Goal: Task Accomplishment & Management: Manage account settings

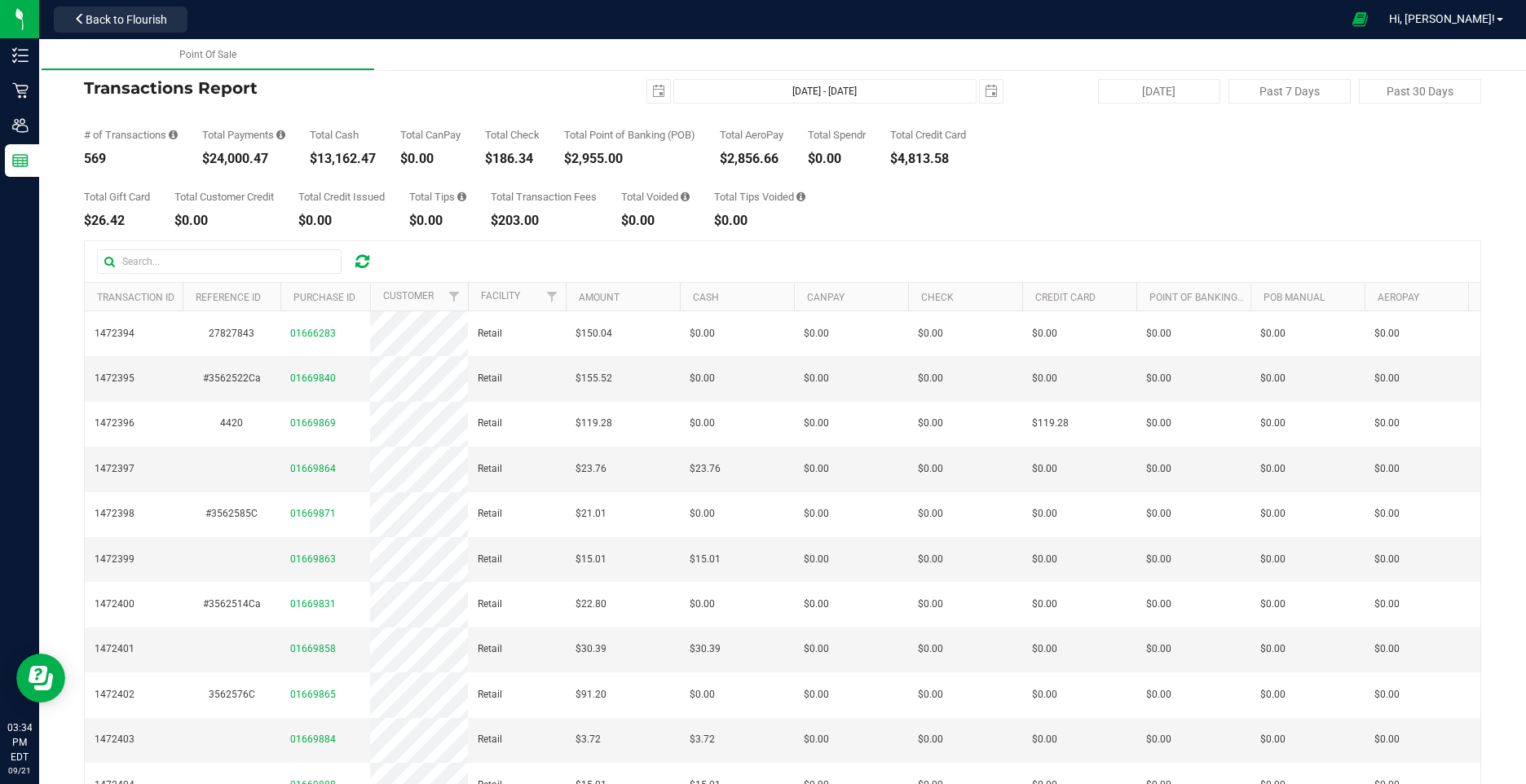
click at [365, 264] on icon at bounding box center [362, 261] width 14 height 16
click at [356, 263] on icon at bounding box center [362, 261] width 14 height 16
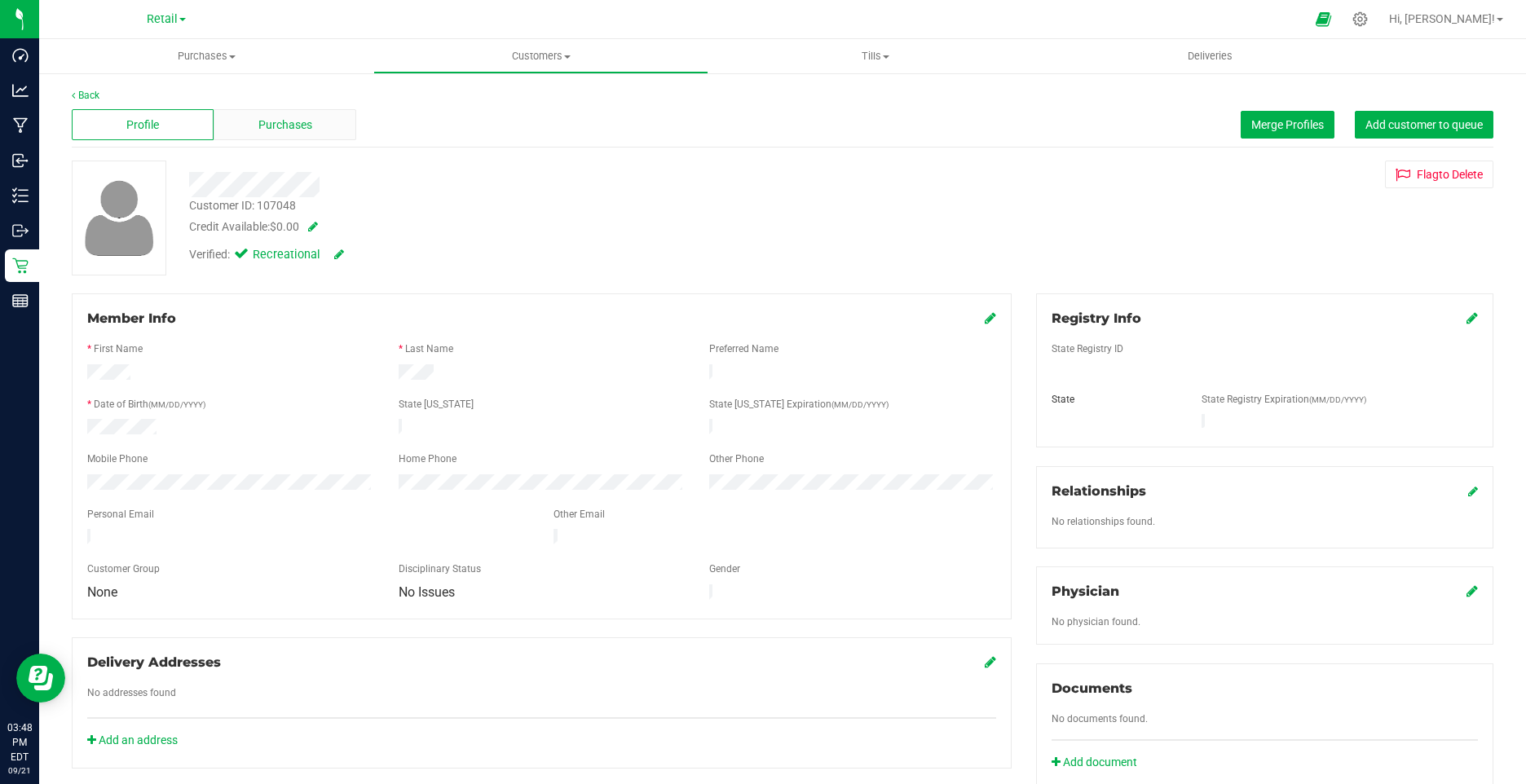
click at [277, 120] on span "Purchases" at bounding box center [285, 125] width 54 height 17
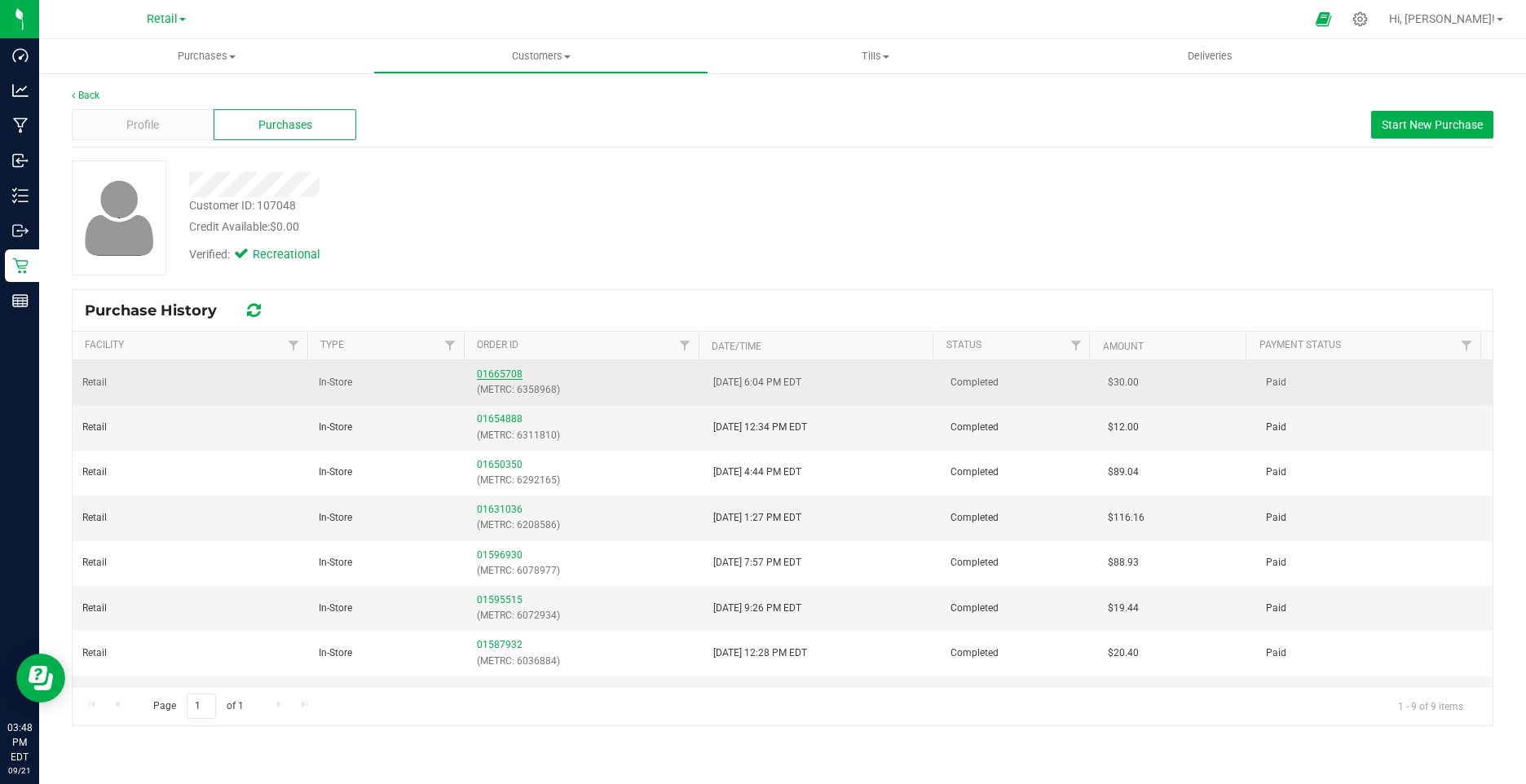
click at [484, 368] on link "01665708" at bounding box center [500, 374] width 46 height 11
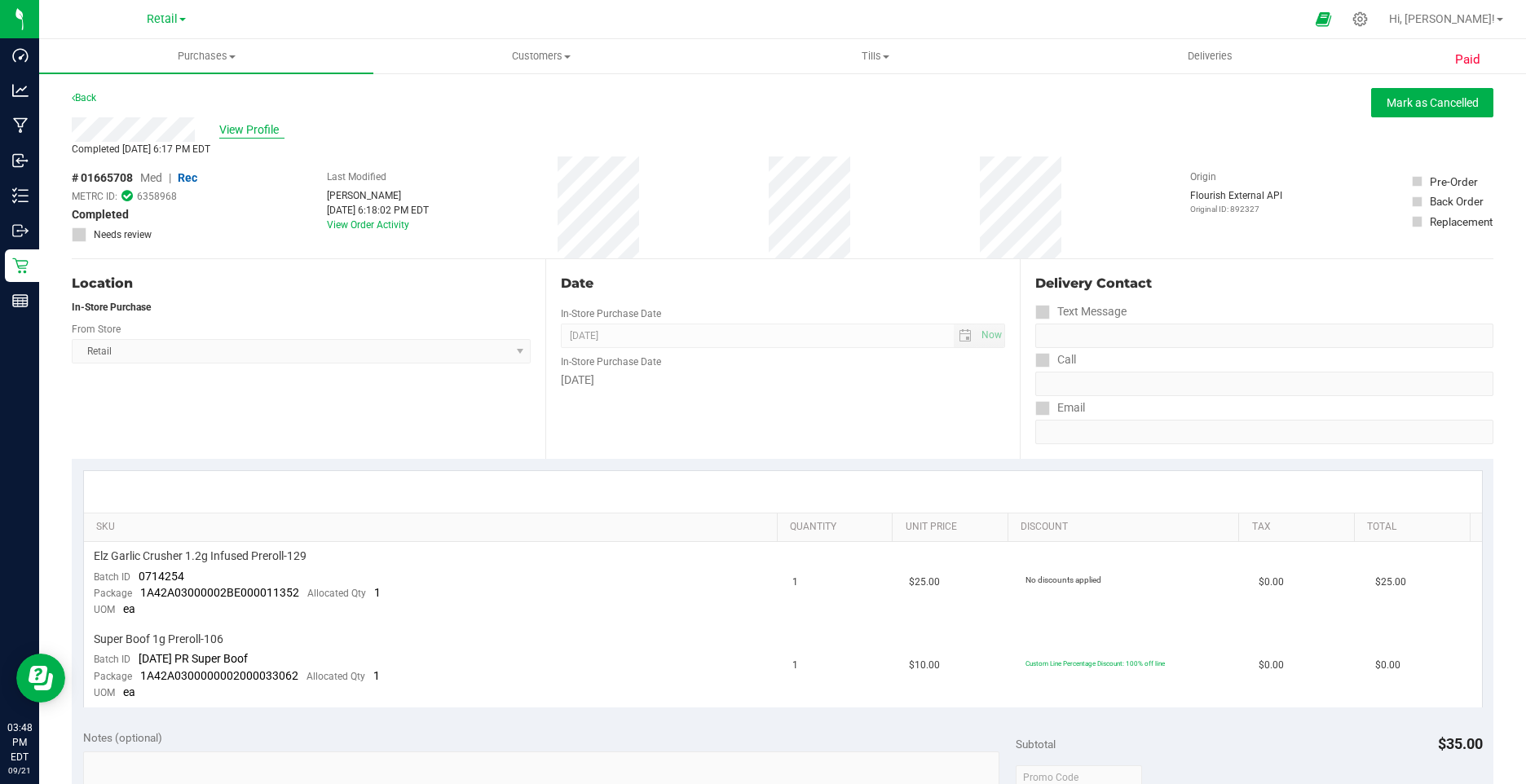
click at [250, 131] on span "View Profile" at bounding box center [251, 130] width 65 height 17
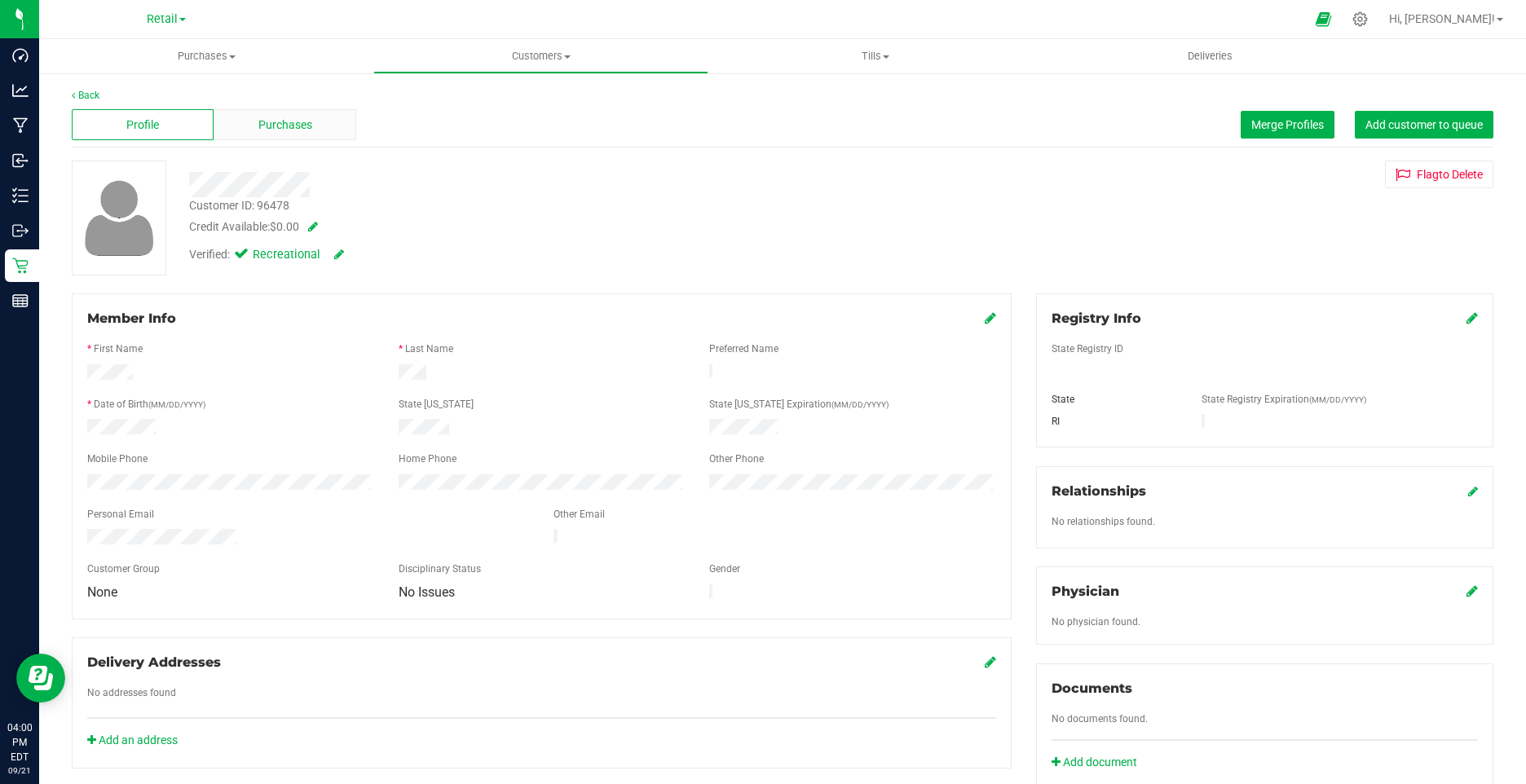
click at [306, 138] on div "Purchases" at bounding box center [284, 125] width 142 height 31
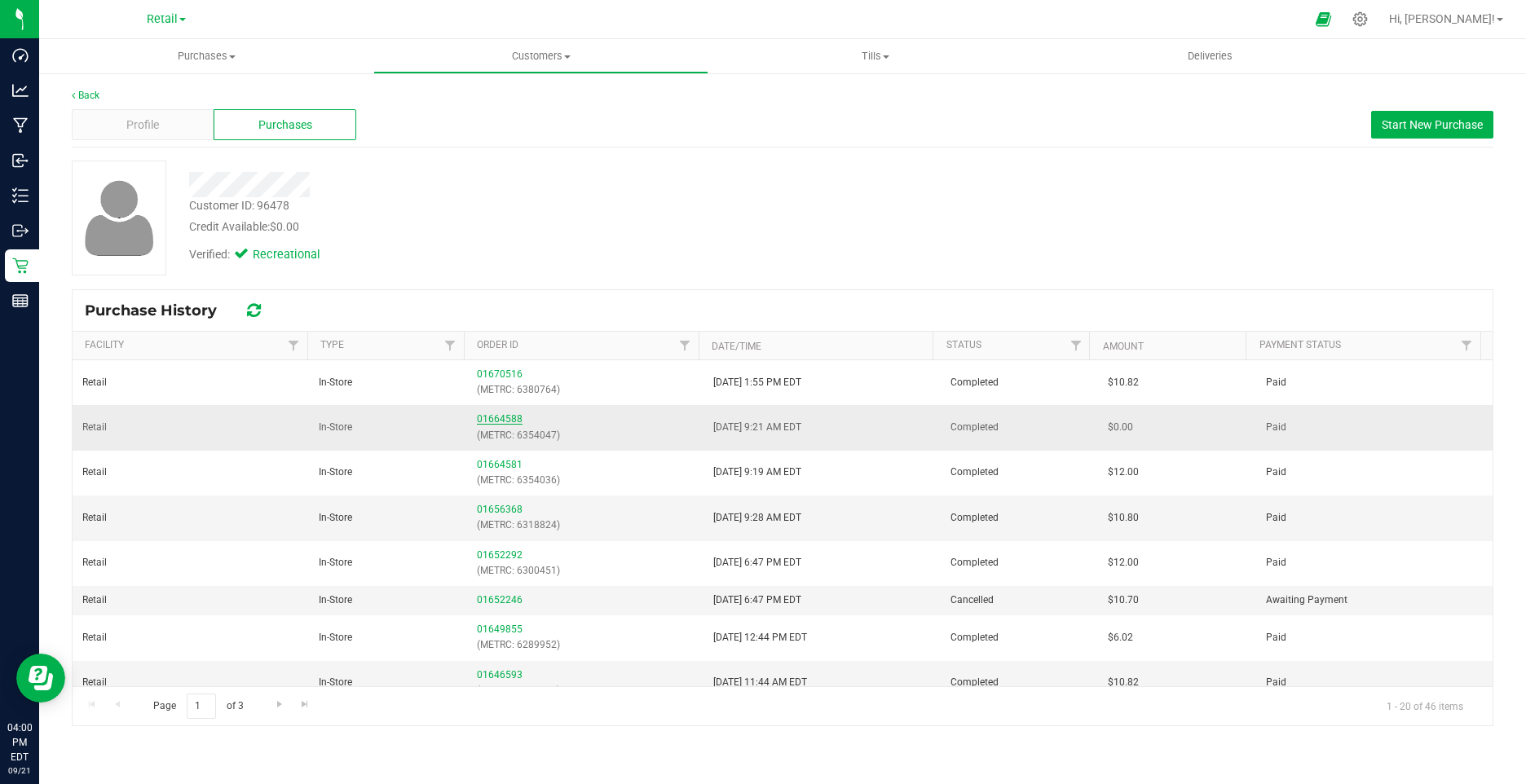
click at [487, 419] on link "01664588" at bounding box center [500, 419] width 46 height 11
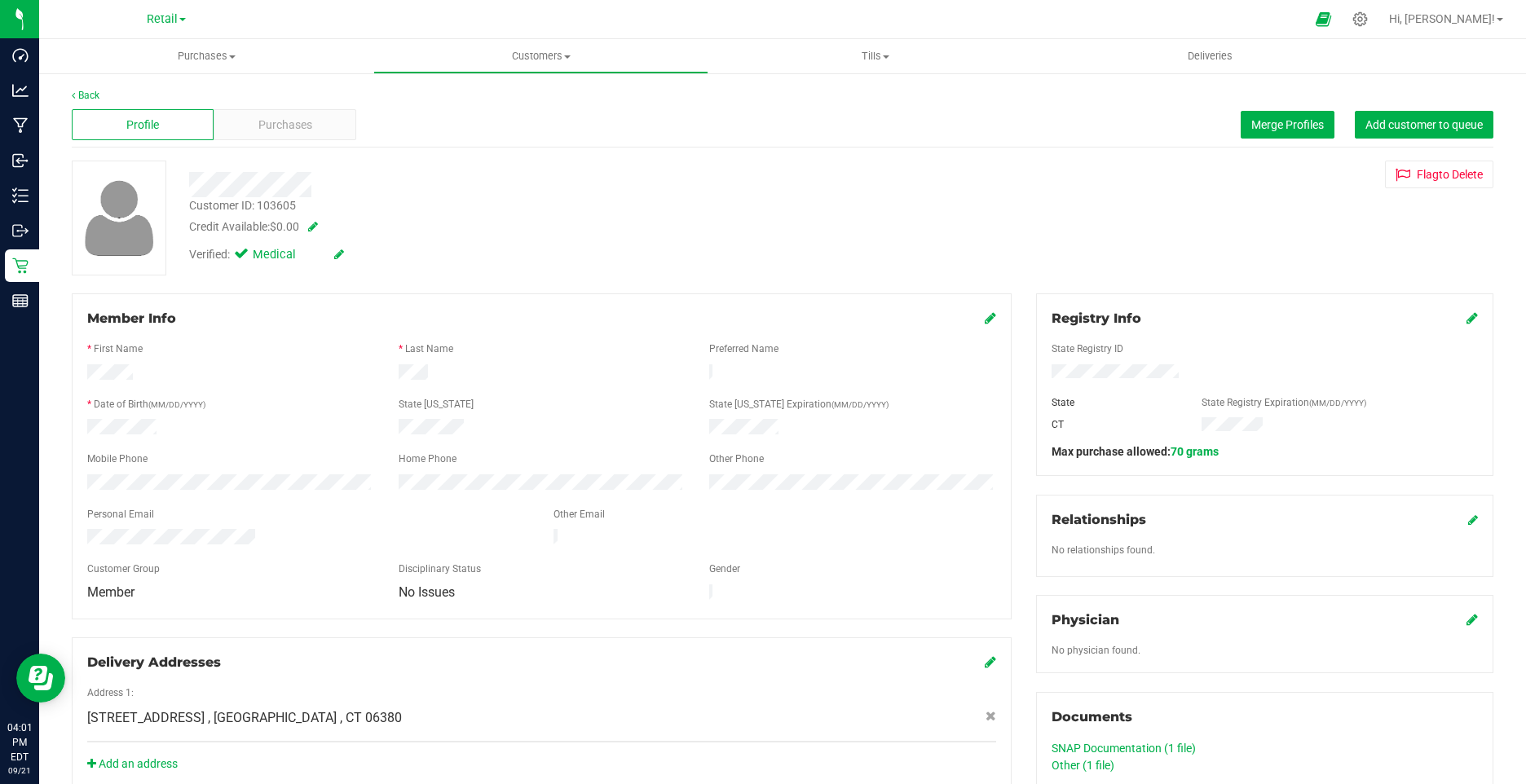
click at [291, 142] on div "Profile Purchases Merge Profiles Add customer to queue" at bounding box center [782, 125] width 1421 height 45
click at [290, 126] on span "Purchases" at bounding box center [285, 125] width 54 height 17
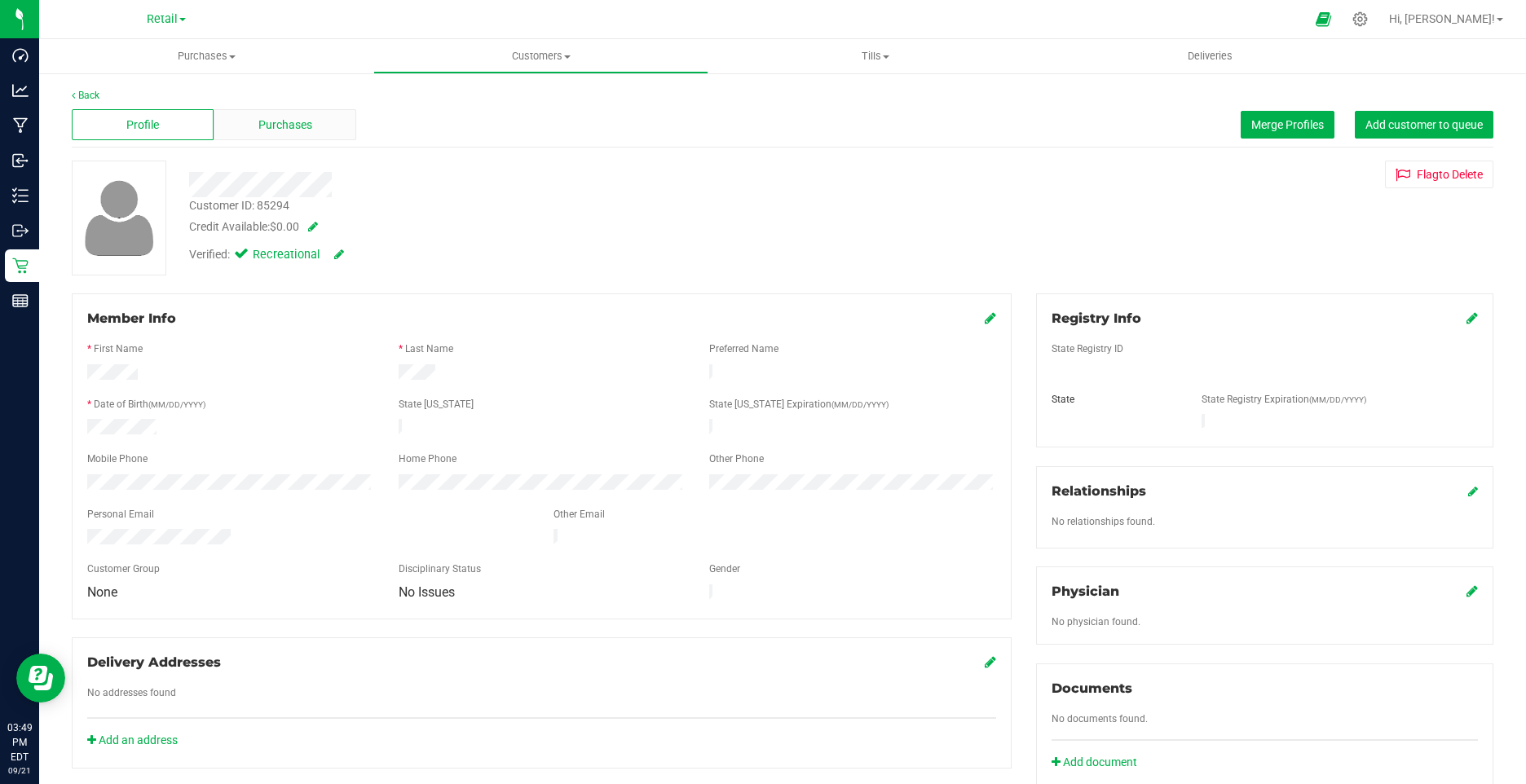
click at [269, 117] on span "Purchases" at bounding box center [285, 125] width 54 height 17
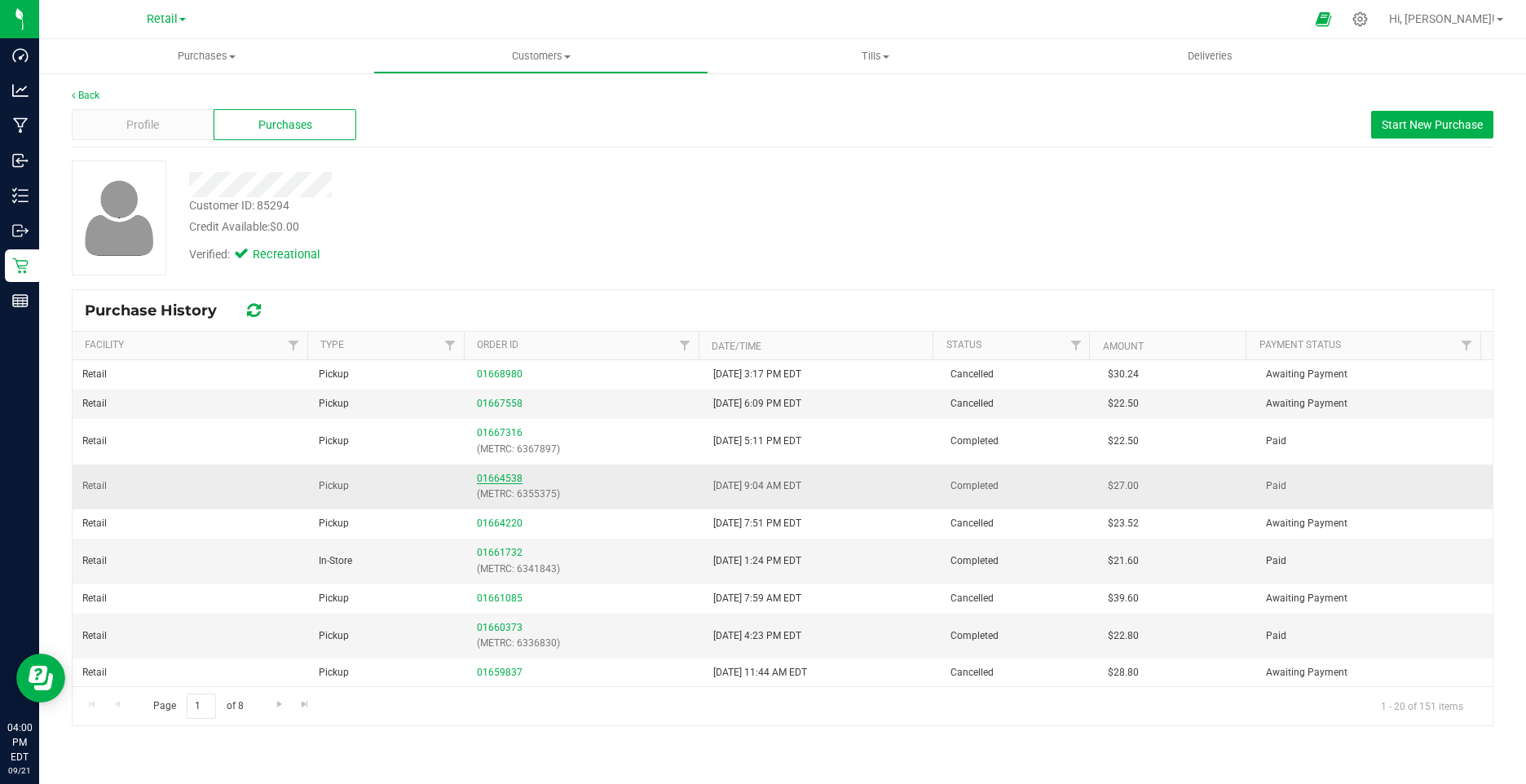
click at [499, 477] on link "01664538" at bounding box center [500, 479] width 46 height 11
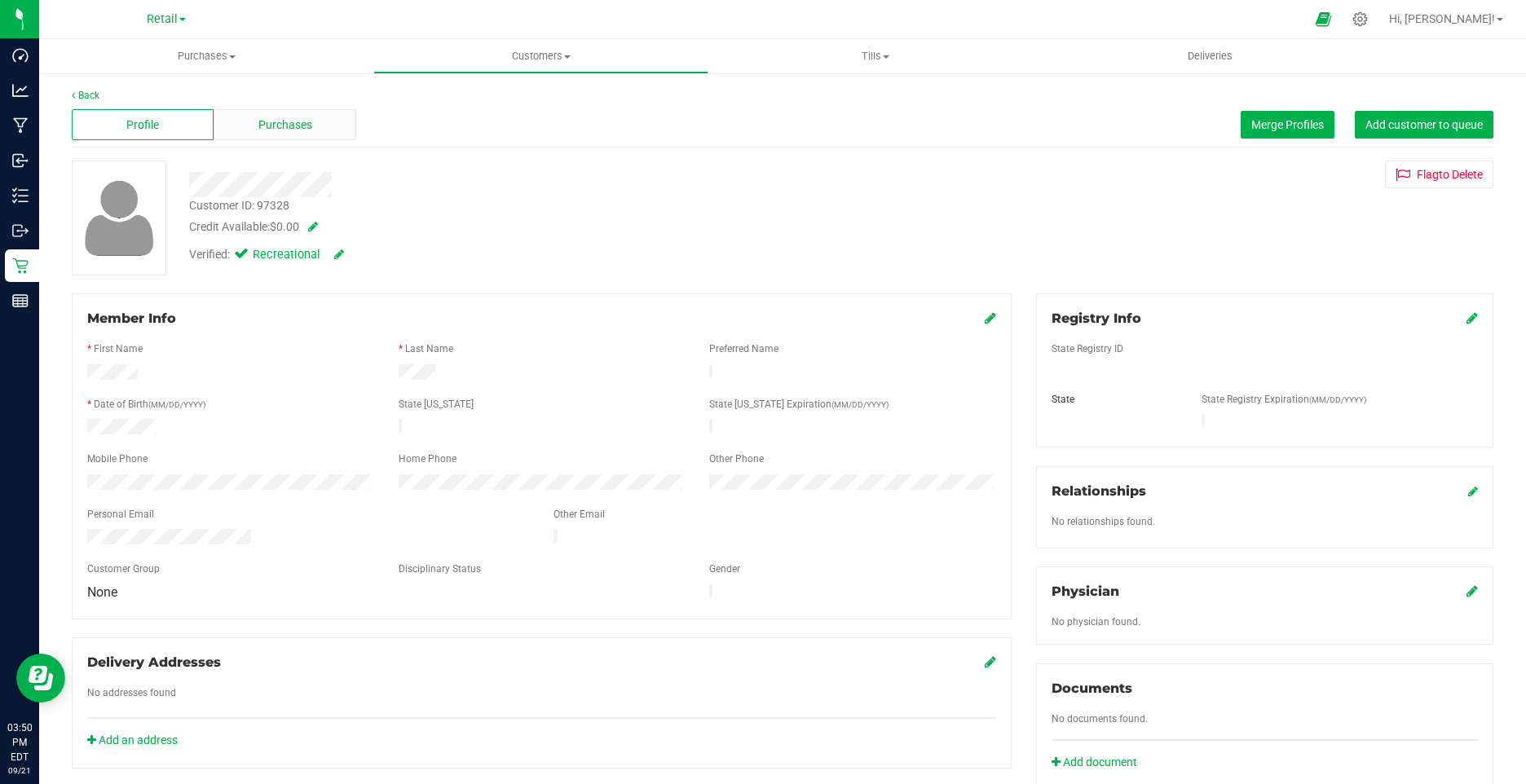
click at [307, 123] on span "Purchases" at bounding box center [285, 125] width 54 height 17
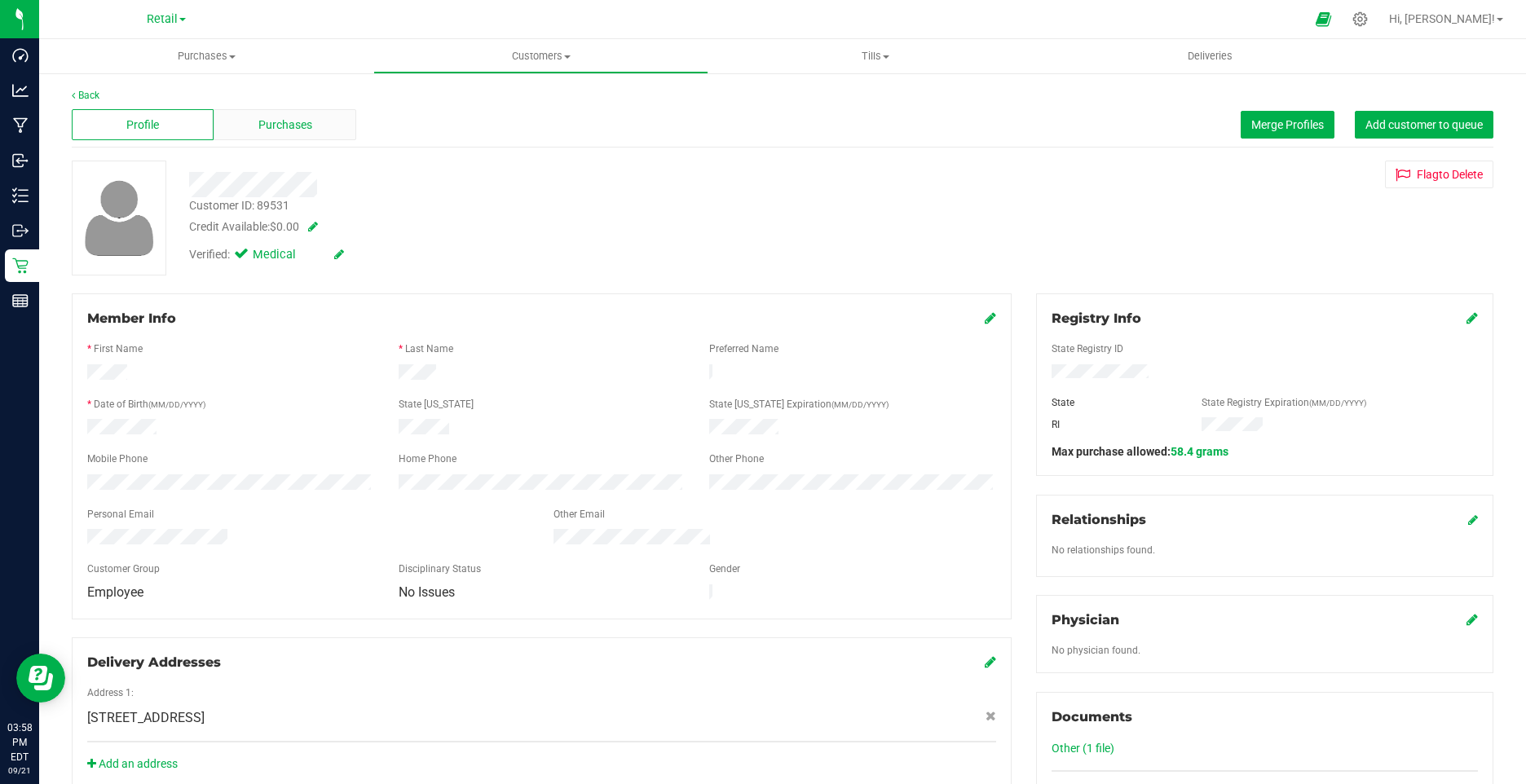
click at [297, 123] on span "Purchases" at bounding box center [285, 125] width 54 height 17
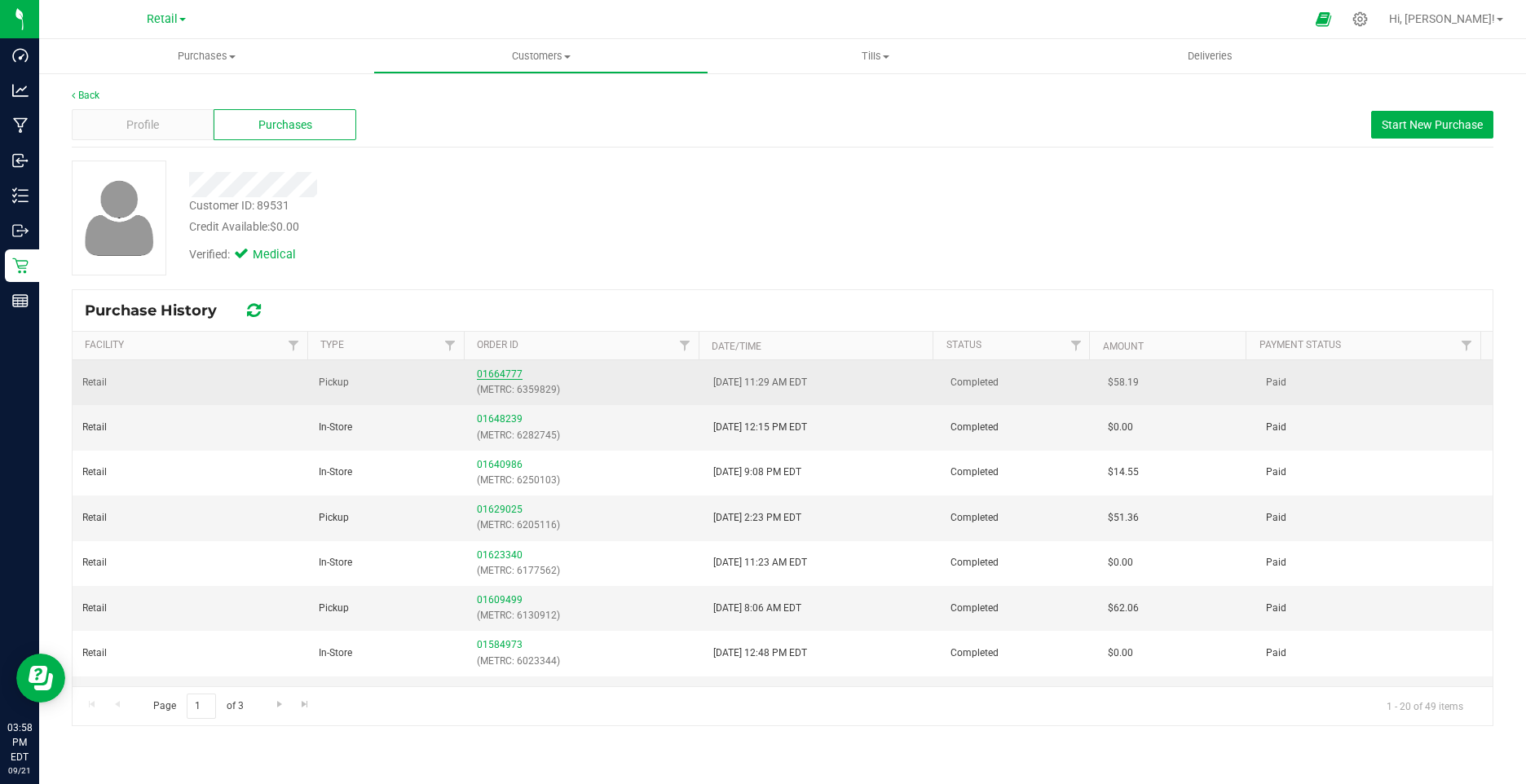
click at [483, 377] on link "01664777" at bounding box center [500, 374] width 46 height 11
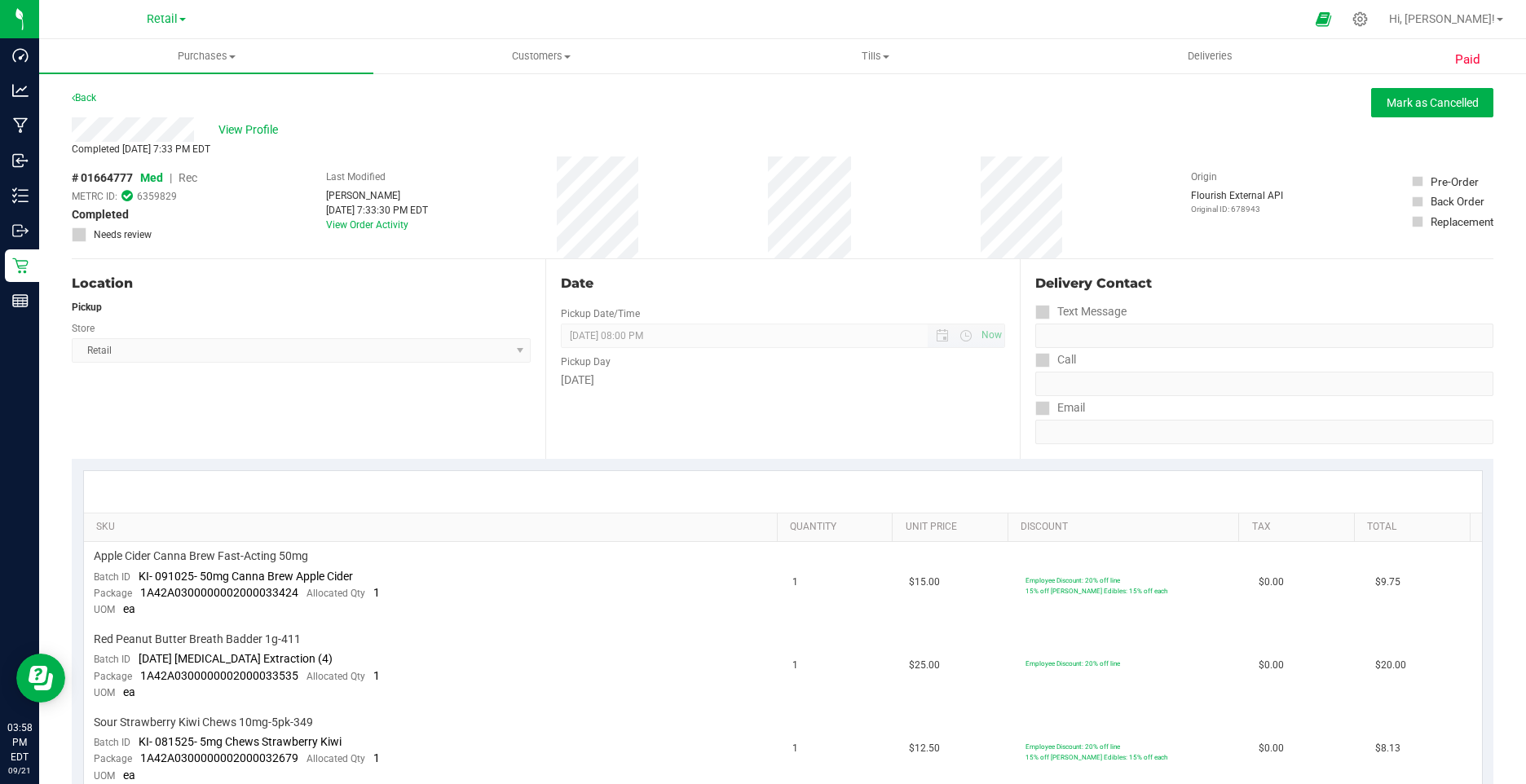
scroll to position [489, 0]
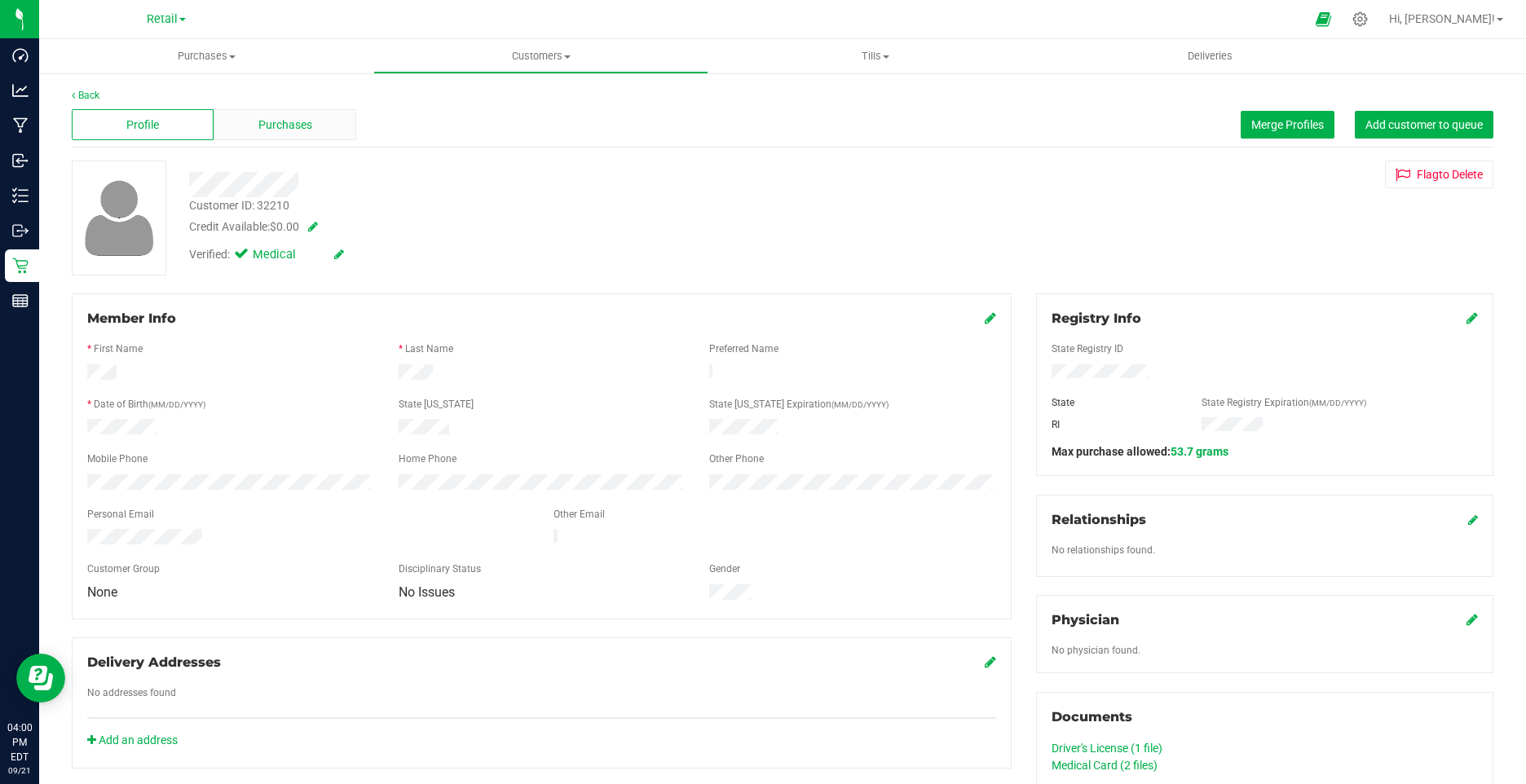
click at [286, 125] on span "Purchases" at bounding box center [285, 125] width 54 height 17
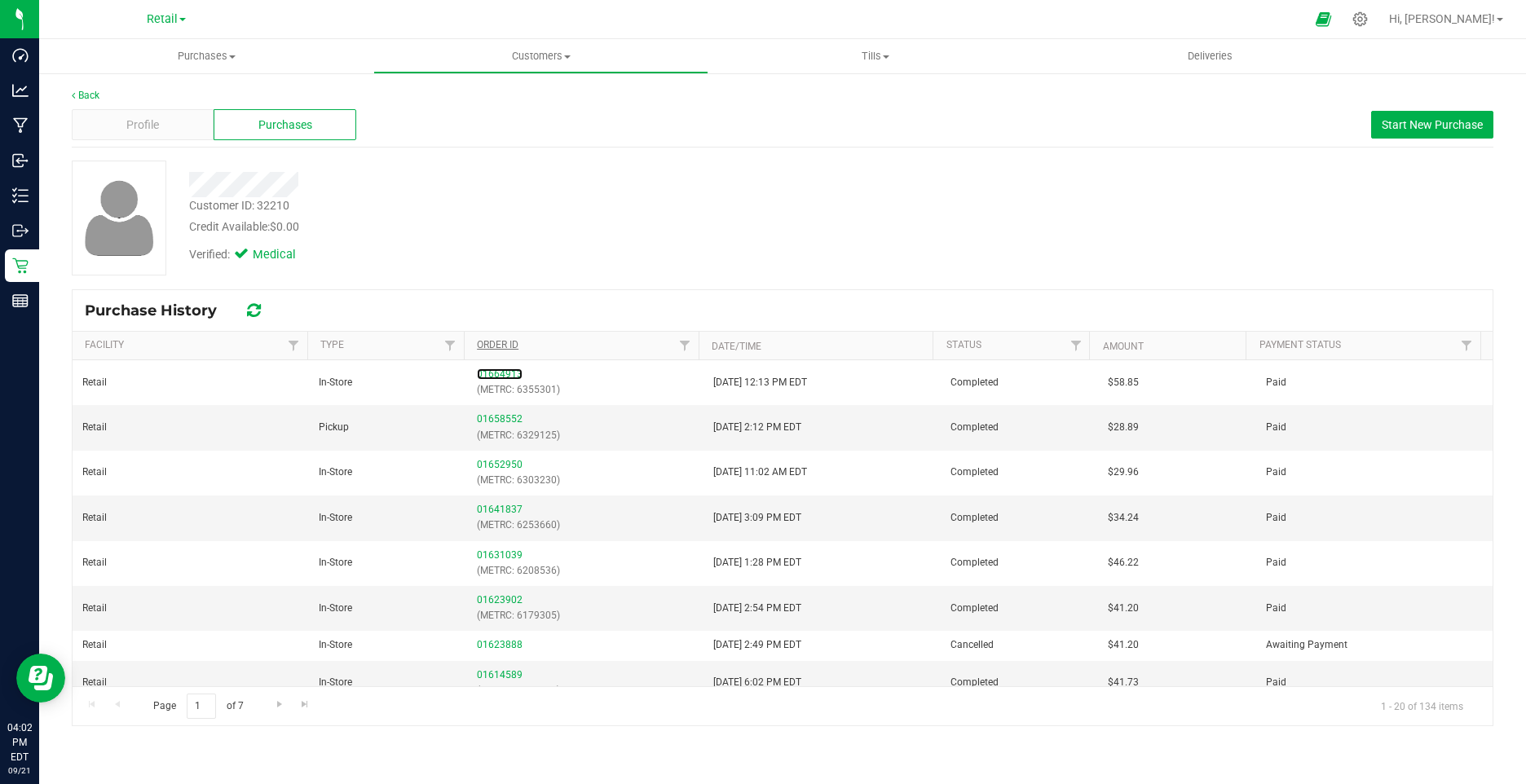
click at [498, 375] on link "01664913" at bounding box center [500, 374] width 46 height 11
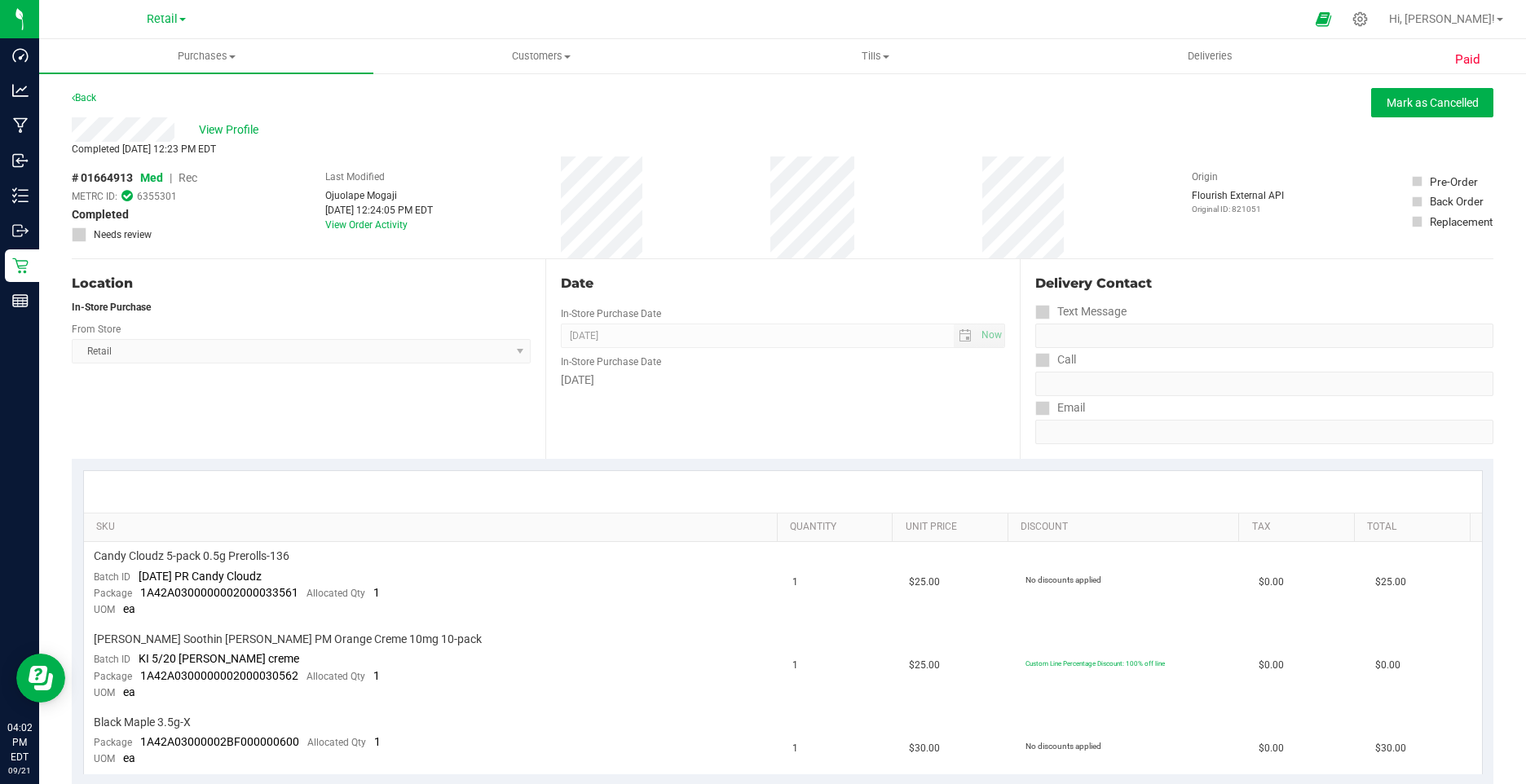
scroll to position [245, 0]
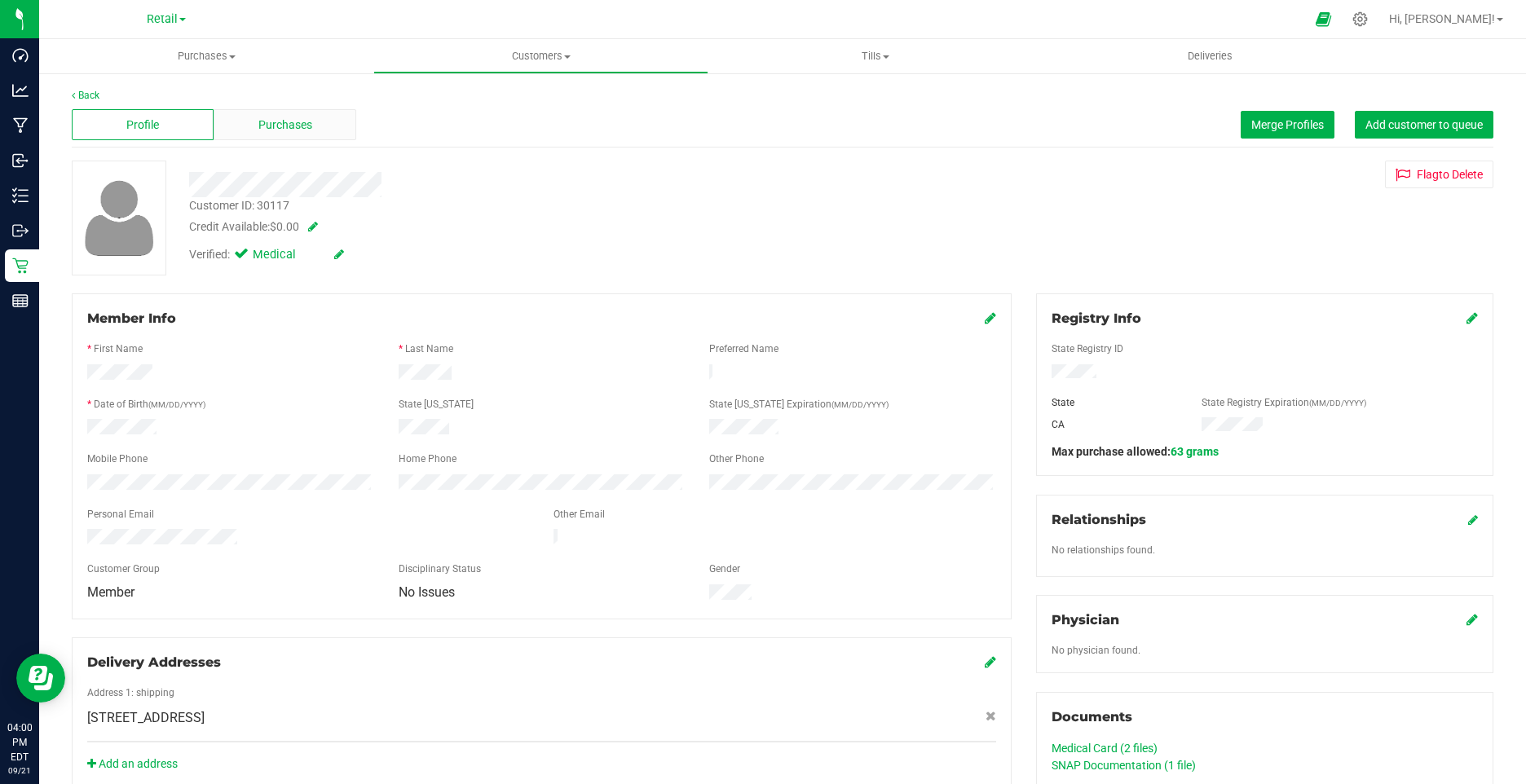
click at [320, 122] on div "Purchases" at bounding box center [284, 125] width 142 height 31
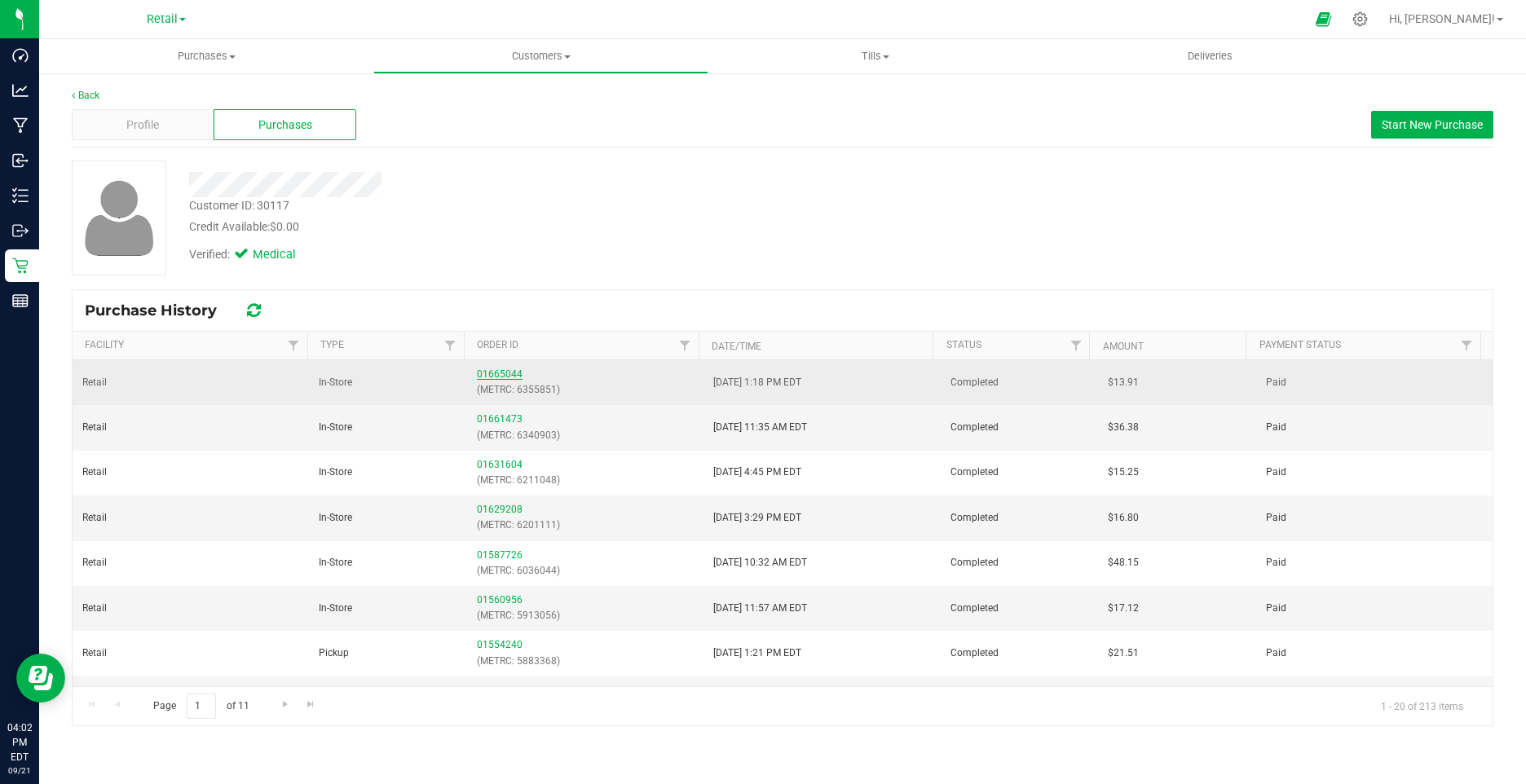
click at [477, 376] on link "01665044" at bounding box center [500, 374] width 46 height 11
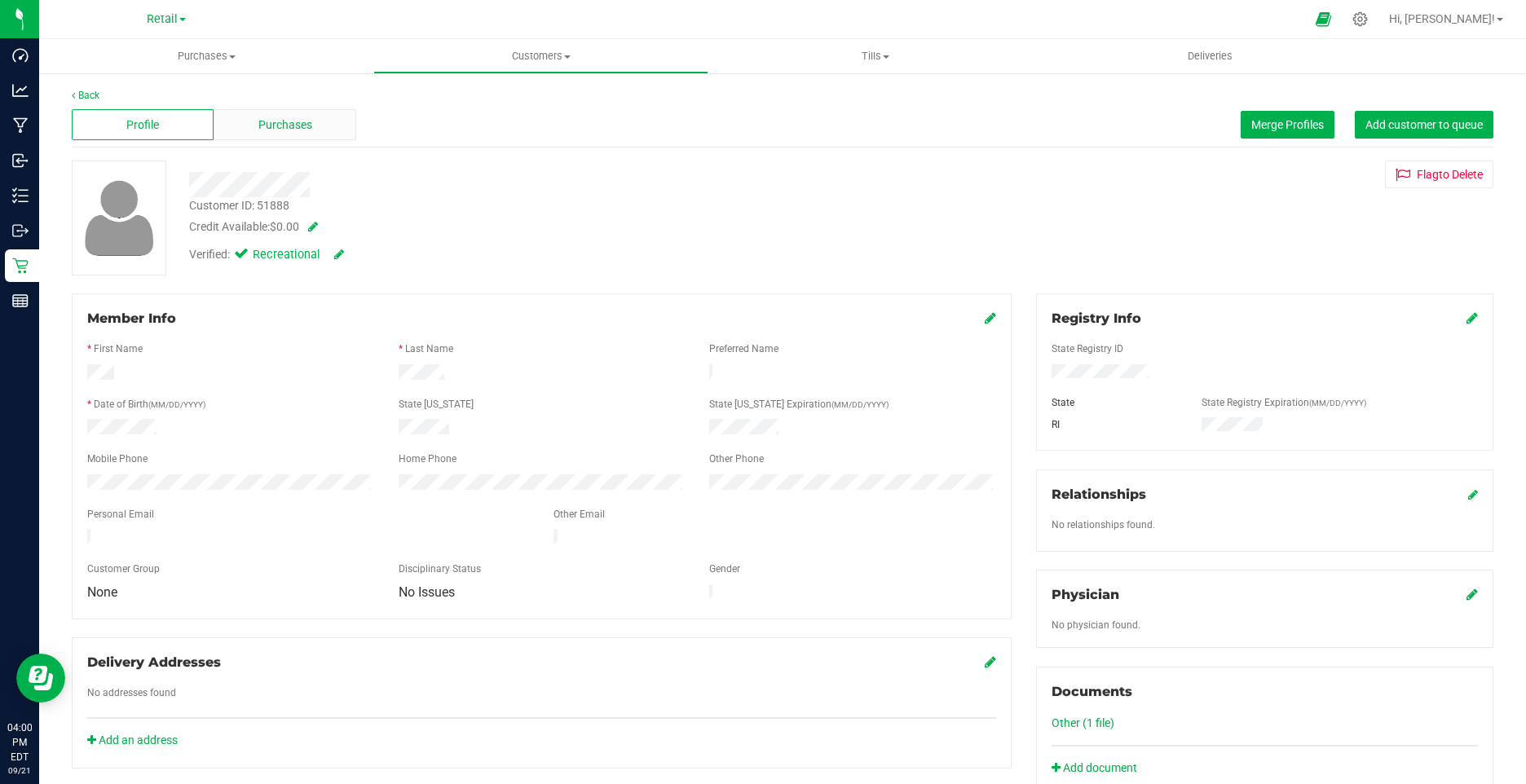
click at [268, 138] on div "Purchases" at bounding box center [284, 125] width 142 height 31
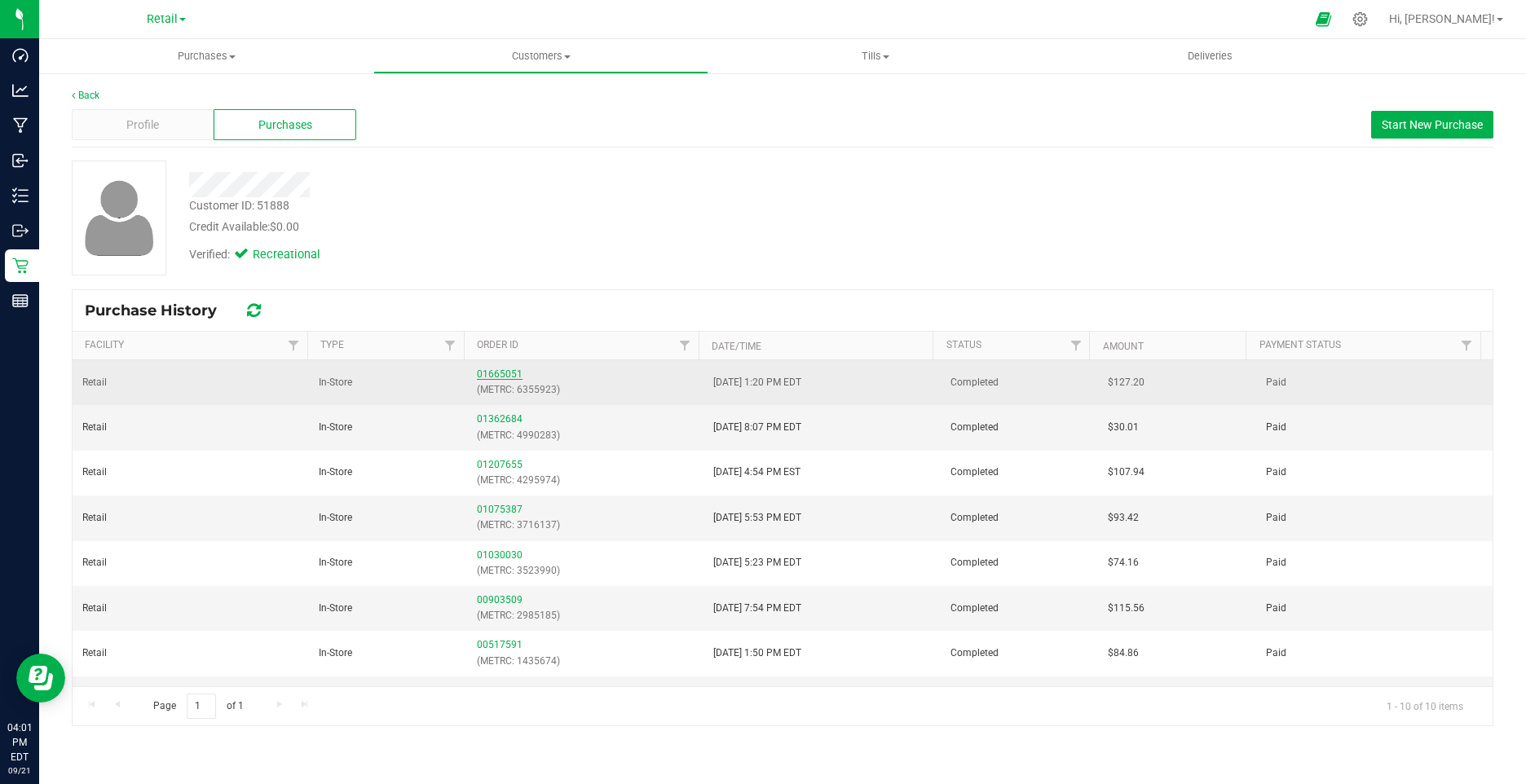
click at [479, 376] on link "01665051" at bounding box center [500, 374] width 46 height 11
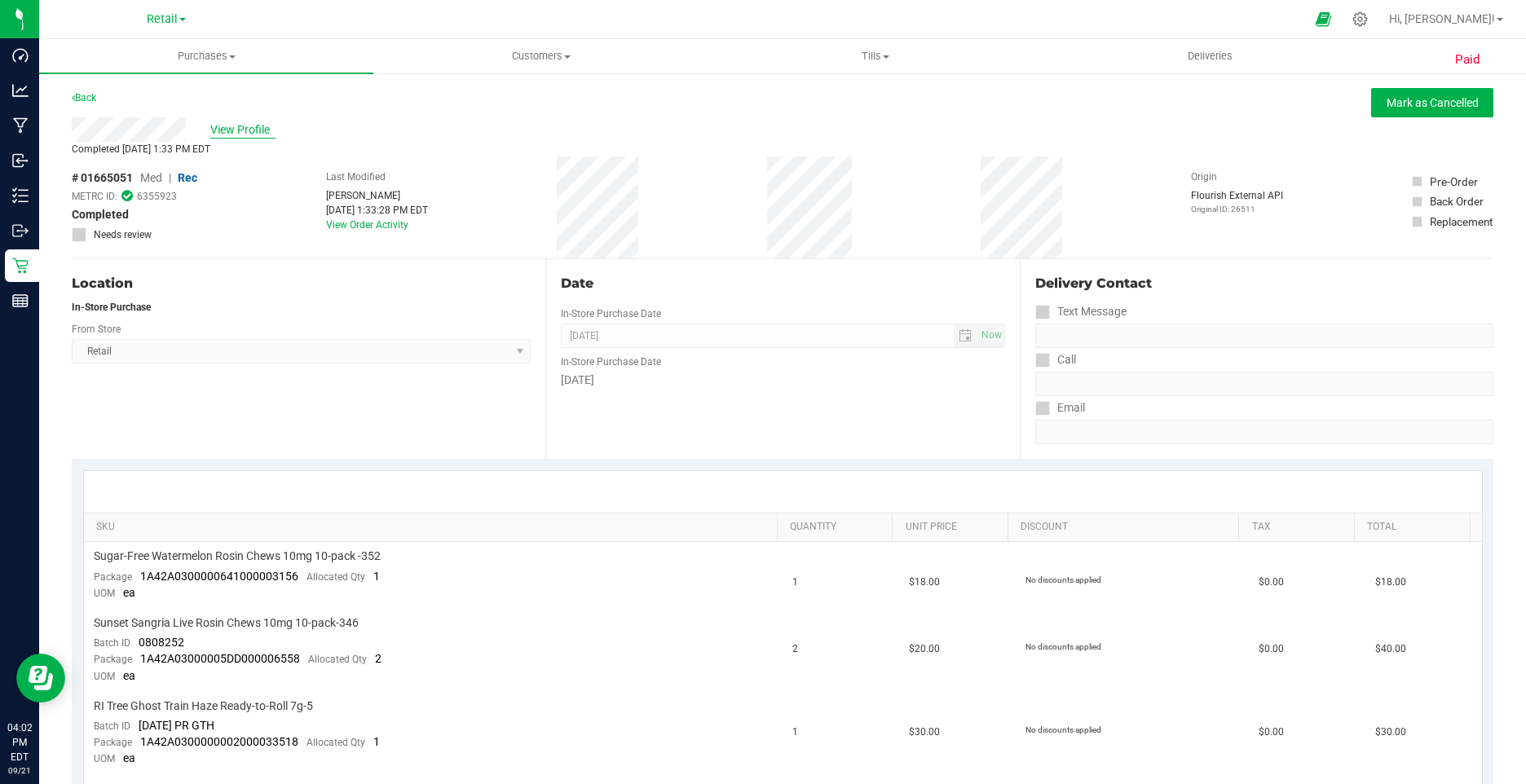
click at [264, 133] on span "View Profile" at bounding box center [243, 130] width 65 height 17
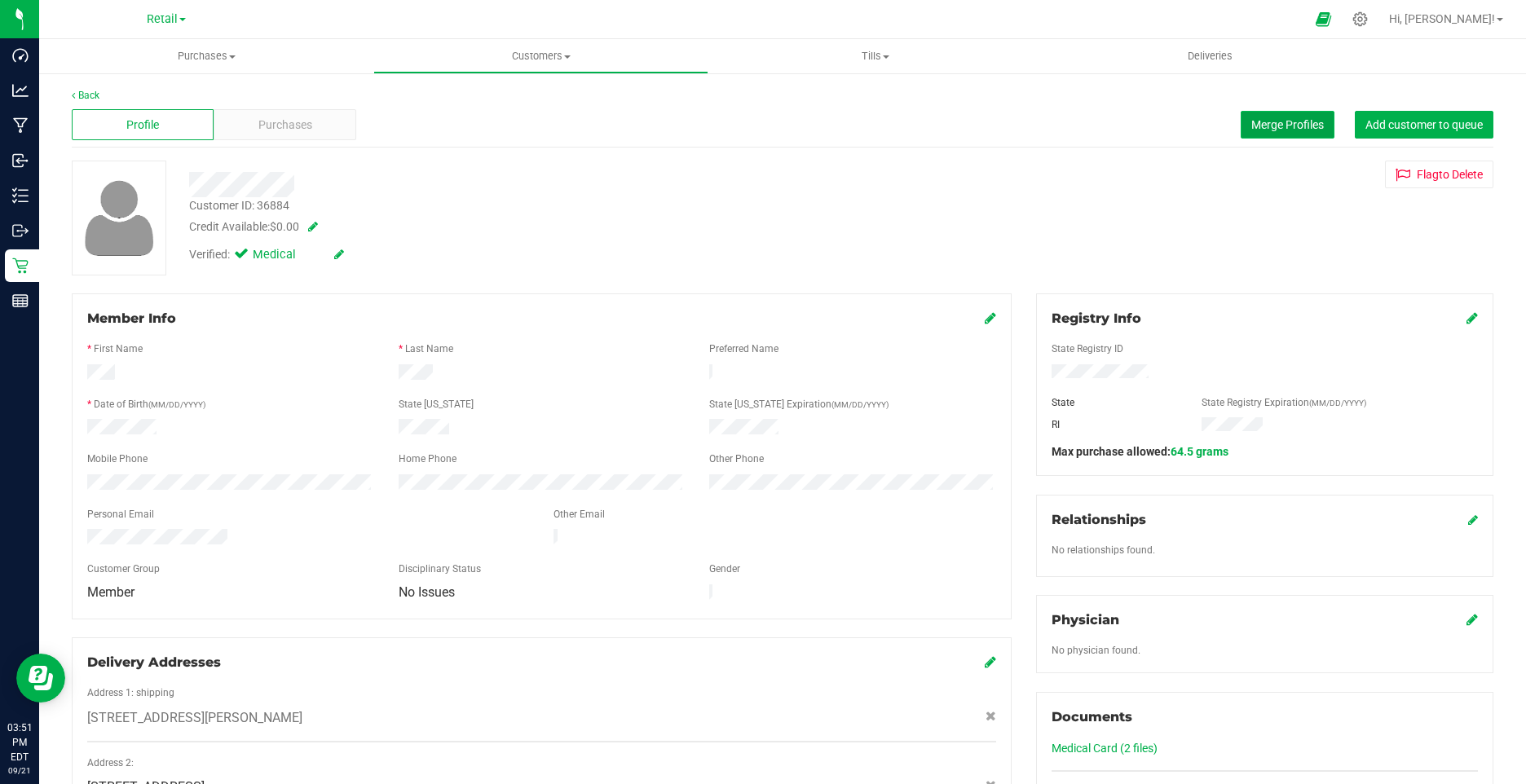
click at [1298, 121] on span "Merge Profiles" at bounding box center [1287, 125] width 72 height 13
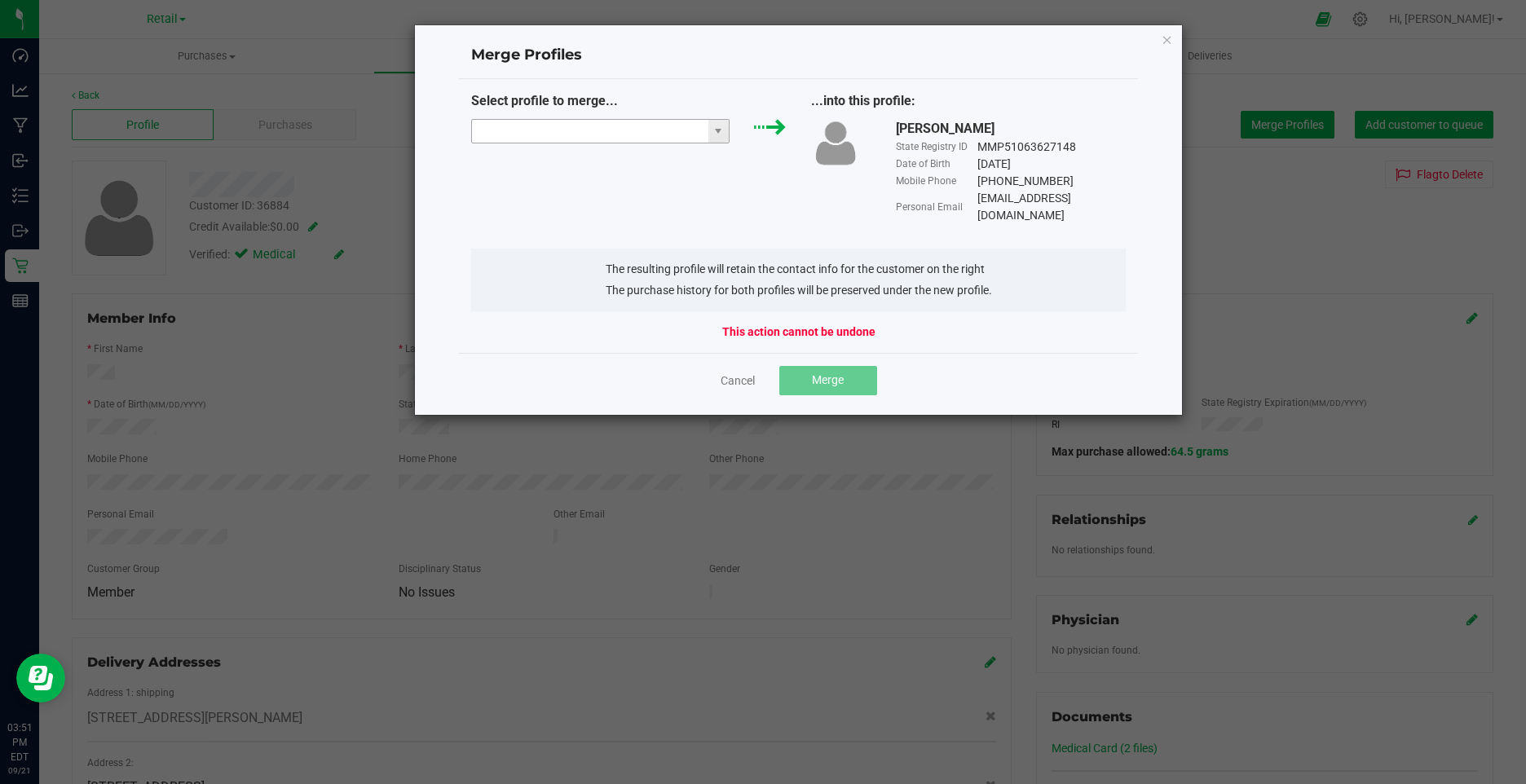
click at [572, 132] on input "NO DATA FOUND" at bounding box center [590, 131] width 236 height 23
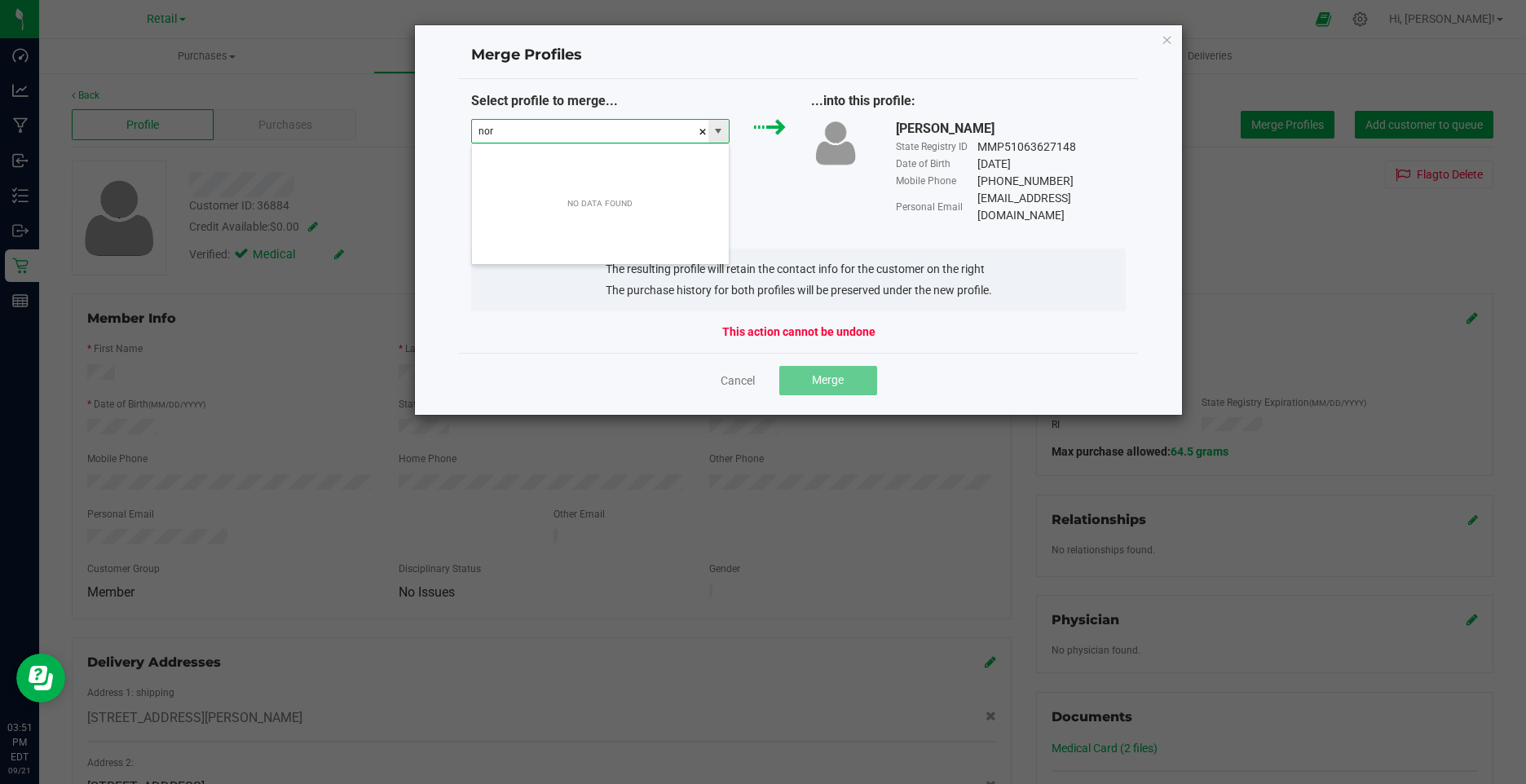
scroll to position [25, 259]
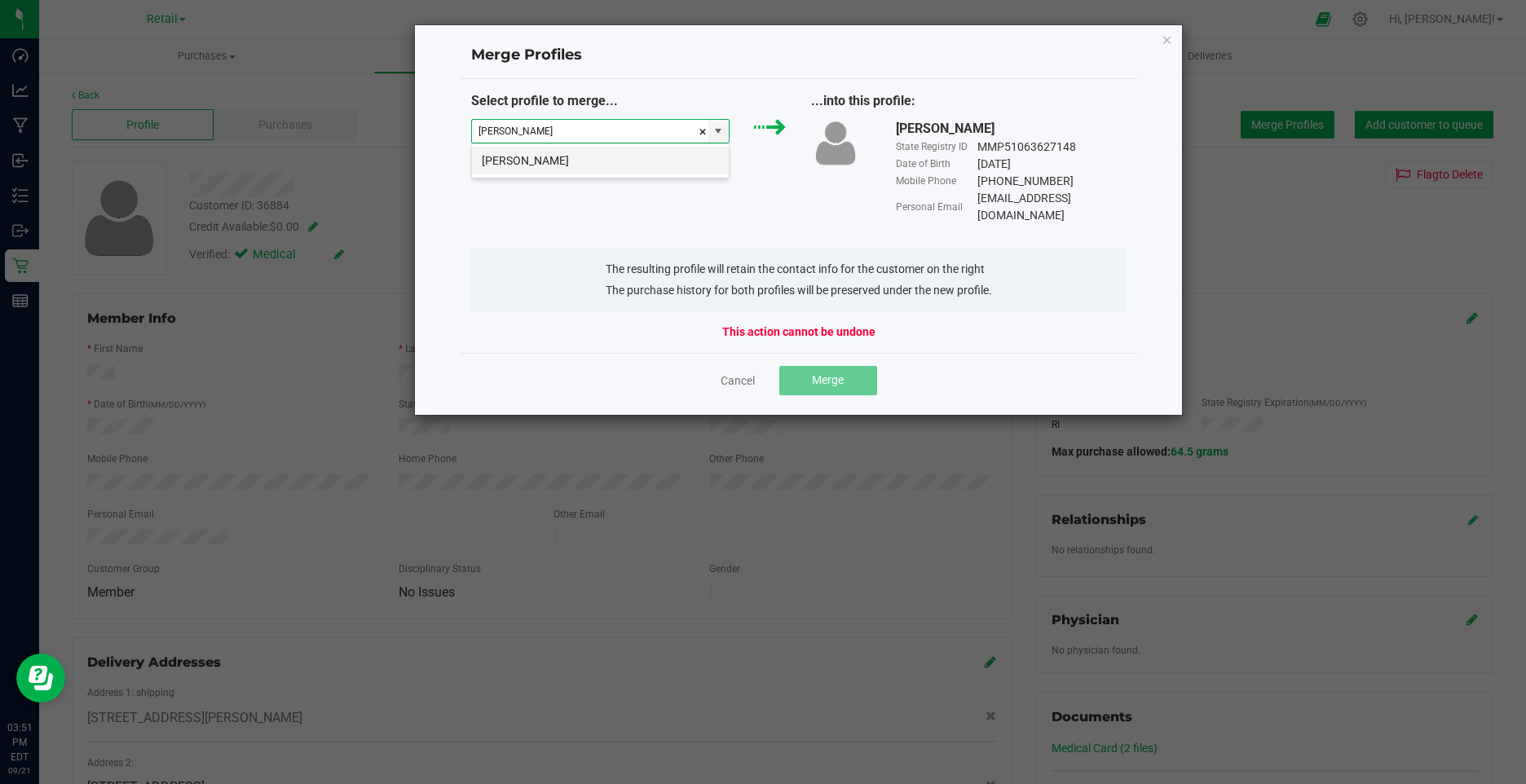
click at [558, 150] on li "Nora Bailey" at bounding box center [601, 160] width 257 height 28
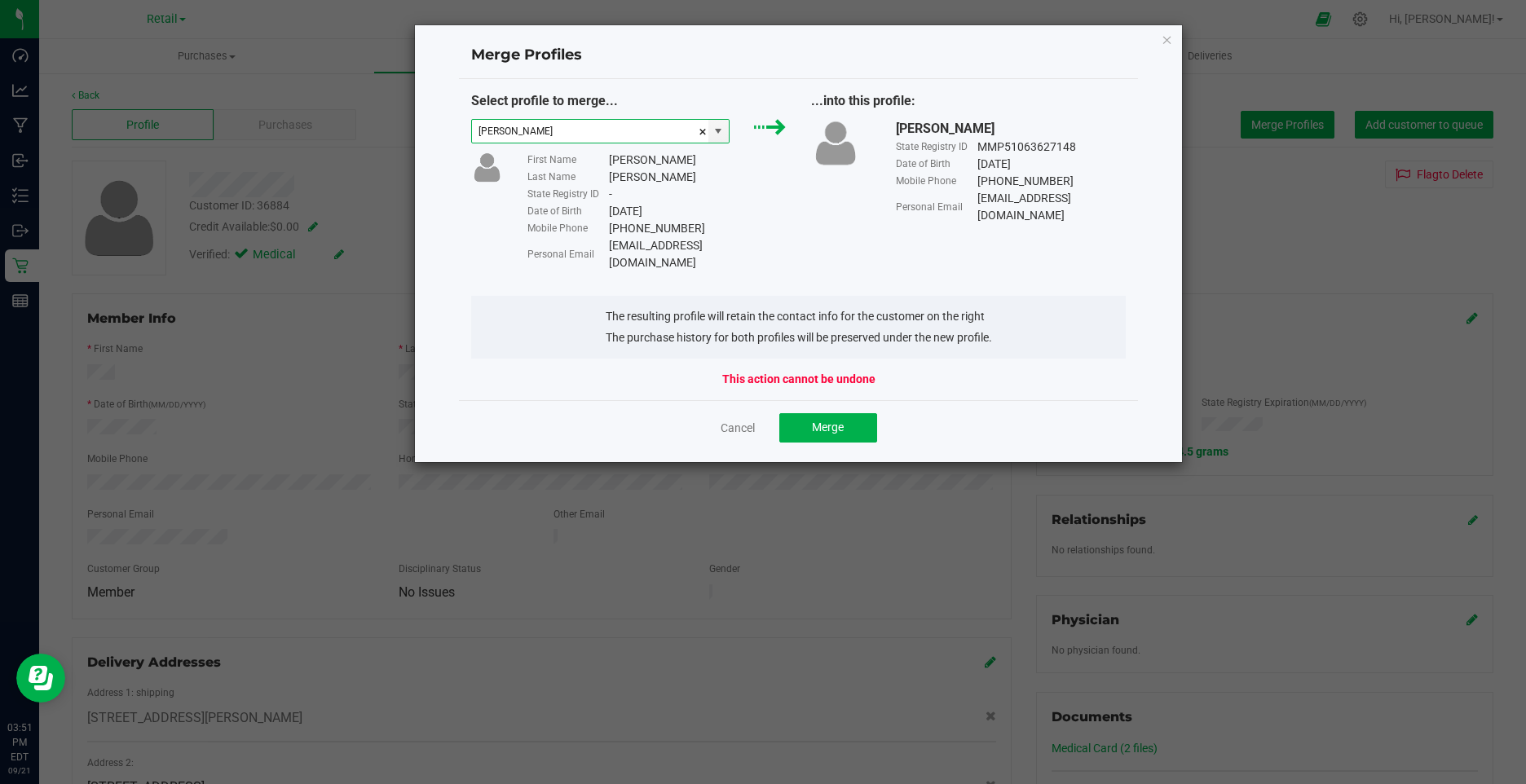
type input "Nora Bailey"
drag, startPoint x: 747, startPoint y: 247, endPoint x: 612, endPoint y: 246, distance: 135.0
click at [612, 246] on div "Personal Email Baileynora04@gmail.com" at bounding box center [656, 254] width 258 height 34
click at [844, 421] on button "Merge" at bounding box center [827, 427] width 98 height 29
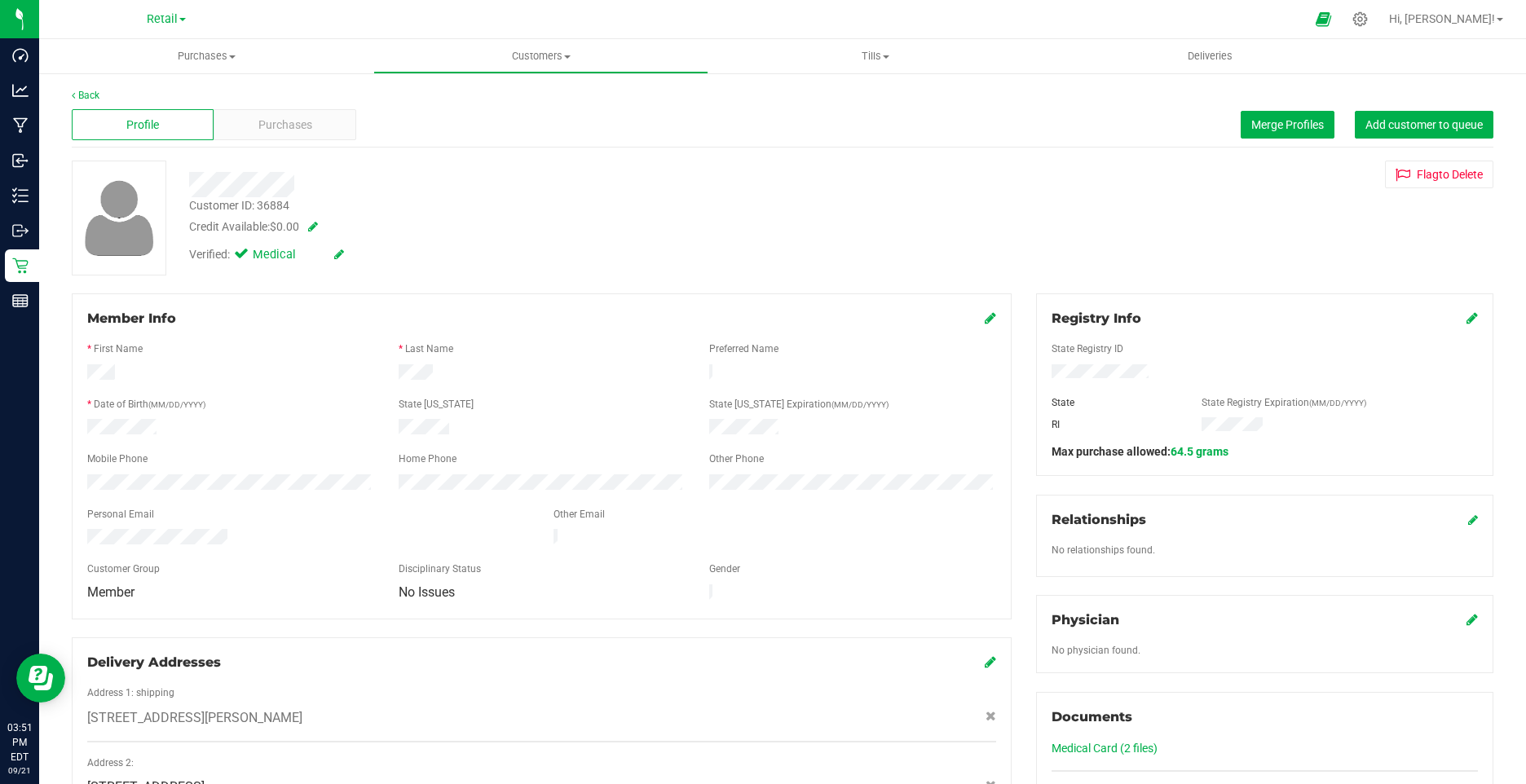
click at [984, 322] on icon at bounding box center [990, 318] width 11 height 13
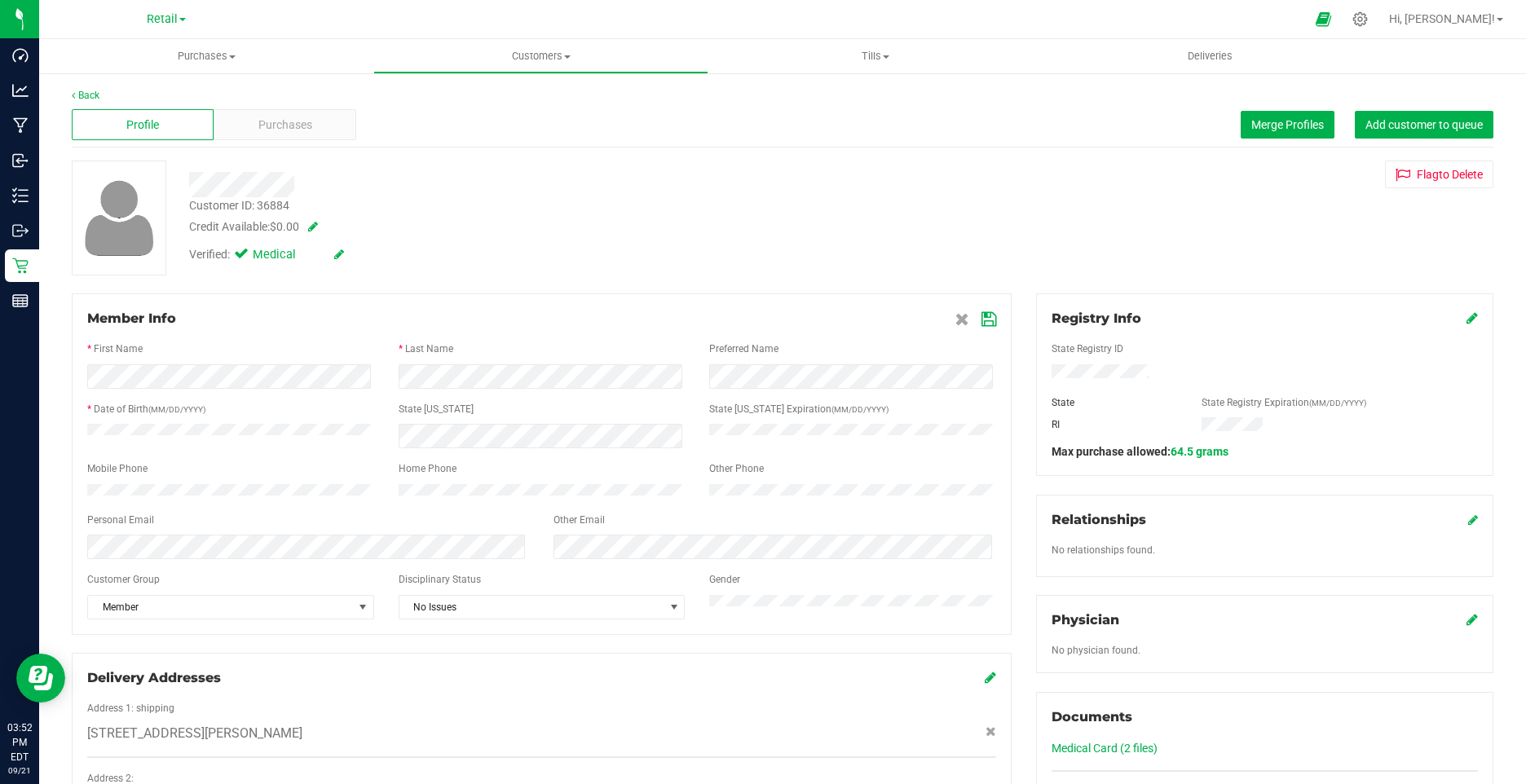
click at [981, 320] on icon at bounding box center [988, 320] width 14 height 13
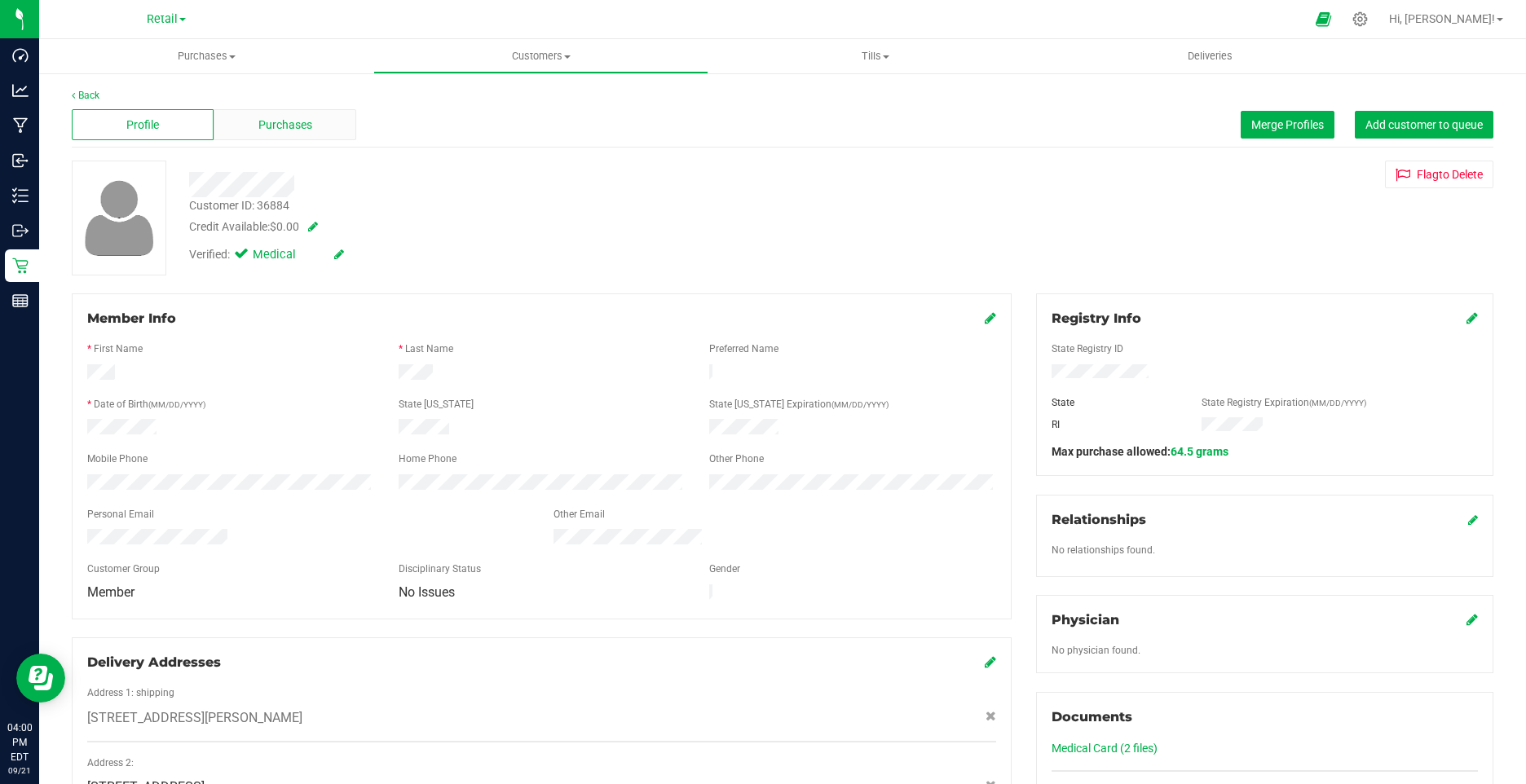
click at [274, 119] on span "Purchases" at bounding box center [285, 125] width 54 height 17
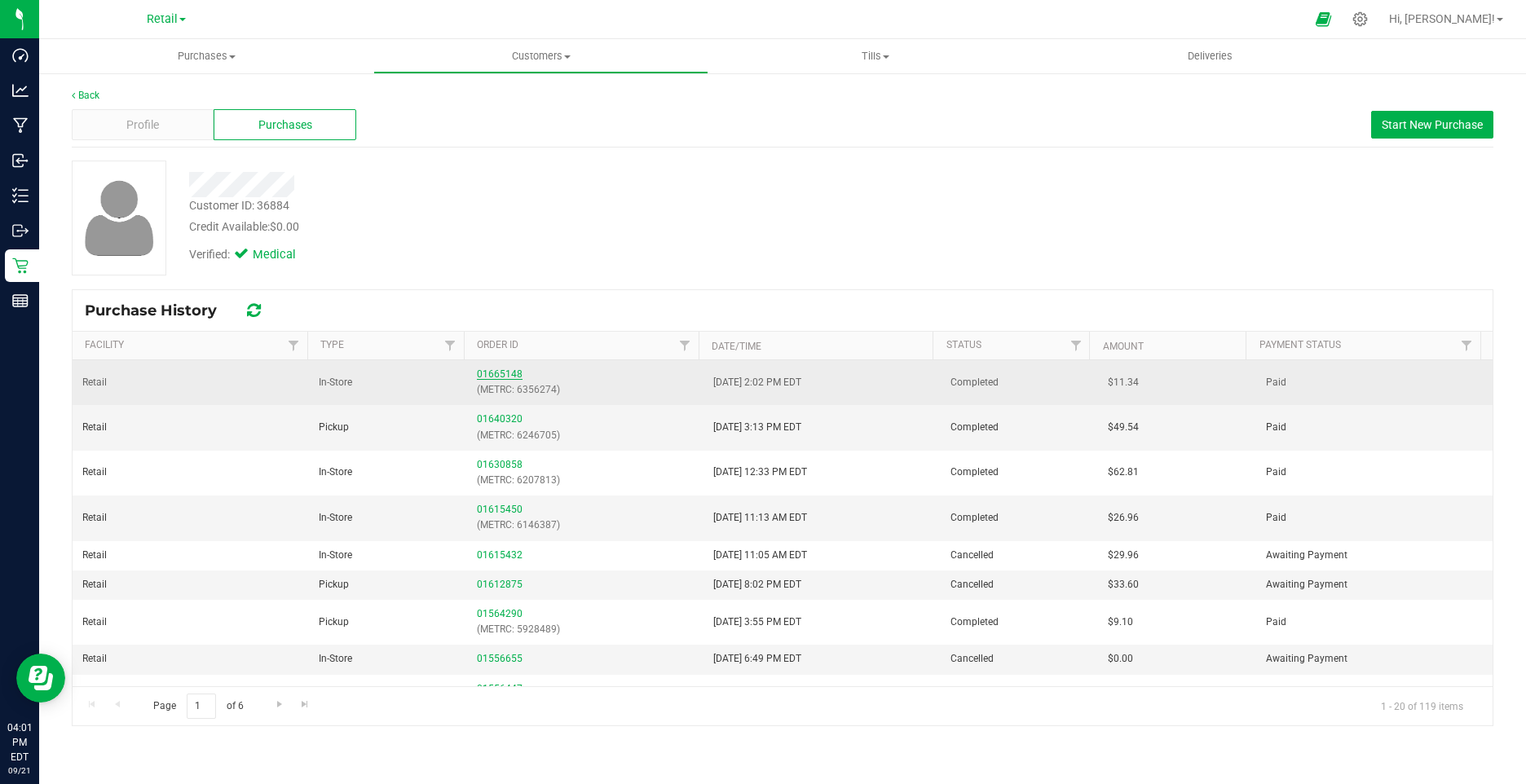
click at [486, 374] on link "01665148" at bounding box center [500, 374] width 46 height 11
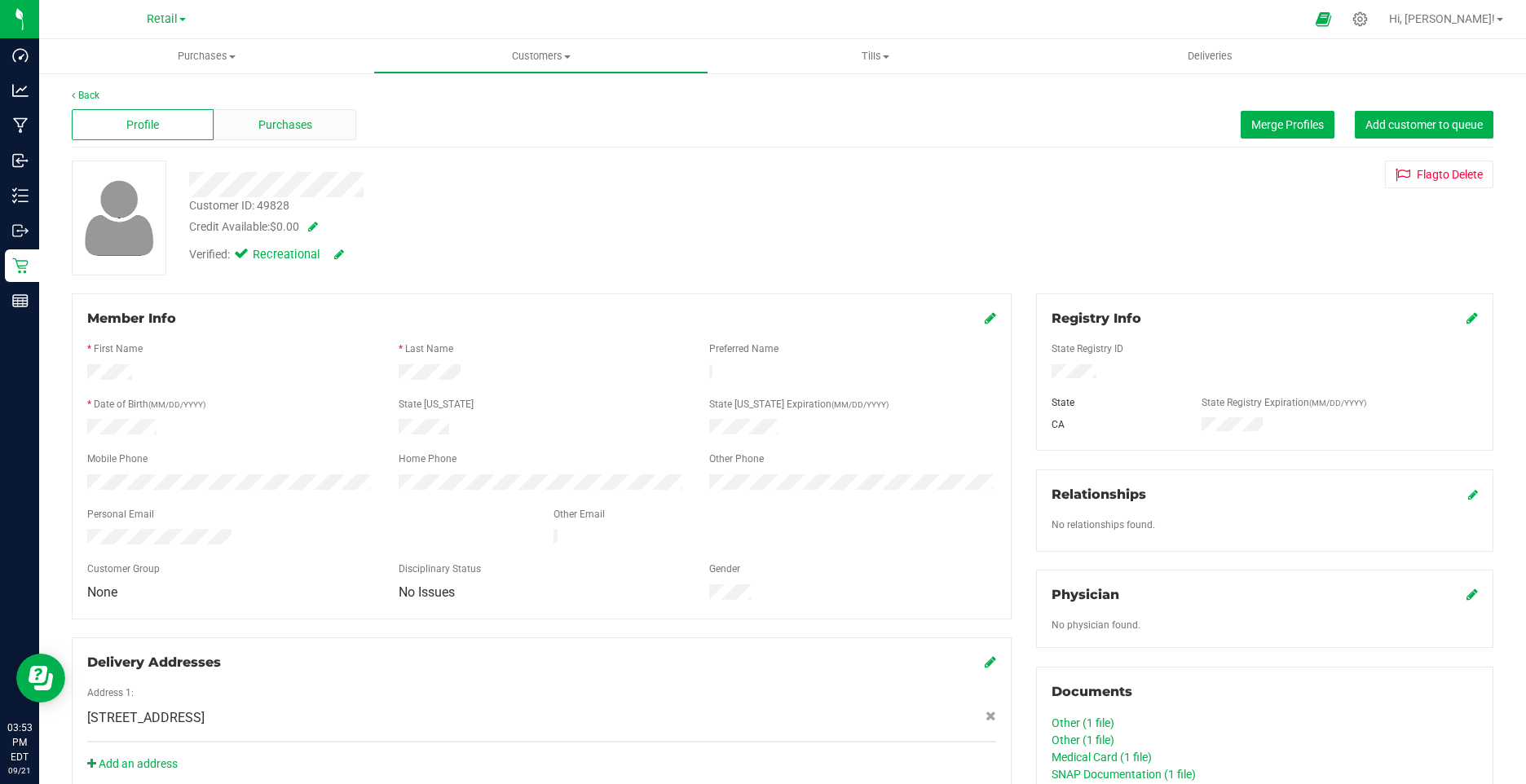
click at [270, 132] on span "Purchases" at bounding box center [285, 125] width 54 height 17
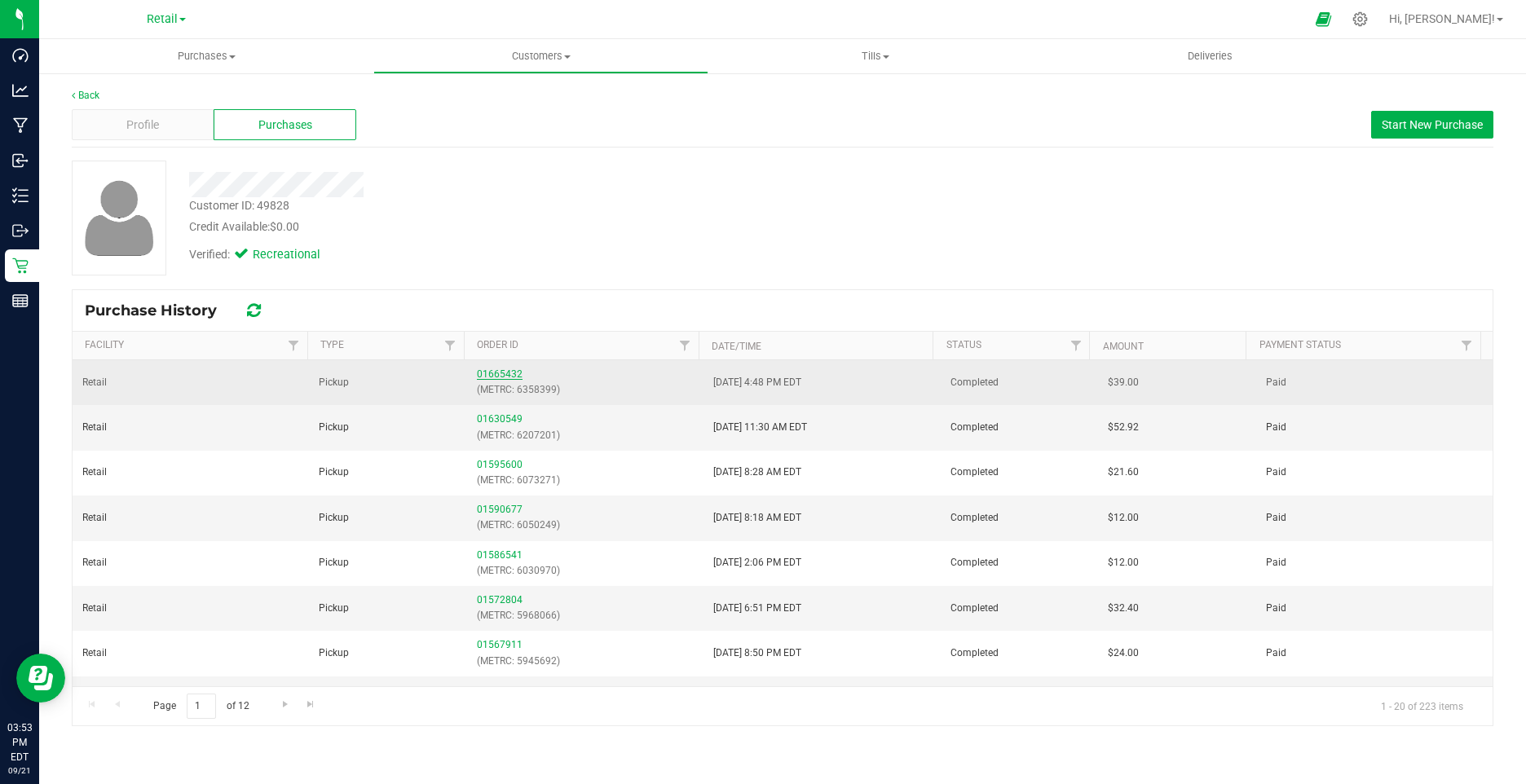
click at [492, 372] on link "01665432" at bounding box center [500, 374] width 46 height 11
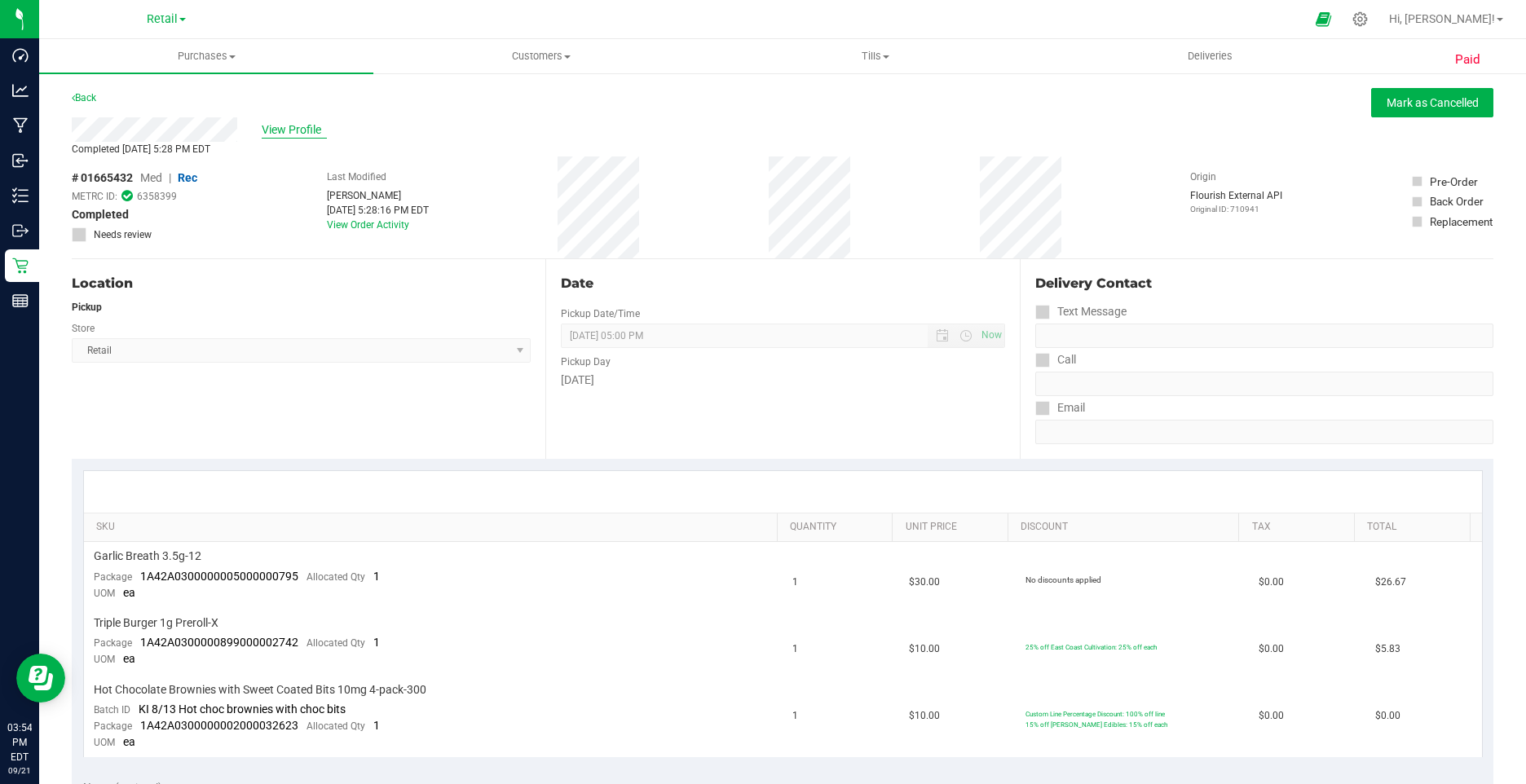
click at [282, 131] on span "View Profile" at bounding box center [294, 130] width 65 height 17
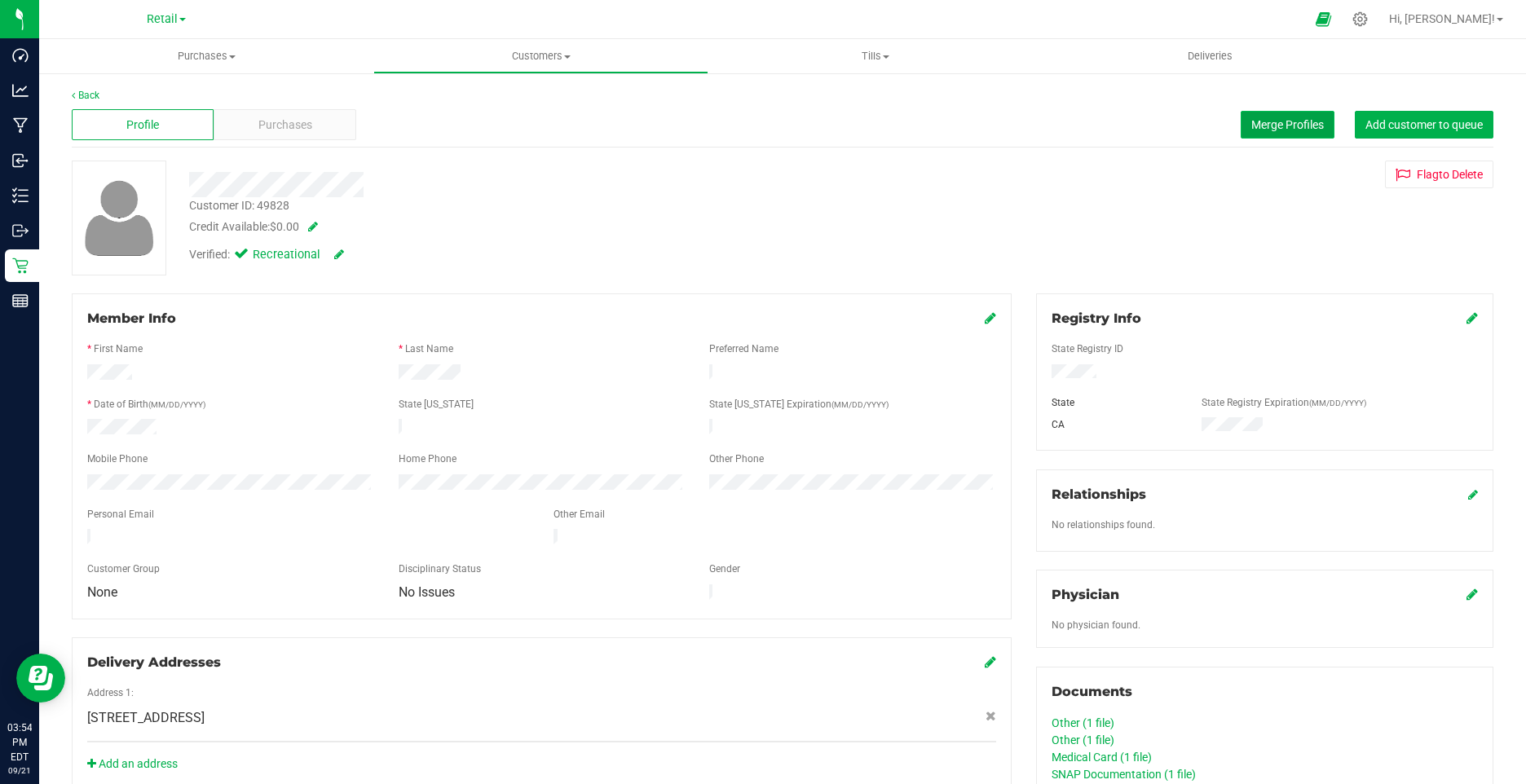
click at [1288, 126] on span "Merge Profiles" at bounding box center [1287, 125] width 72 height 13
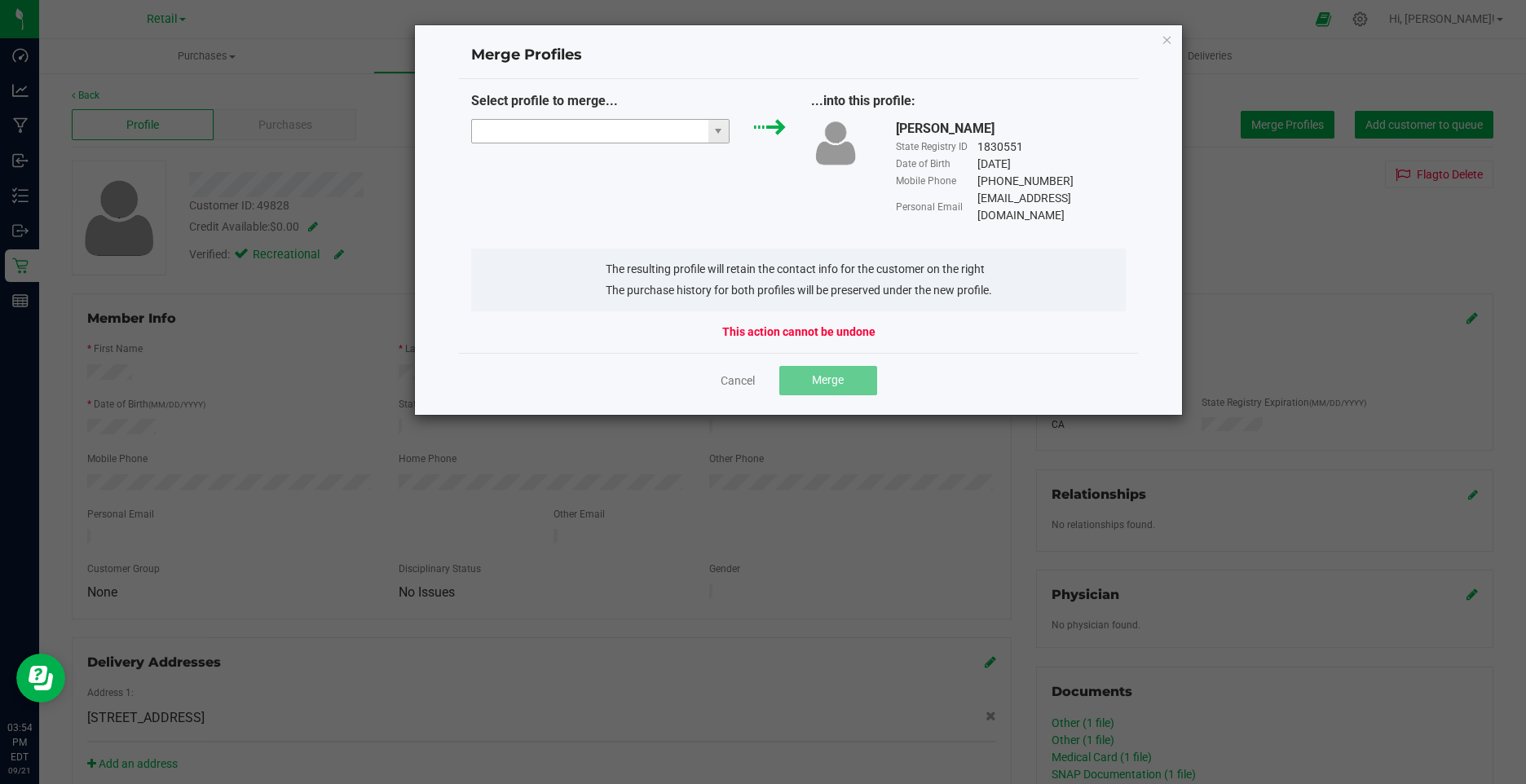
click at [545, 132] on input "NO DATA FOUND" at bounding box center [590, 131] width 236 height 23
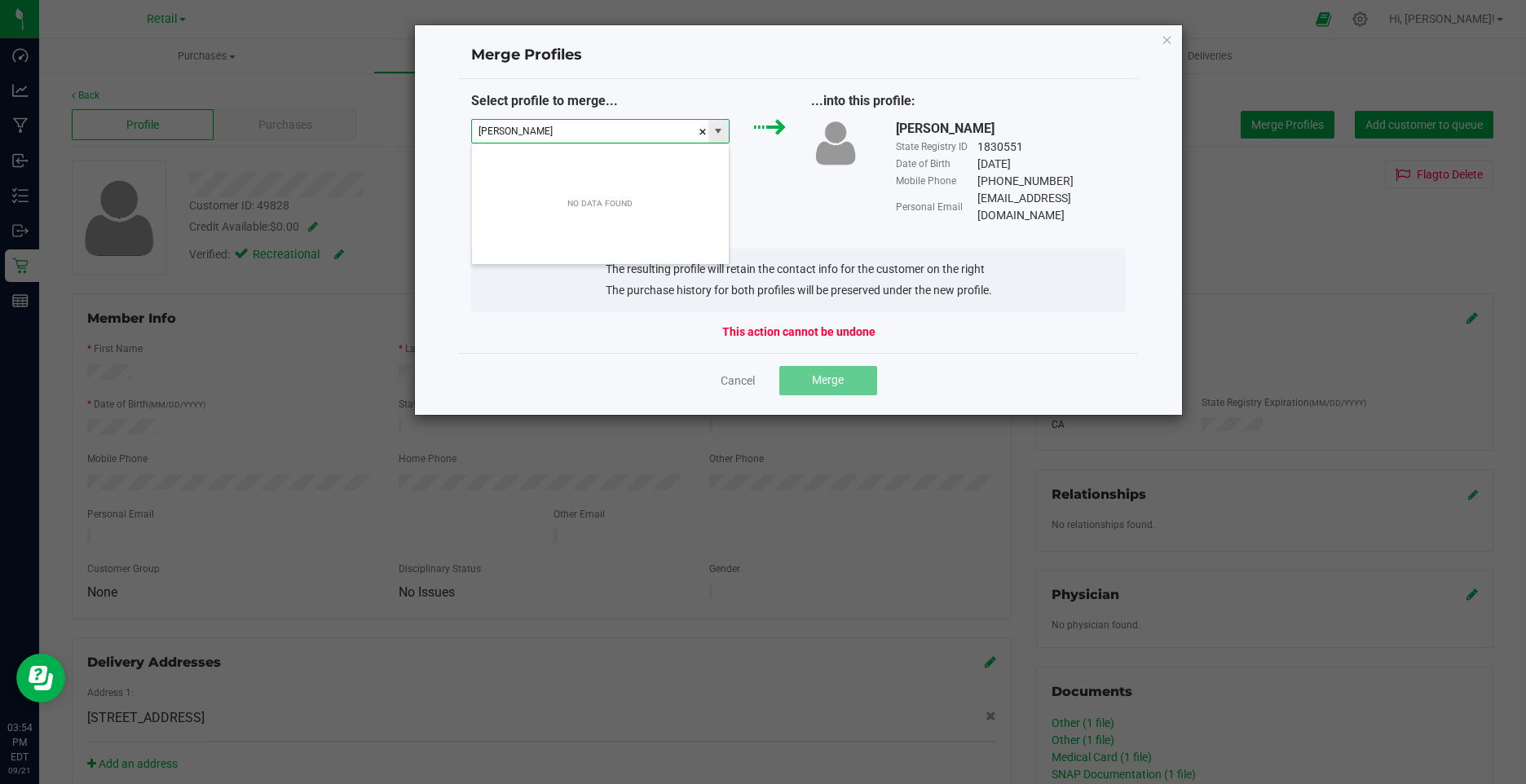
scroll to position [25, 259]
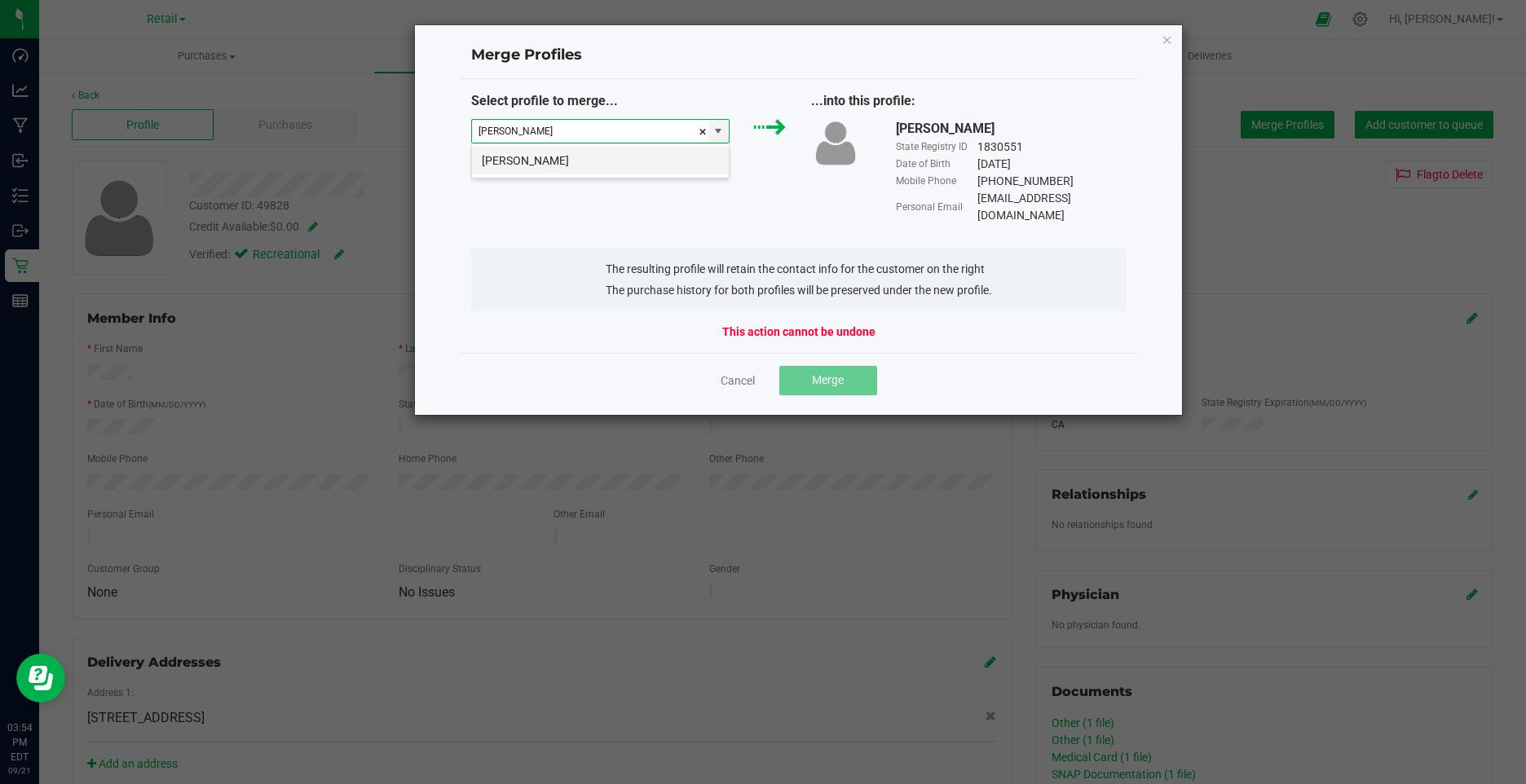
click at [554, 156] on li "Joselyn Domenech" at bounding box center [601, 160] width 257 height 28
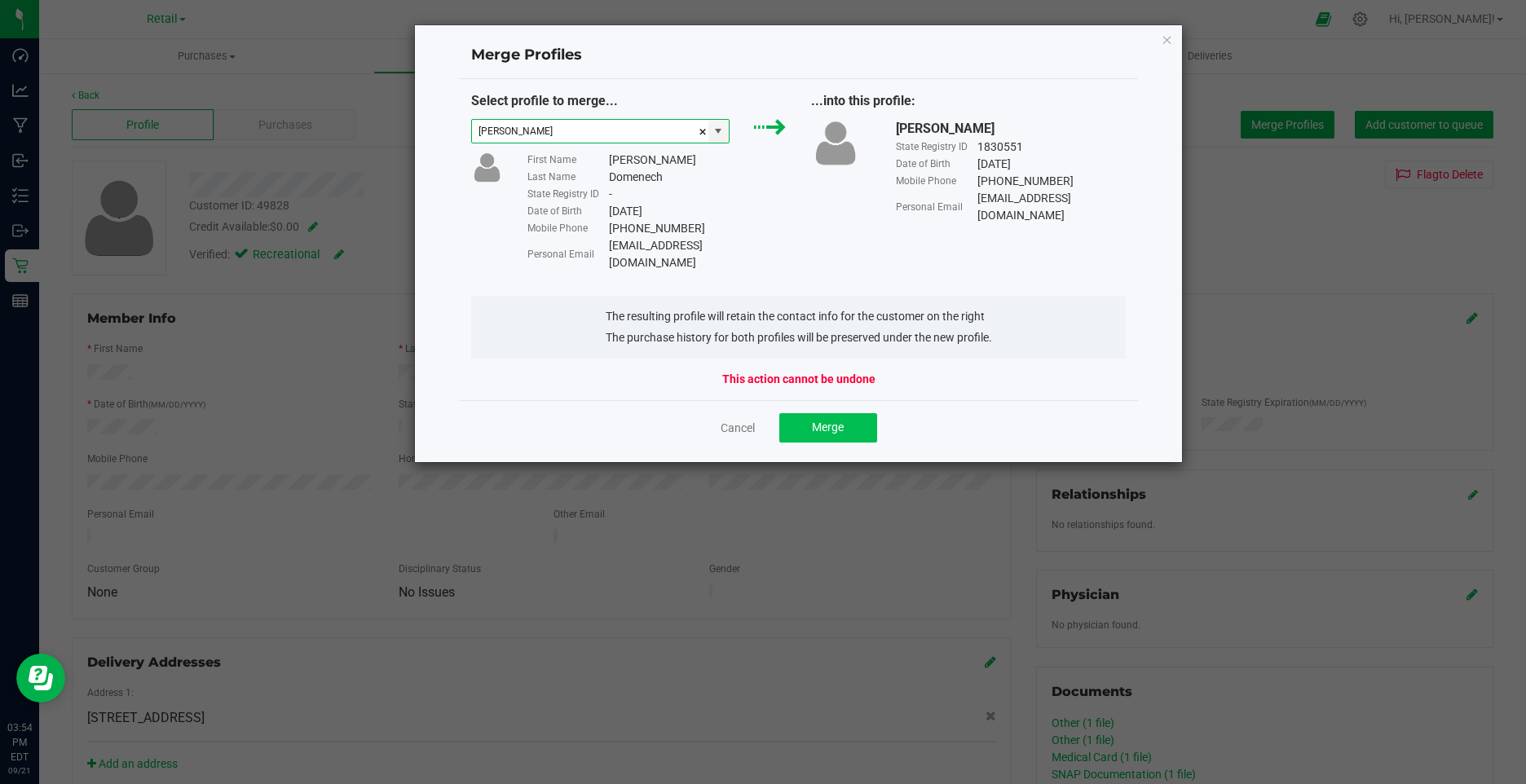
type input "Joselyn Domenech"
click at [825, 418] on button "Merge" at bounding box center [827, 427] width 98 height 29
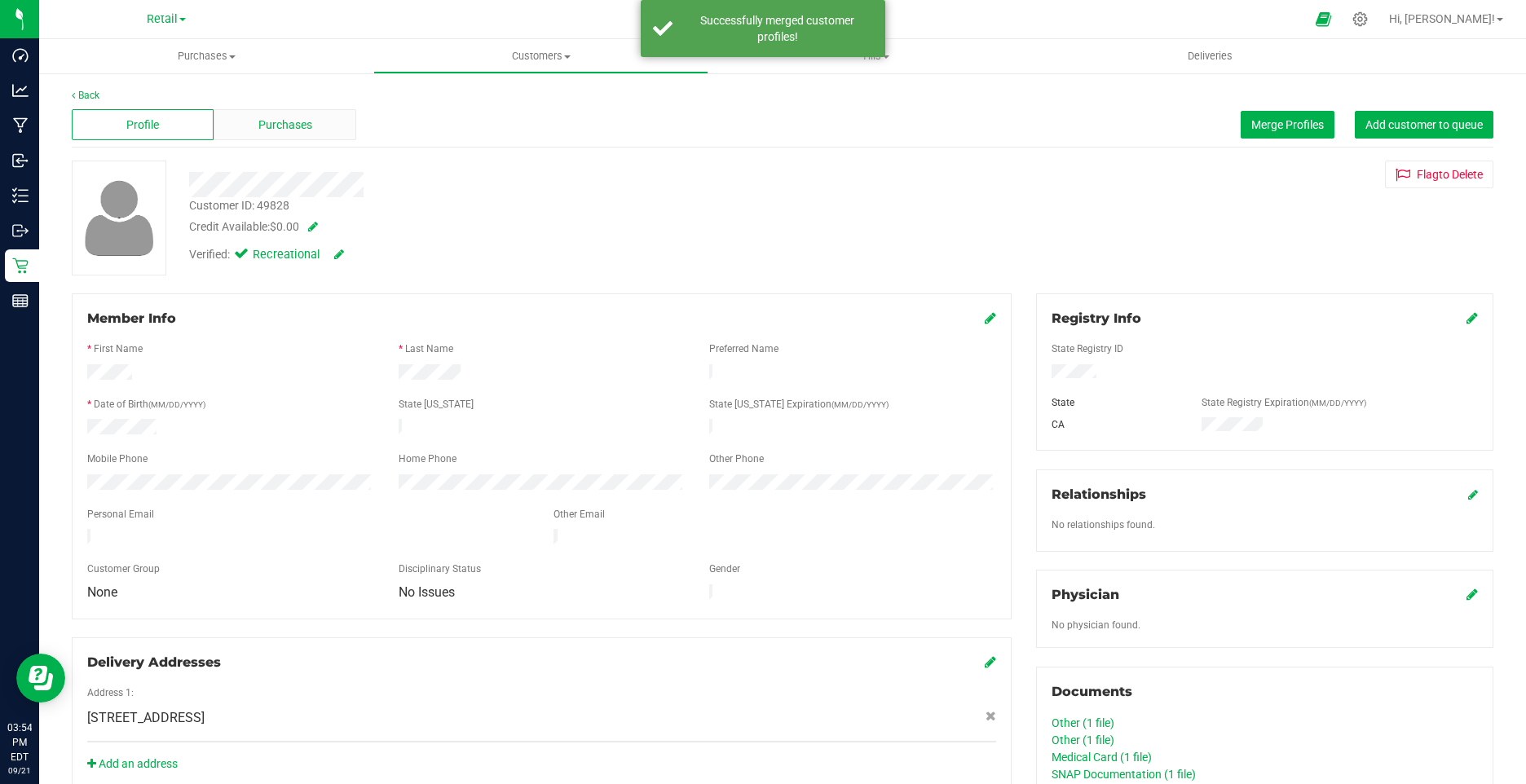
click at [344, 119] on div "Purchases" at bounding box center [284, 125] width 142 height 31
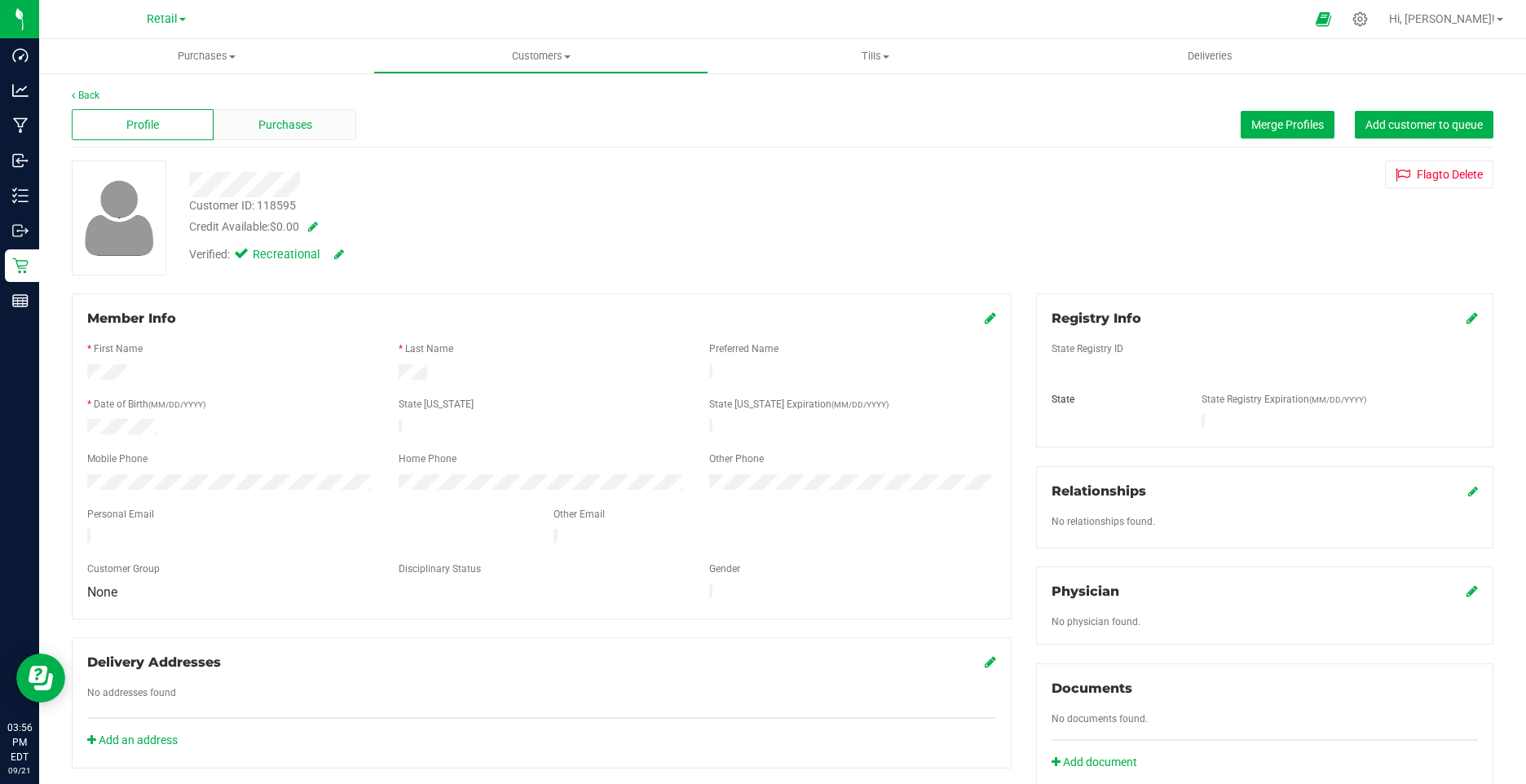
click at [276, 127] on span "Purchases" at bounding box center [285, 125] width 54 height 17
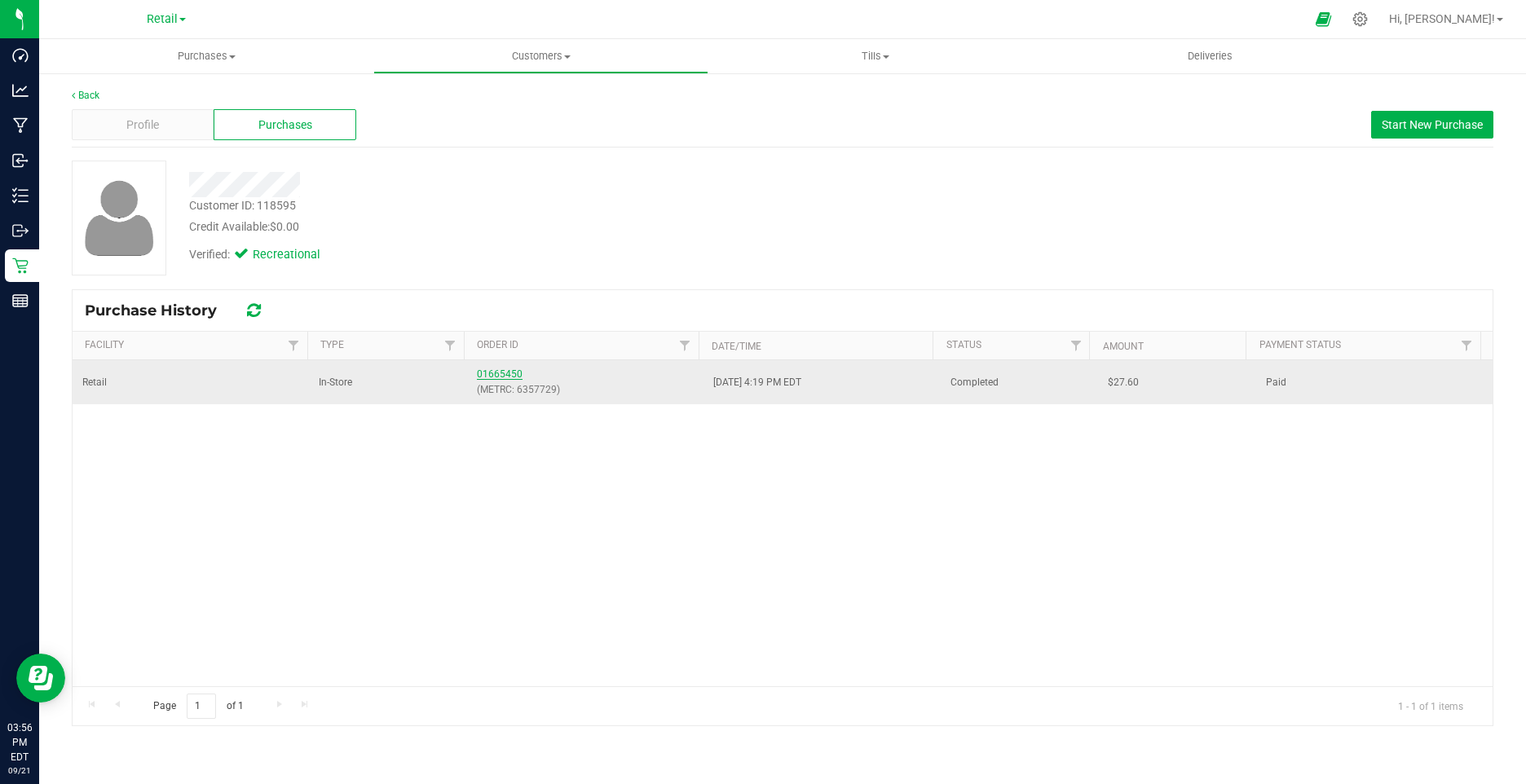
click at [494, 375] on link "01665450" at bounding box center [500, 374] width 46 height 11
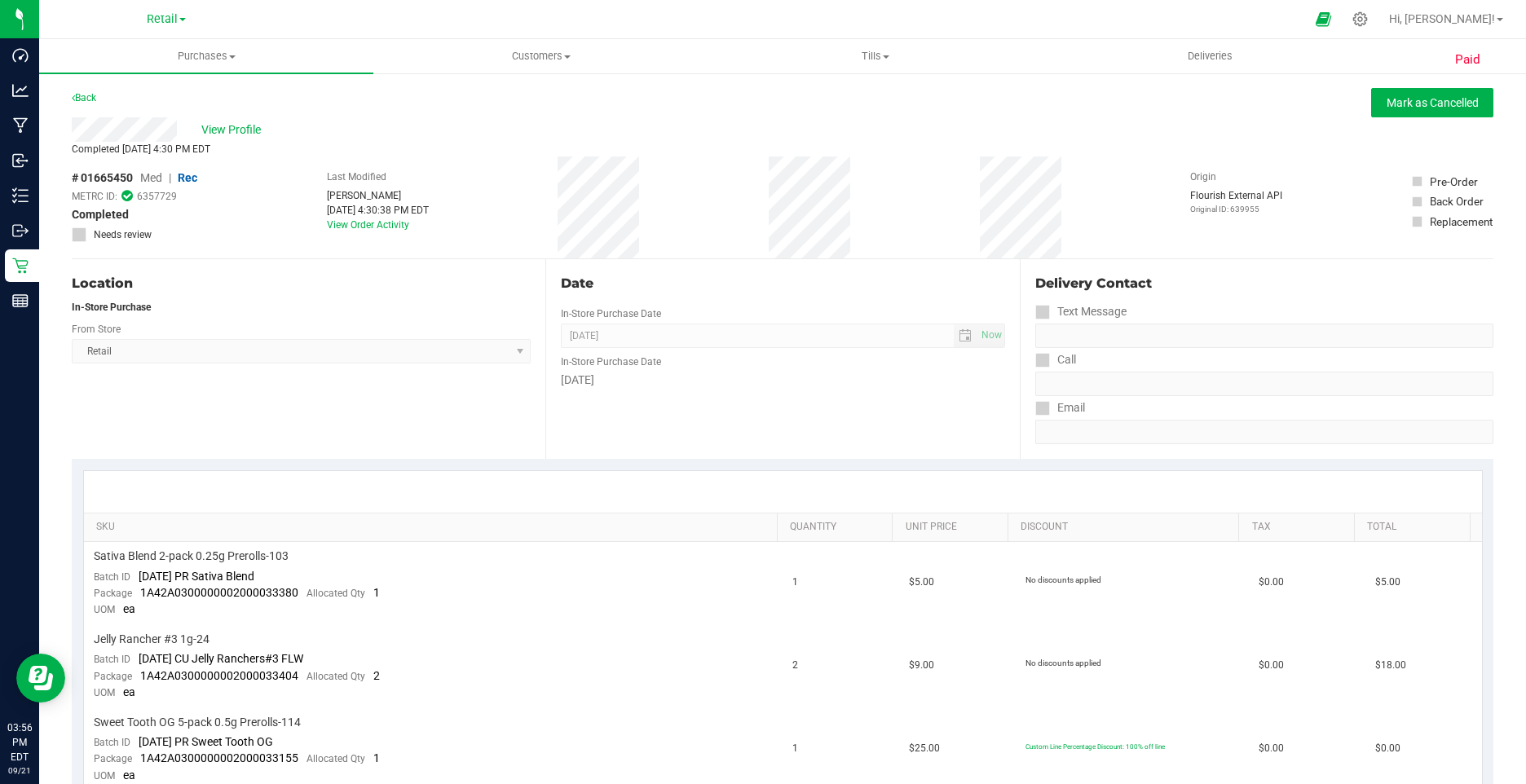
scroll to position [489, 0]
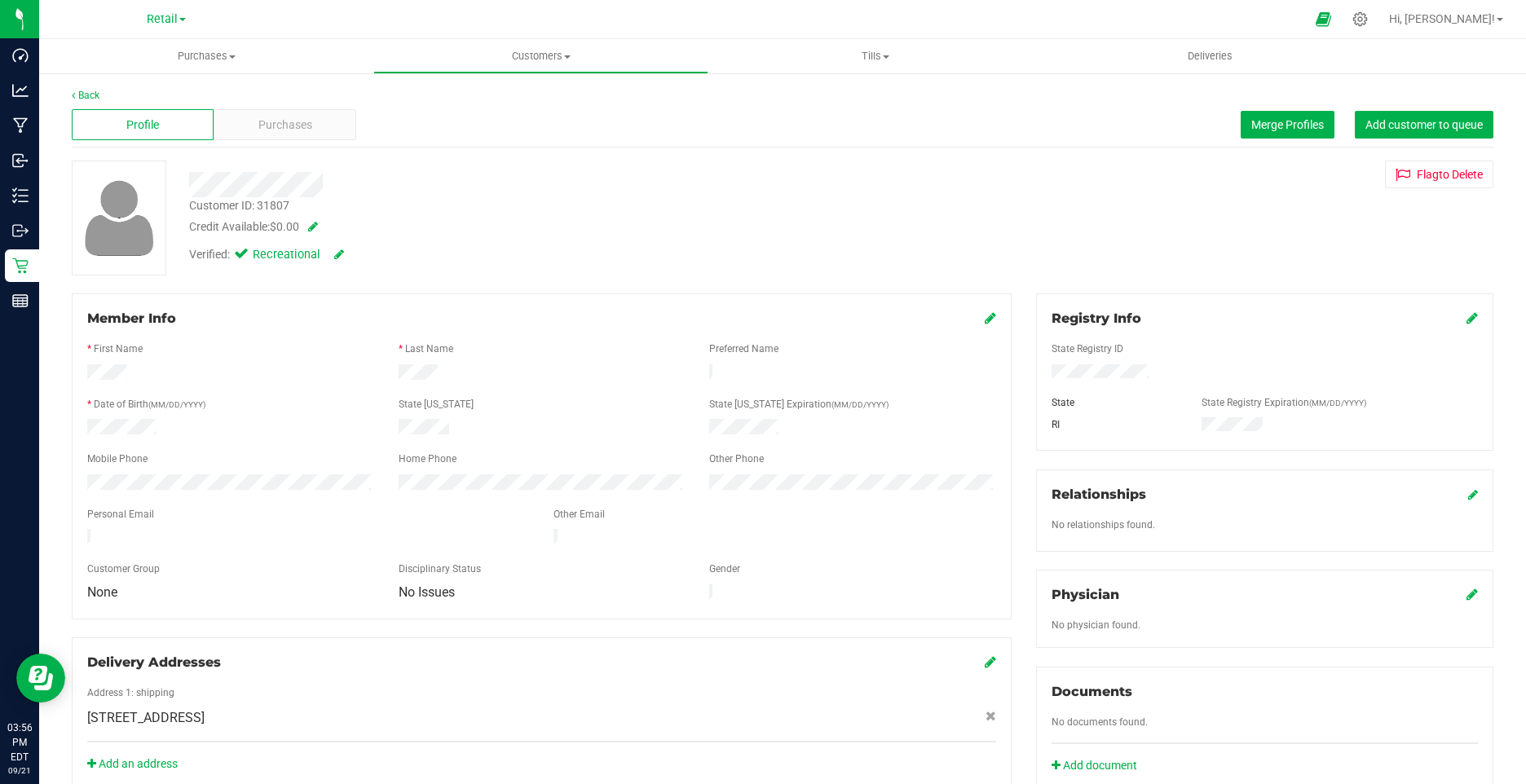
click at [278, 105] on div "Profile Purchases Merge Profiles Add customer to queue" at bounding box center [782, 125] width 1421 height 45
click at [279, 111] on div "Purchases" at bounding box center [284, 125] width 142 height 31
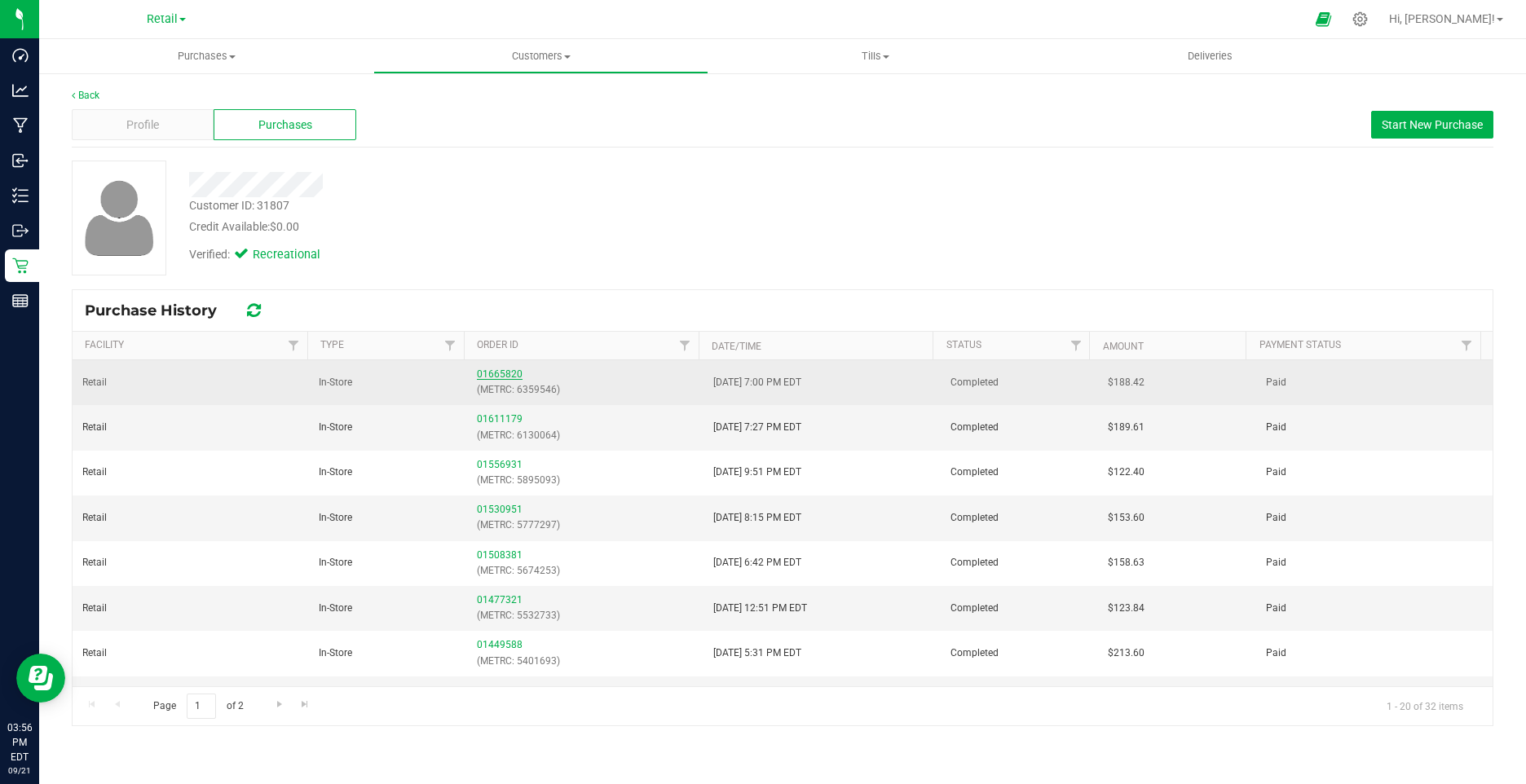
click at [499, 373] on link "01665820" at bounding box center [500, 374] width 46 height 11
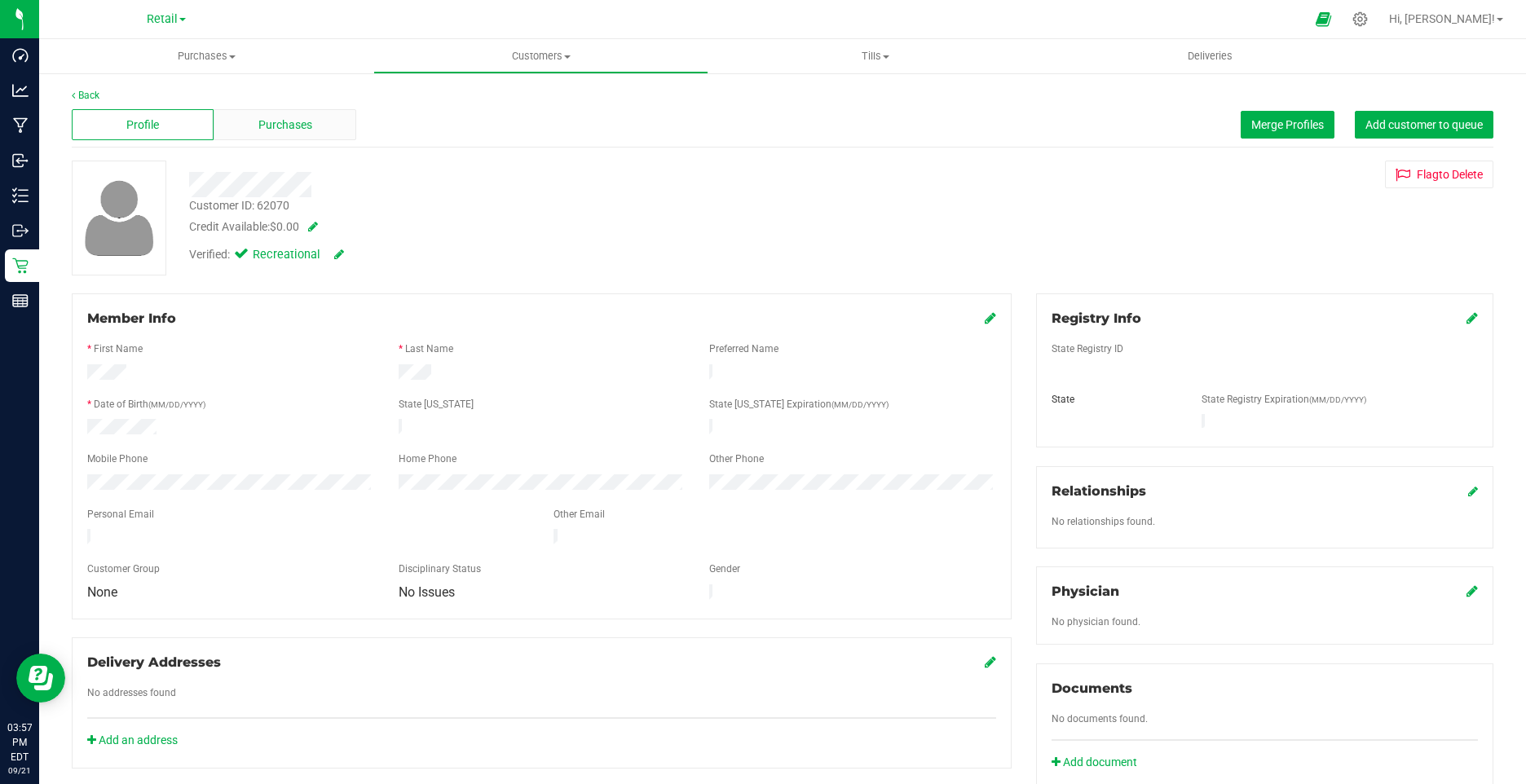
click at [287, 116] on span "Purchases" at bounding box center [285, 125] width 54 height 17
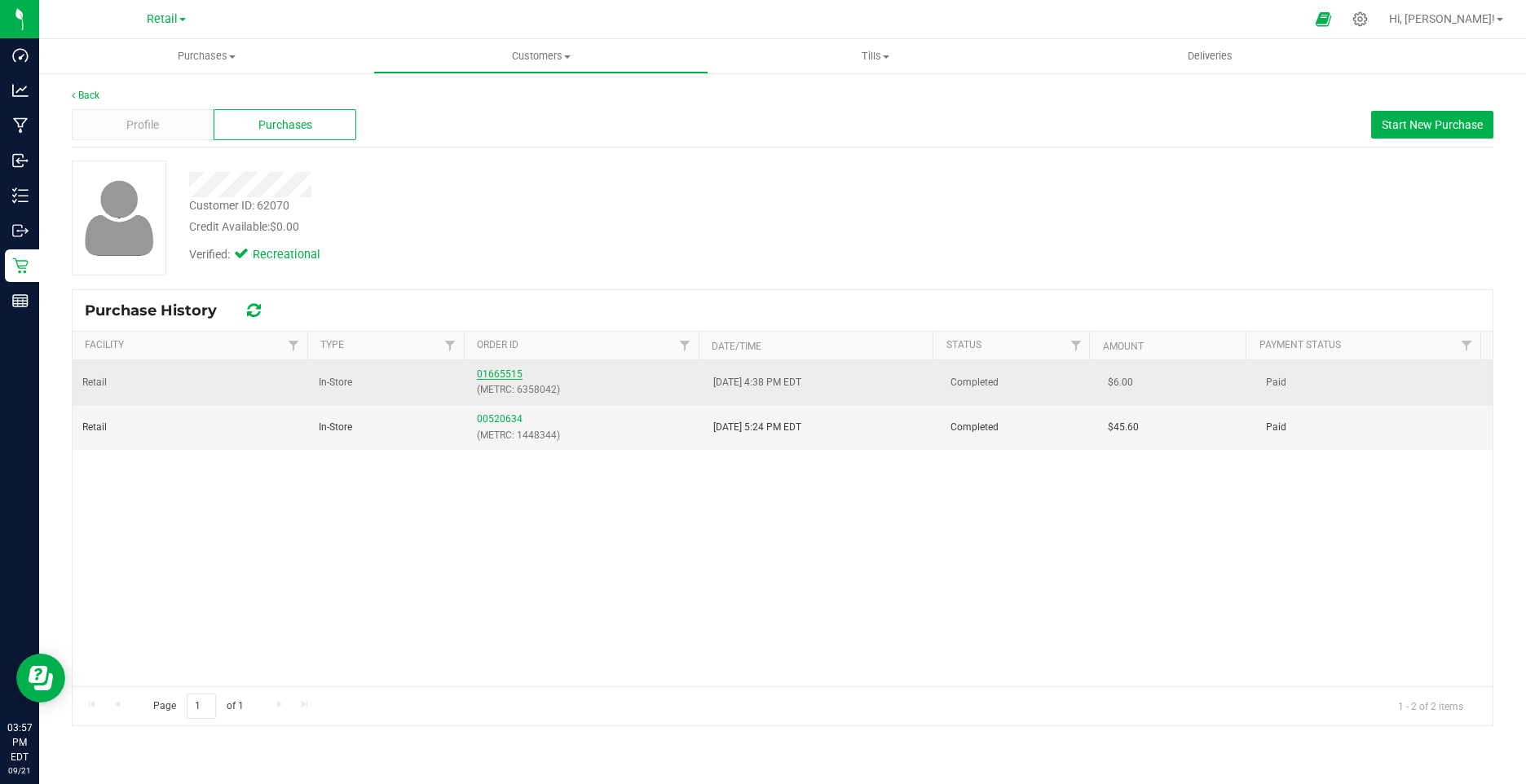
click at [485, 370] on link "01665515" at bounding box center [500, 374] width 46 height 11
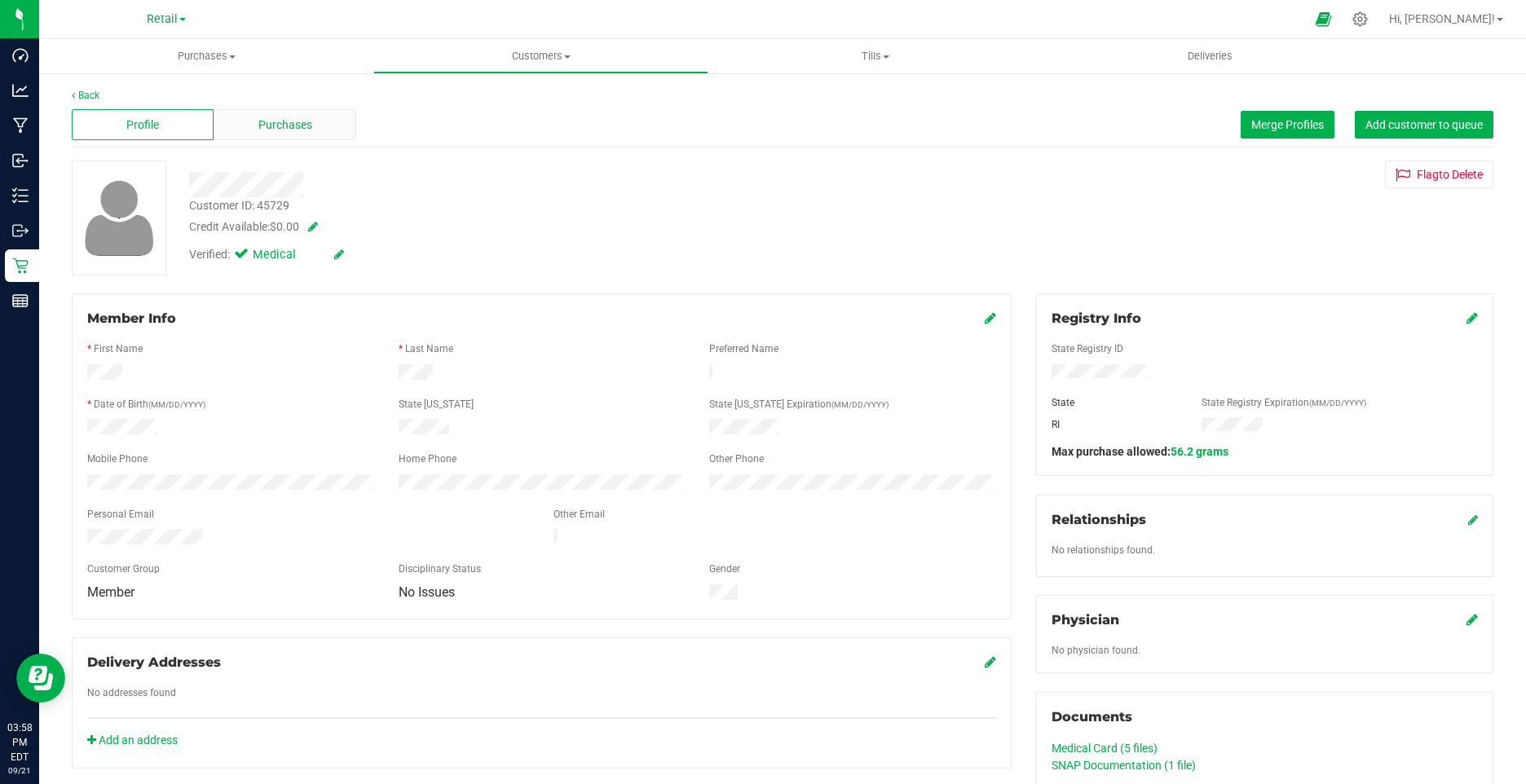
click at [322, 127] on div "Purchases" at bounding box center [284, 125] width 142 height 31
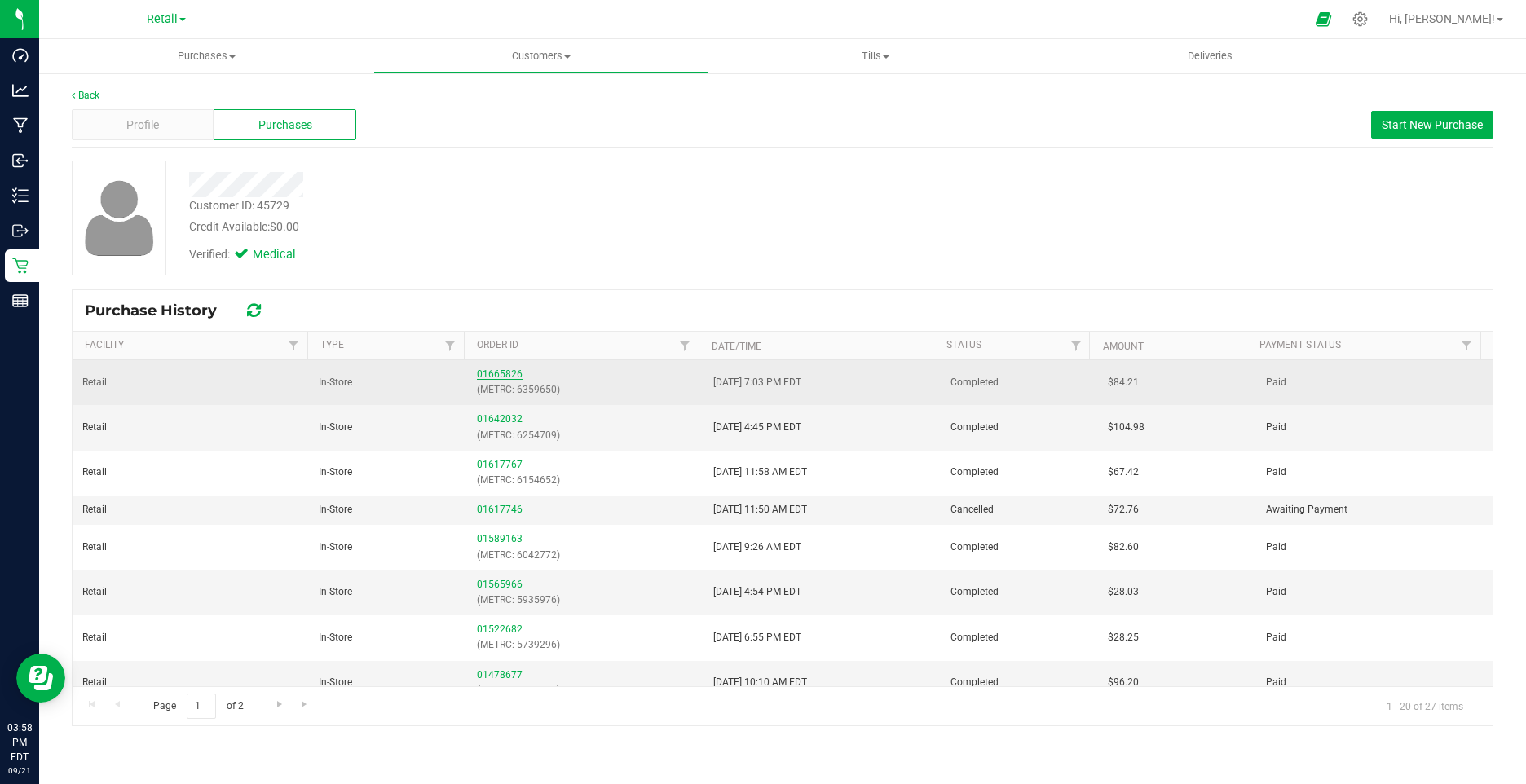
click at [499, 371] on link "01665826" at bounding box center [500, 374] width 46 height 11
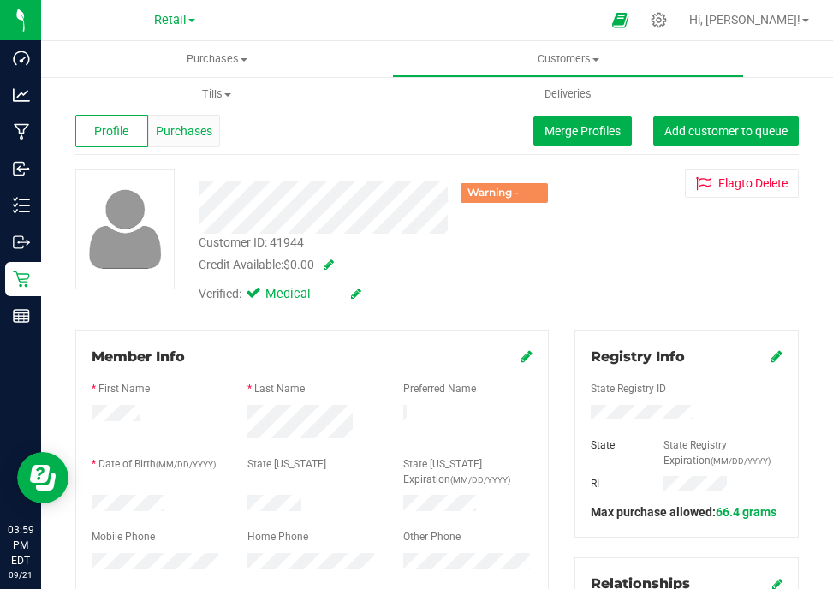
click at [176, 128] on span "Purchases" at bounding box center [184, 131] width 57 height 18
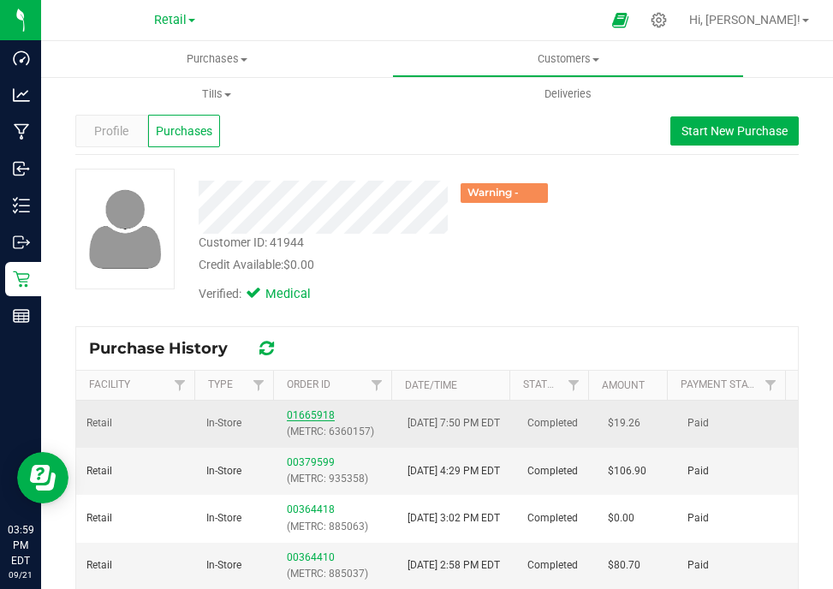
click at [304, 413] on link "01665918" at bounding box center [311, 415] width 48 height 12
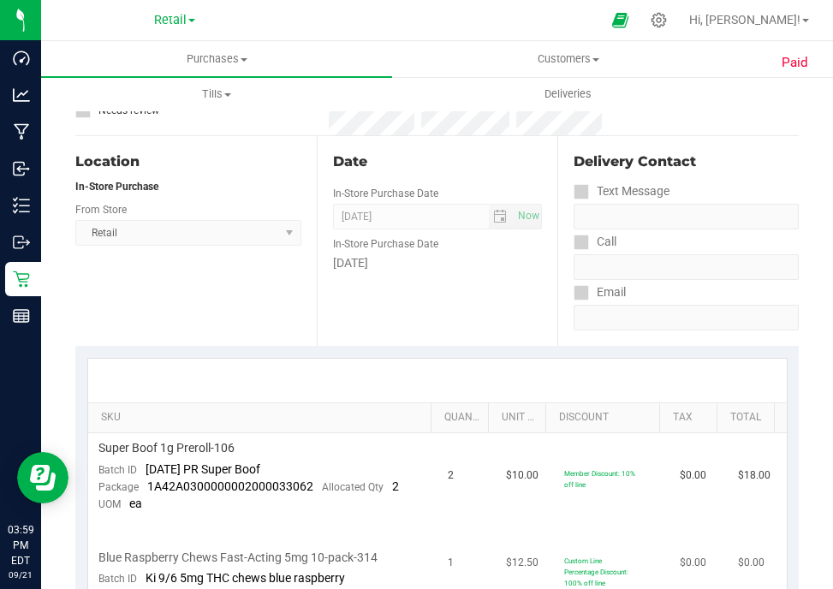
scroll to position [342, 0]
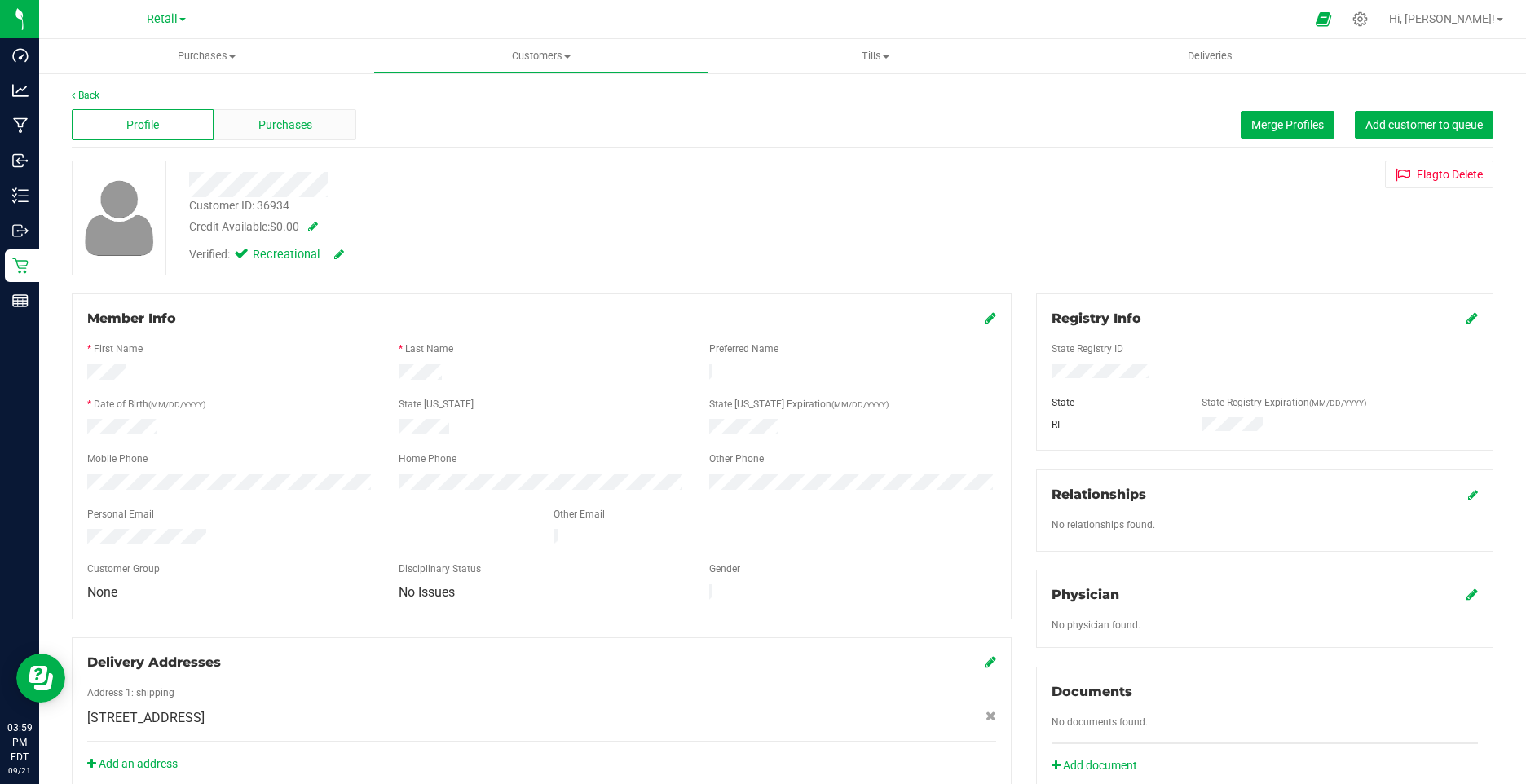
click at [282, 128] on span "Purchases" at bounding box center [285, 125] width 54 height 17
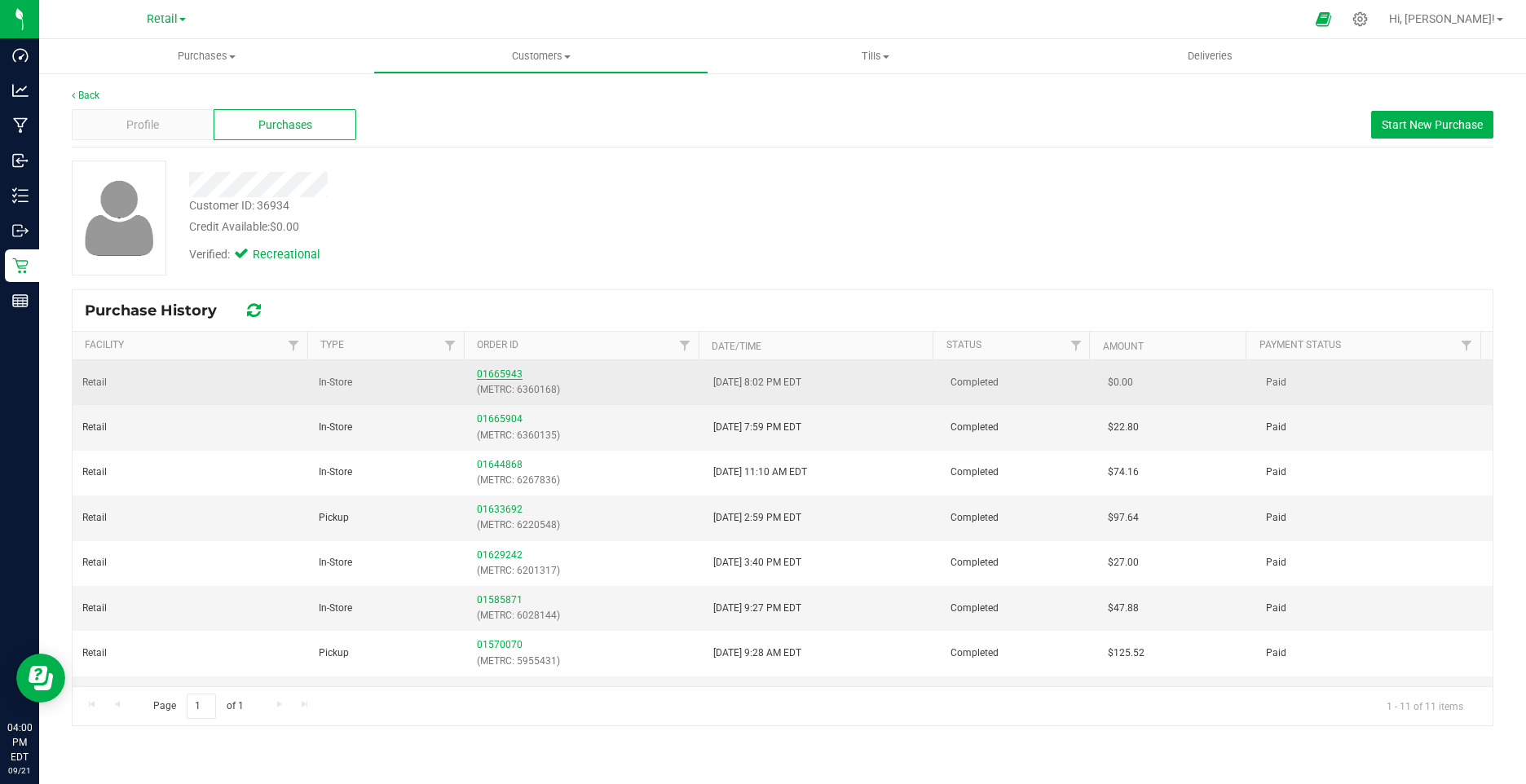
click at [506, 371] on link "01665943" at bounding box center [500, 374] width 46 height 11
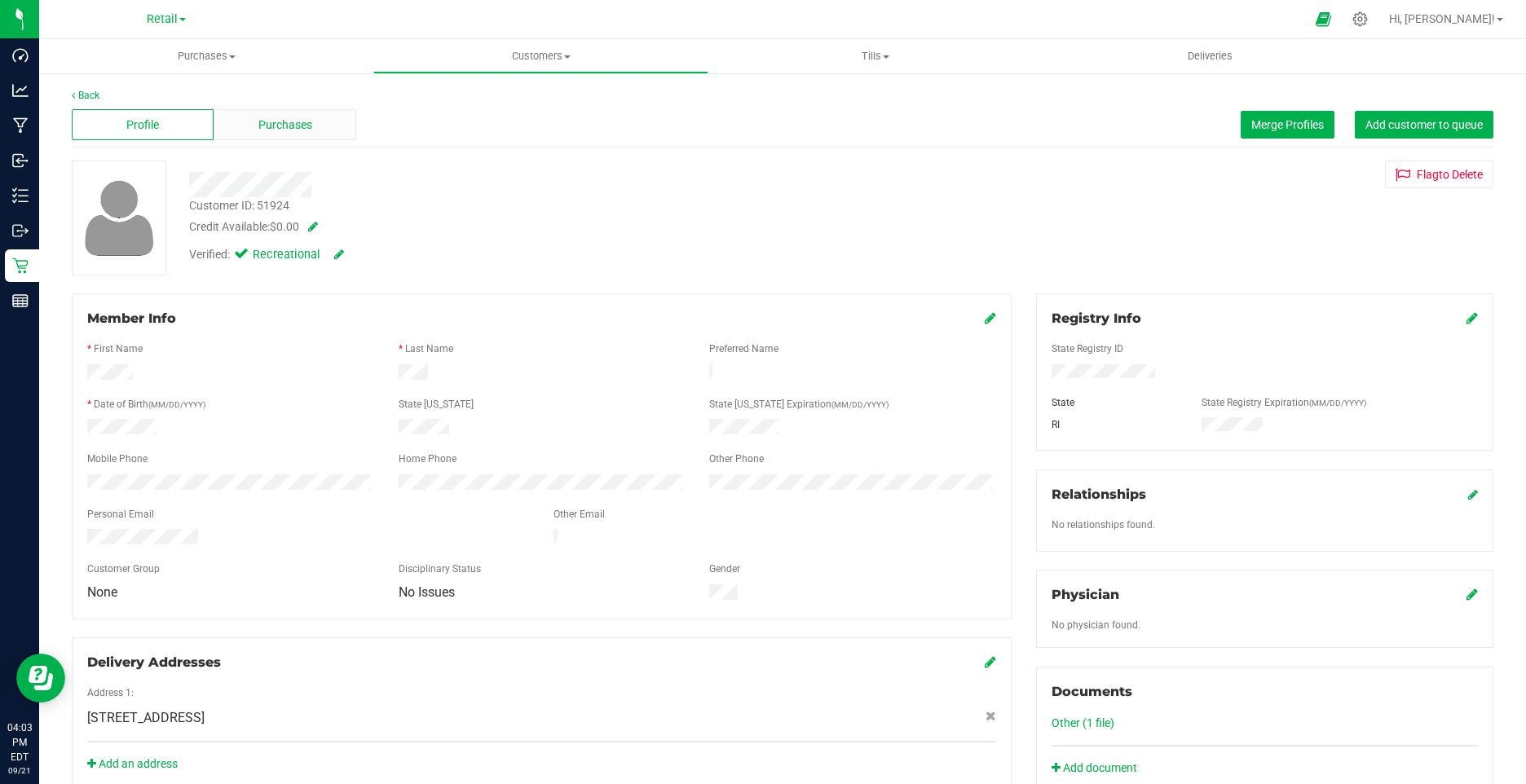
click at [290, 116] on span "Purchases" at bounding box center [285, 125] width 54 height 17
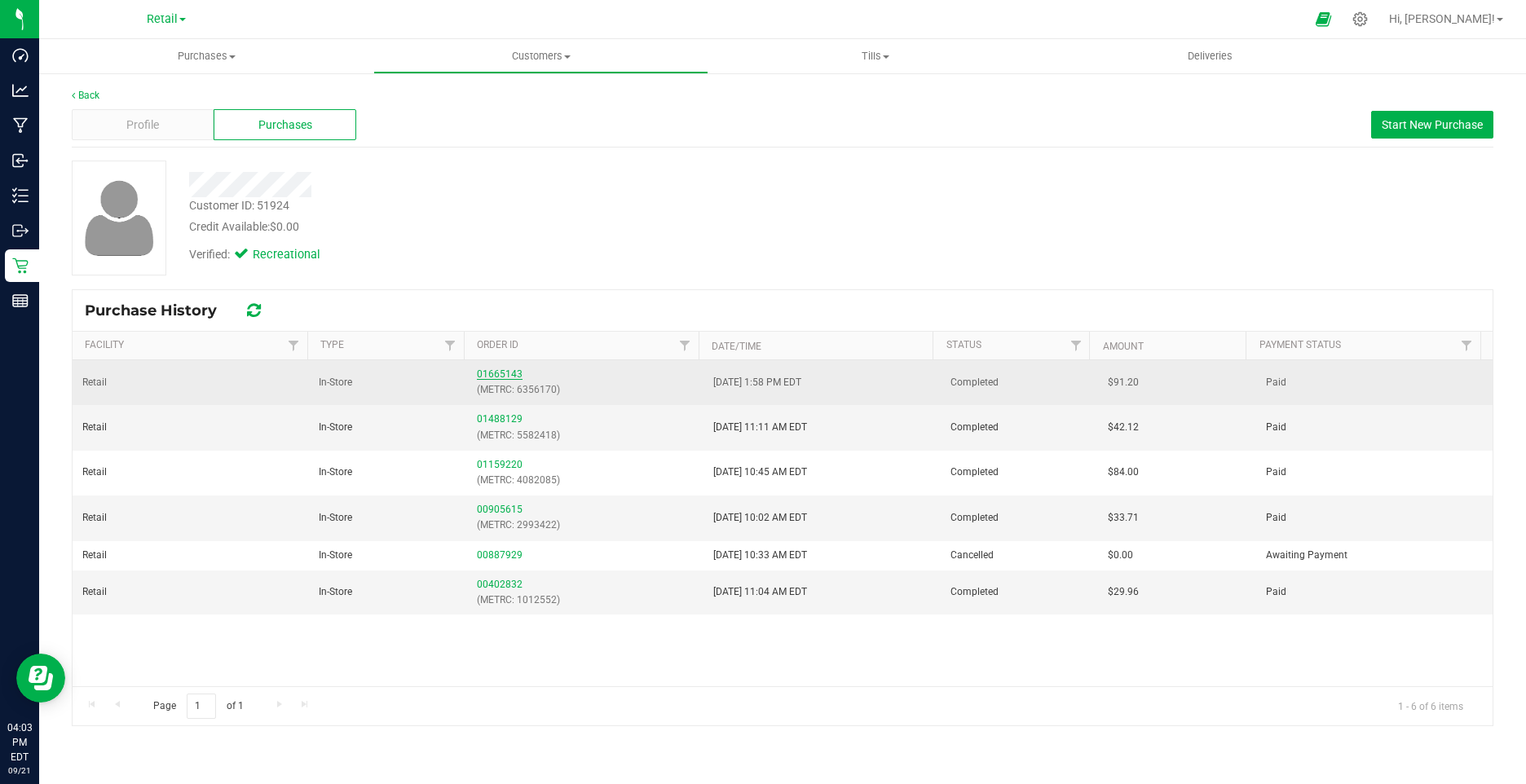
click at [495, 375] on link "01665143" at bounding box center [500, 374] width 46 height 11
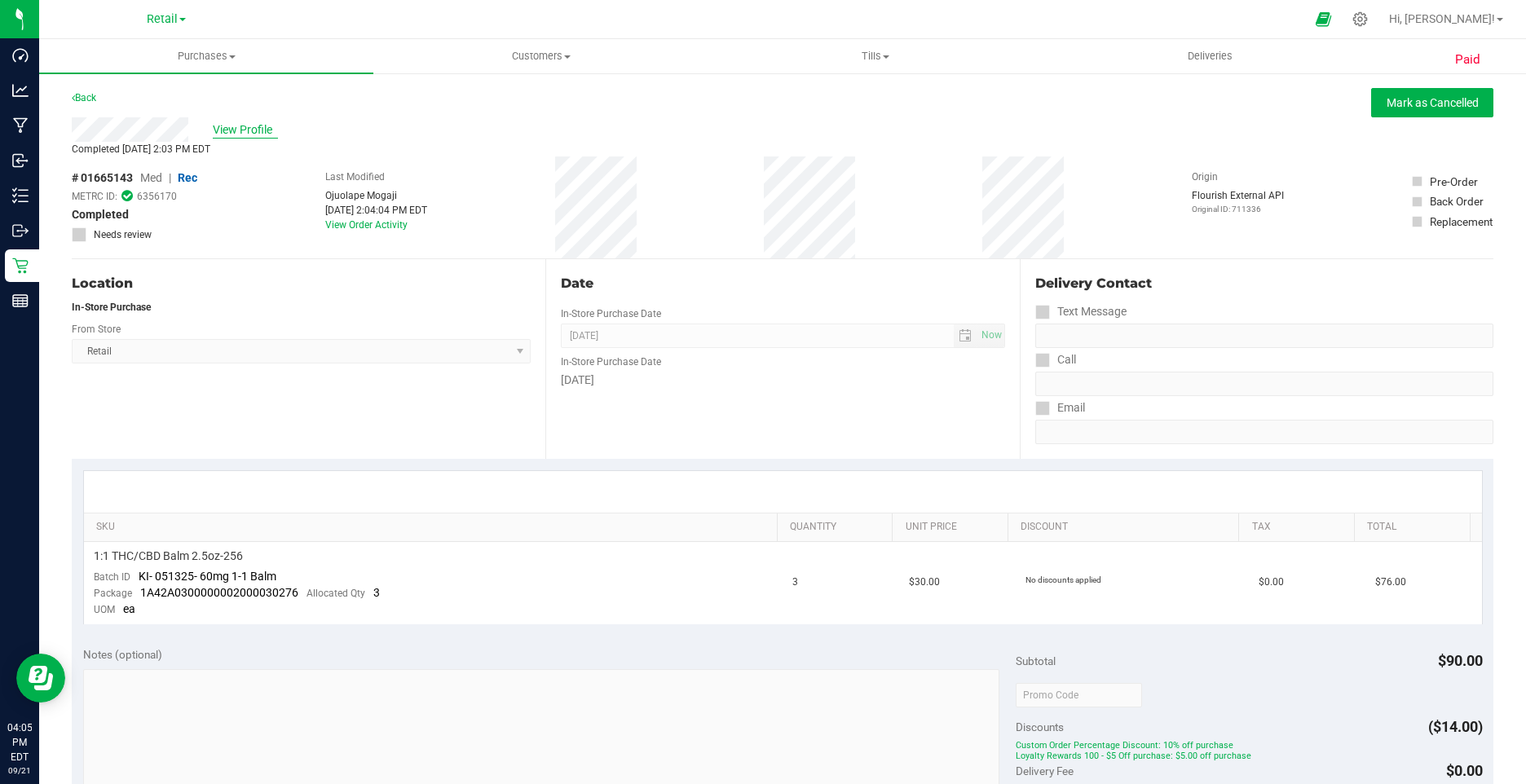
click at [267, 127] on span "View Profile" at bounding box center [245, 130] width 65 height 17
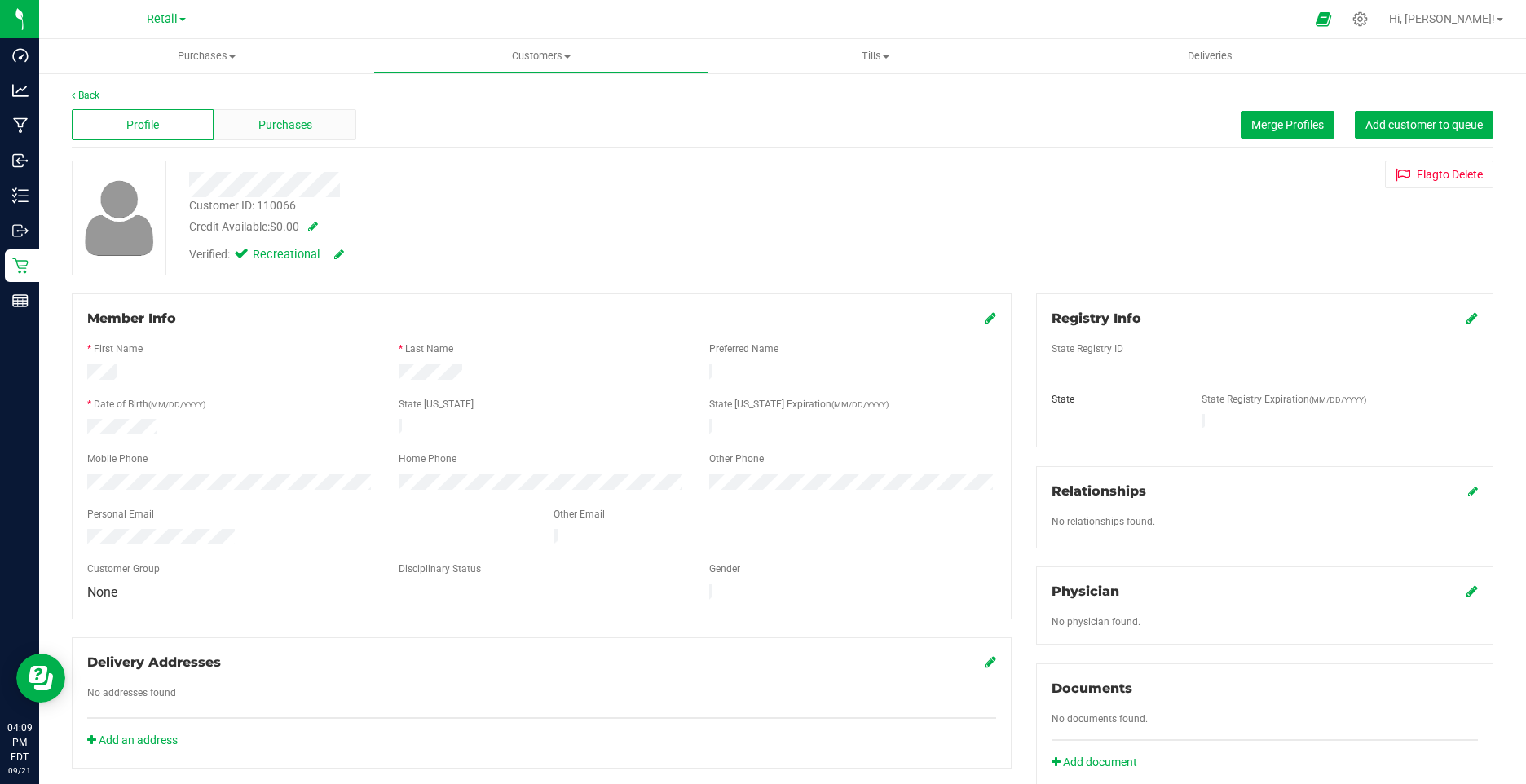
click at [265, 127] on span "Purchases" at bounding box center [285, 125] width 54 height 17
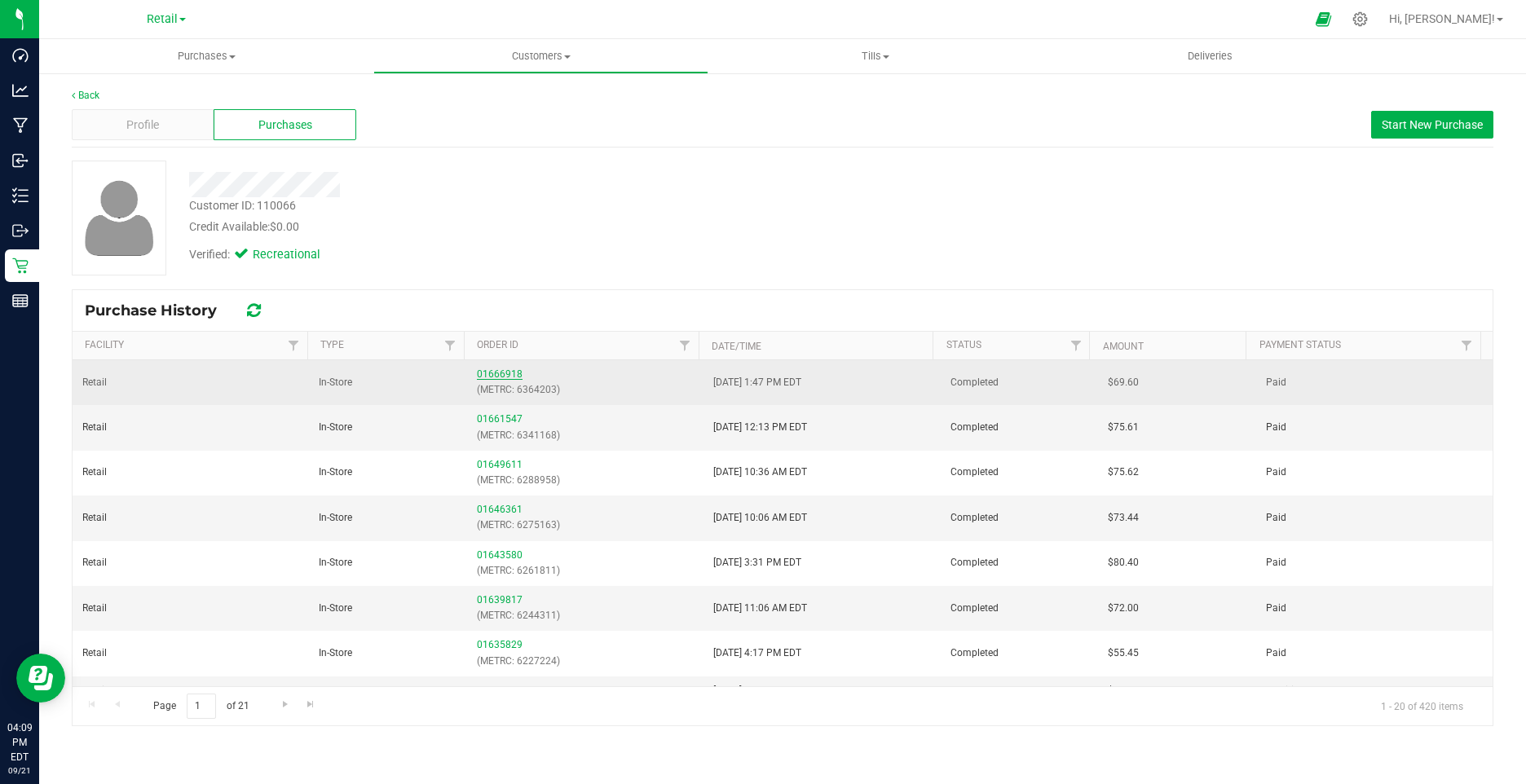
click at [482, 378] on link "01666918" at bounding box center [500, 374] width 46 height 11
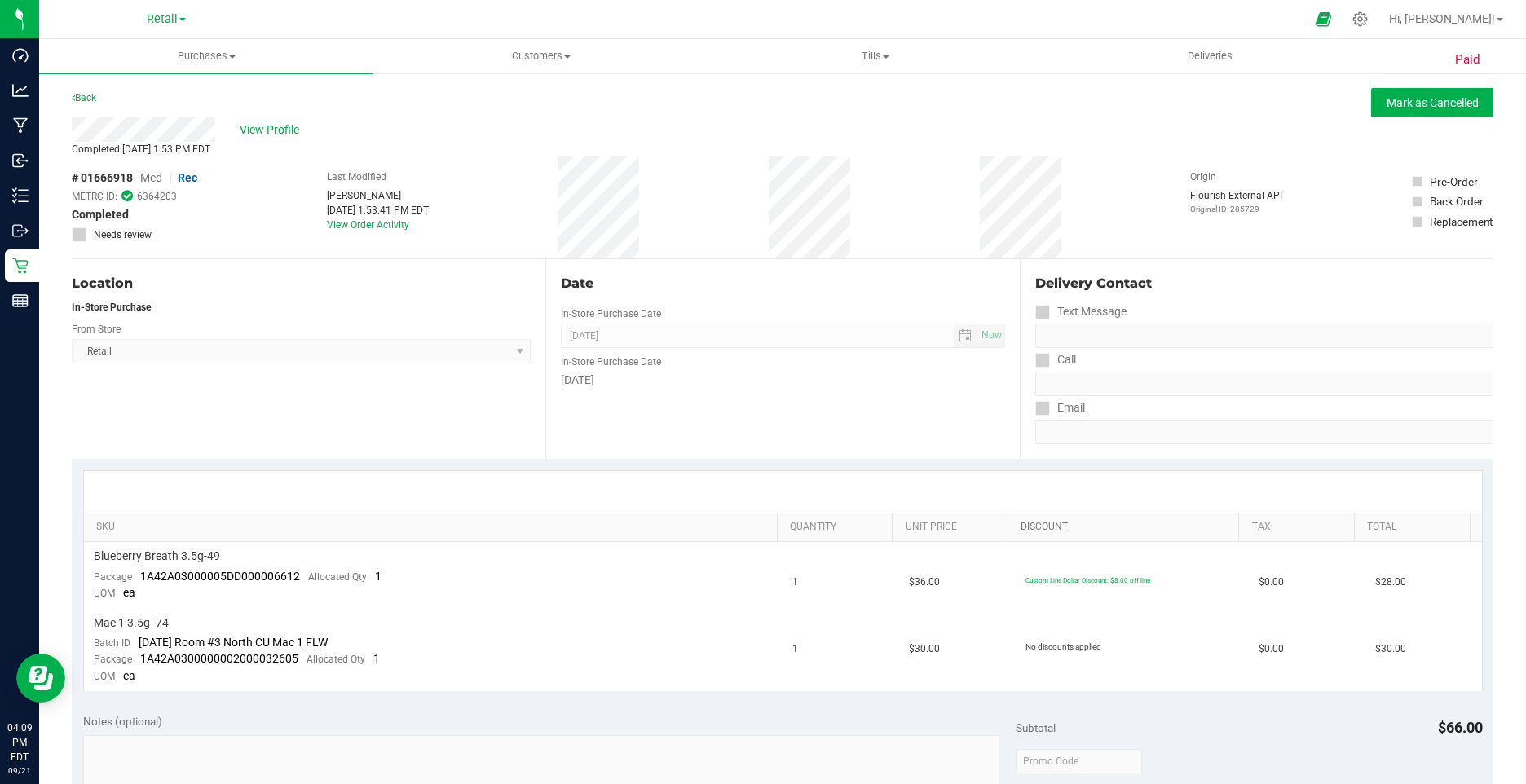
scroll to position [82, 0]
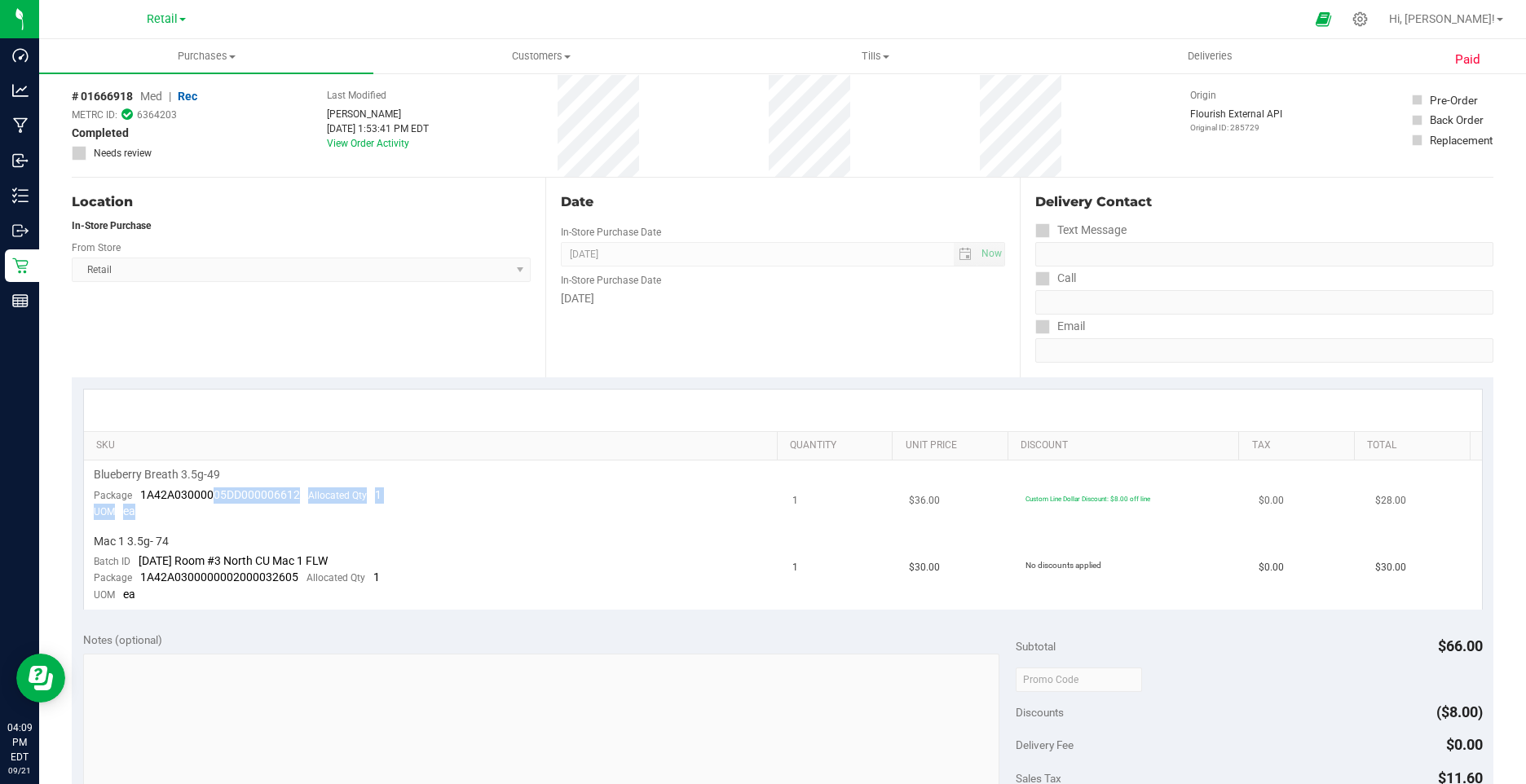
drag, startPoint x: 231, startPoint y: 503, endPoint x: 214, endPoint y: 495, distance: 18.8
click at [214, 495] on td "Blueberry Breath 3.5g-49 Package 1A42A03000005DD000006612 Allocated Qty 1 UOM ea" at bounding box center [433, 494] width 700 height 67
drag, startPoint x: 214, startPoint y: 495, endPoint x: 564, endPoint y: 540, distance: 352.9
click at [564, 540] on div "Mac 1 3.5g- 74" at bounding box center [433, 541] width 680 height 15
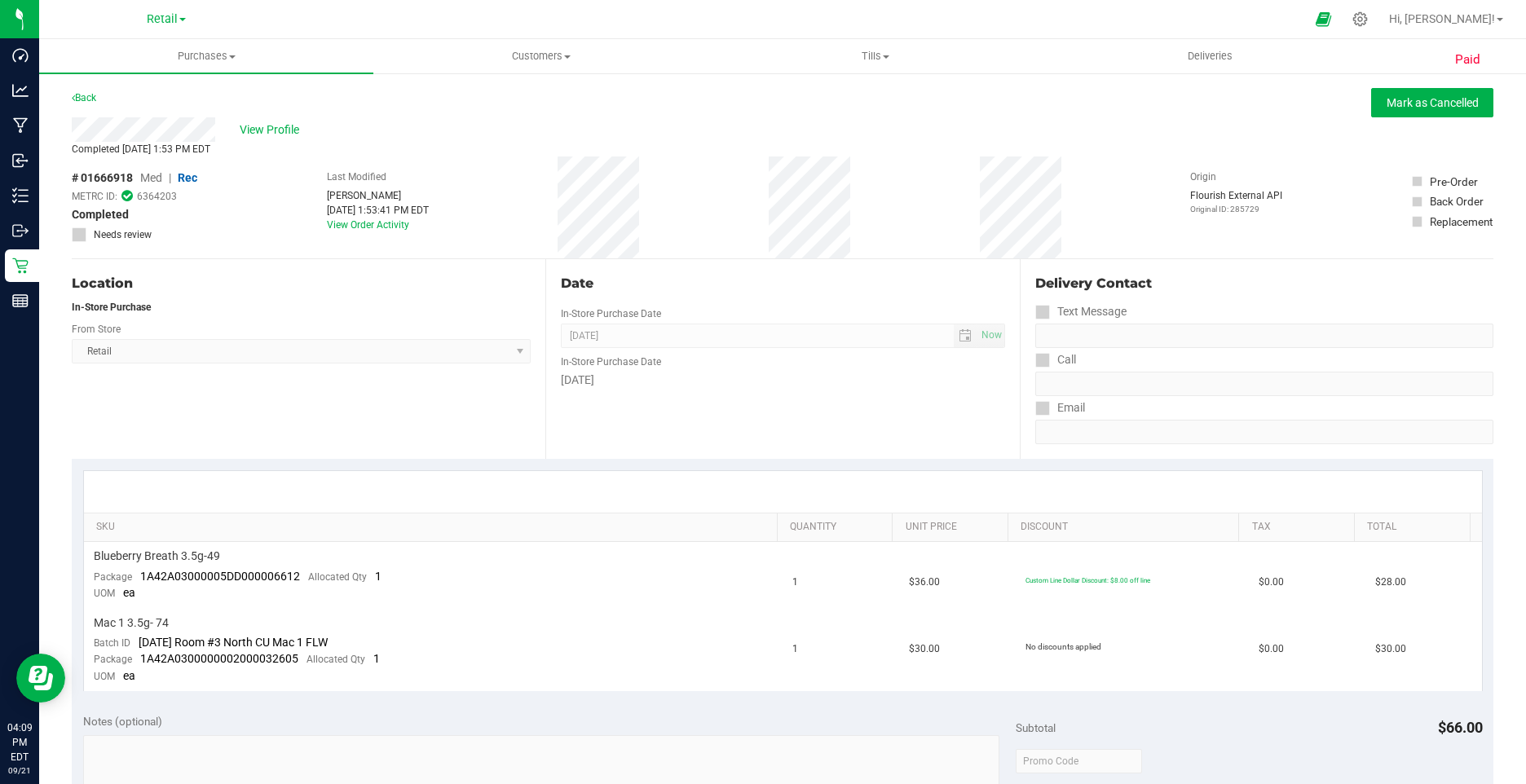
click at [280, 115] on div "Back [PERSON_NAME] as Cancelled" at bounding box center [782, 102] width 1421 height 29
click at [280, 123] on span "View Profile" at bounding box center [272, 130] width 65 height 17
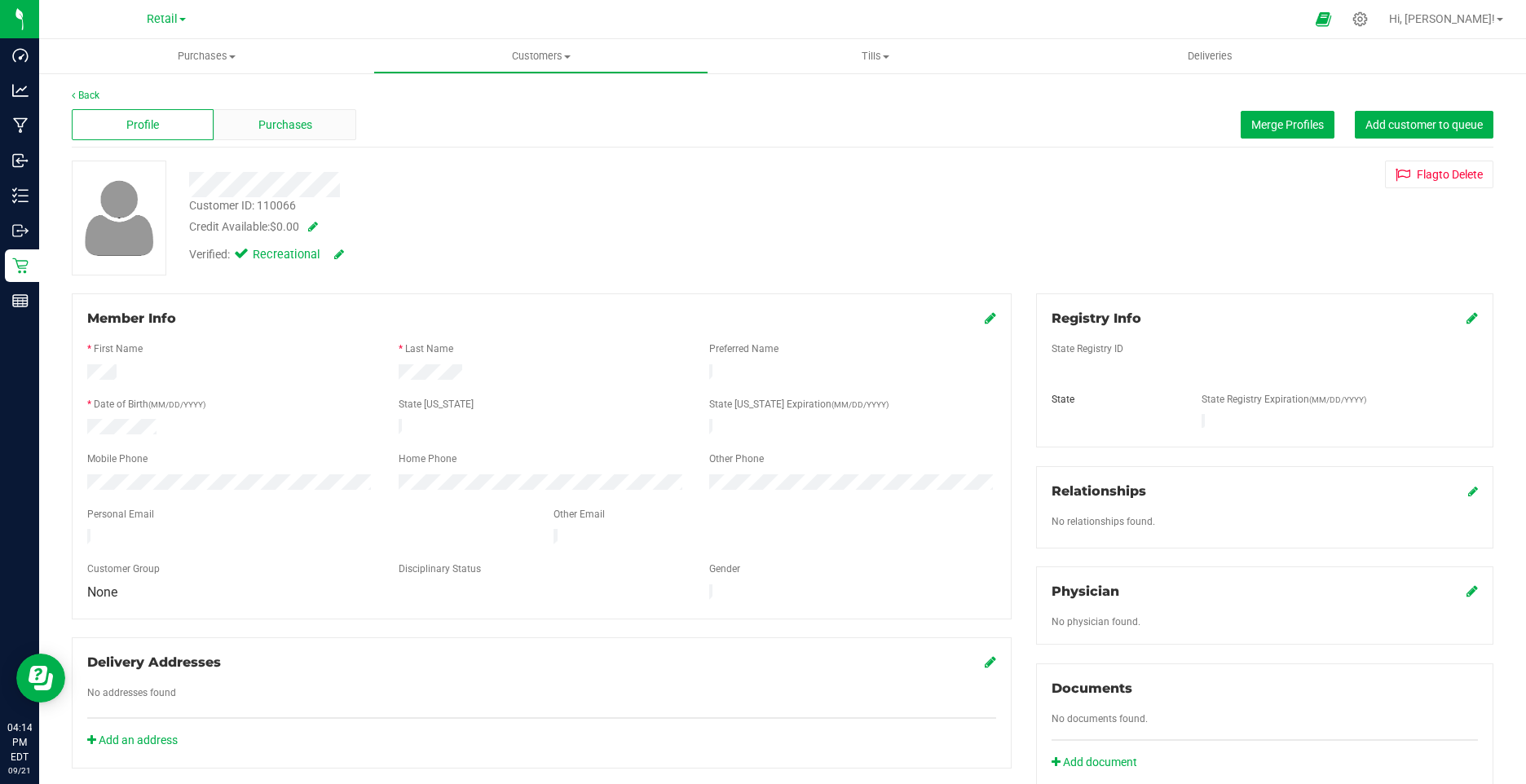
click at [271, 128] on span "Purchases" at bounding box center [285, 125] width 54 height 17
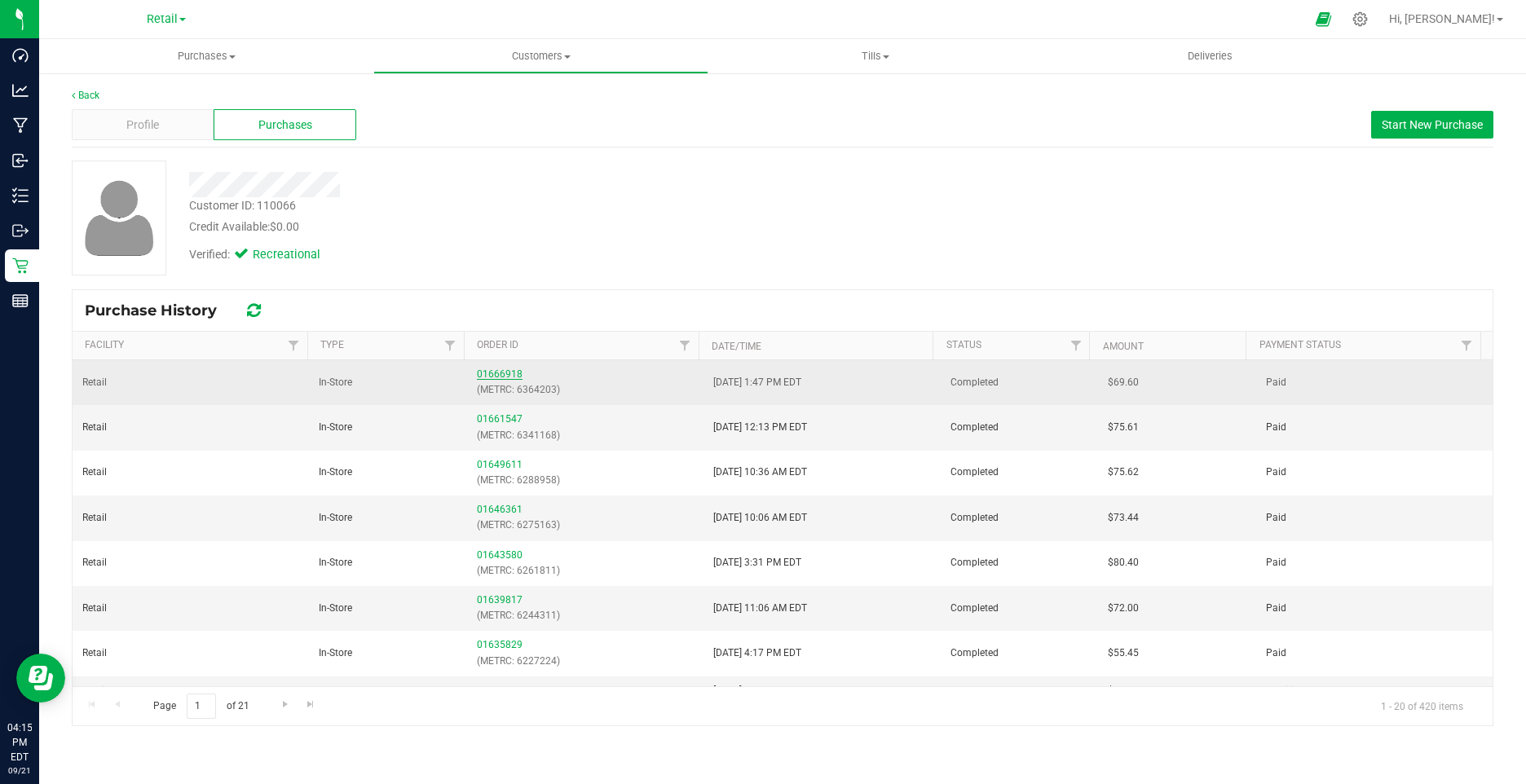
click at [488, 377] on link "01666918" at bounding box center [500, 374] width 46 height 11
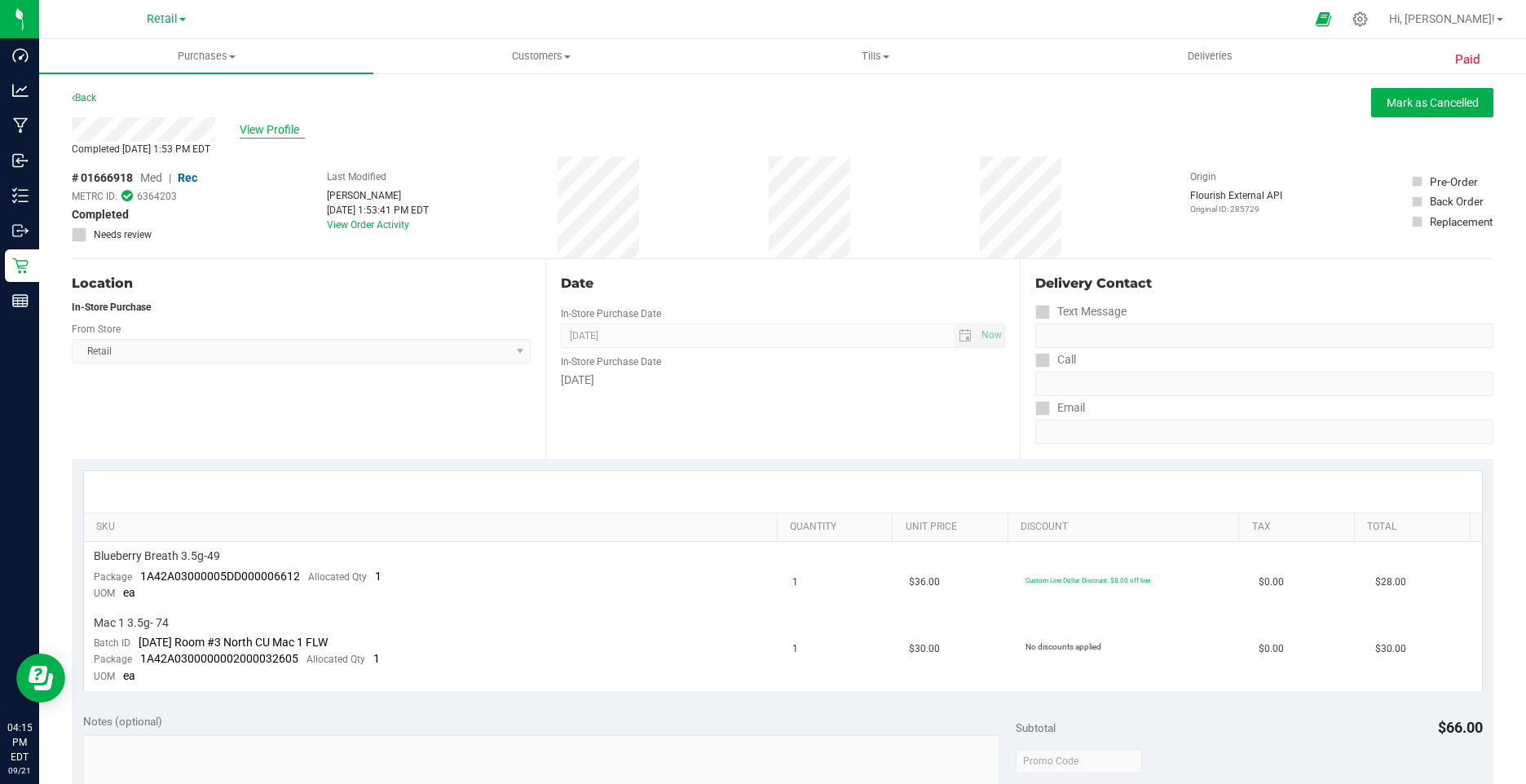
click at [259, 129] on span "View Profile" at bounding box center [272, 130] width 65 height 17
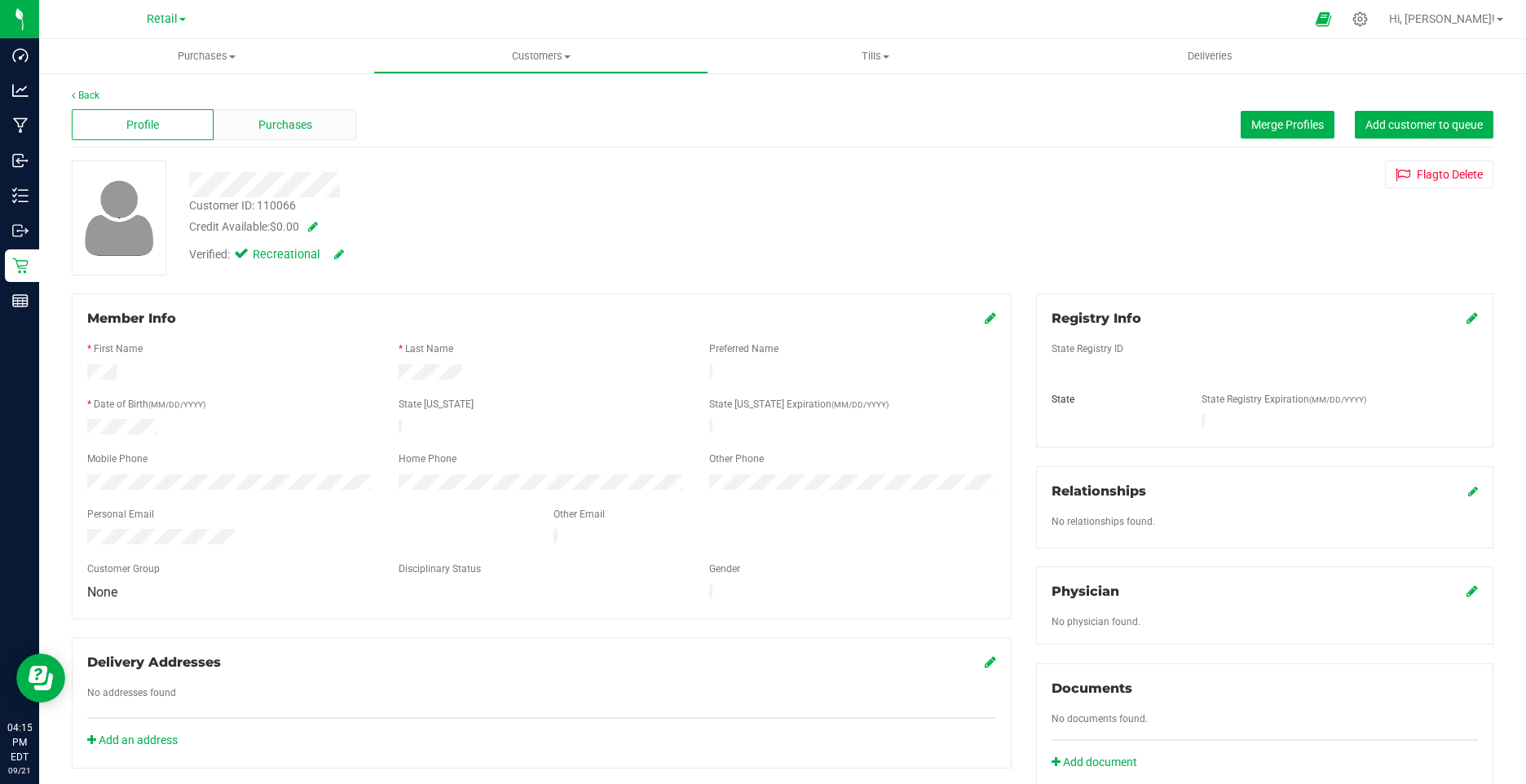
click at [266, 116] on span "Purchases" at bounding box center [285, 125] width 54 height 17
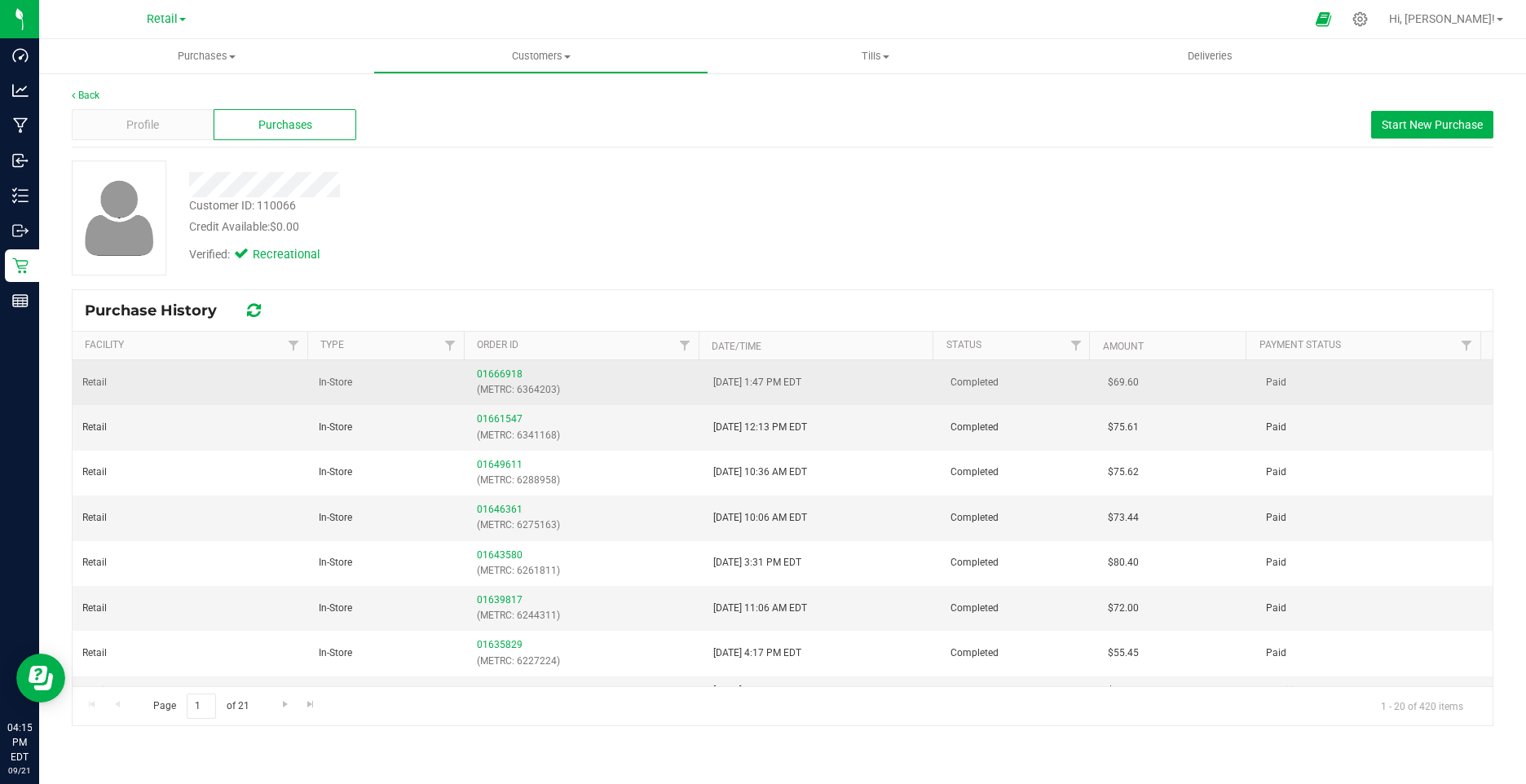
click at [518, 374] on div "01666918 (METRC: 6364203)" at bounding box center [585, 382] width 217 height 31
click at [507, 370] on link "01666918" at bounding box center [500, 374] width 46 height 11
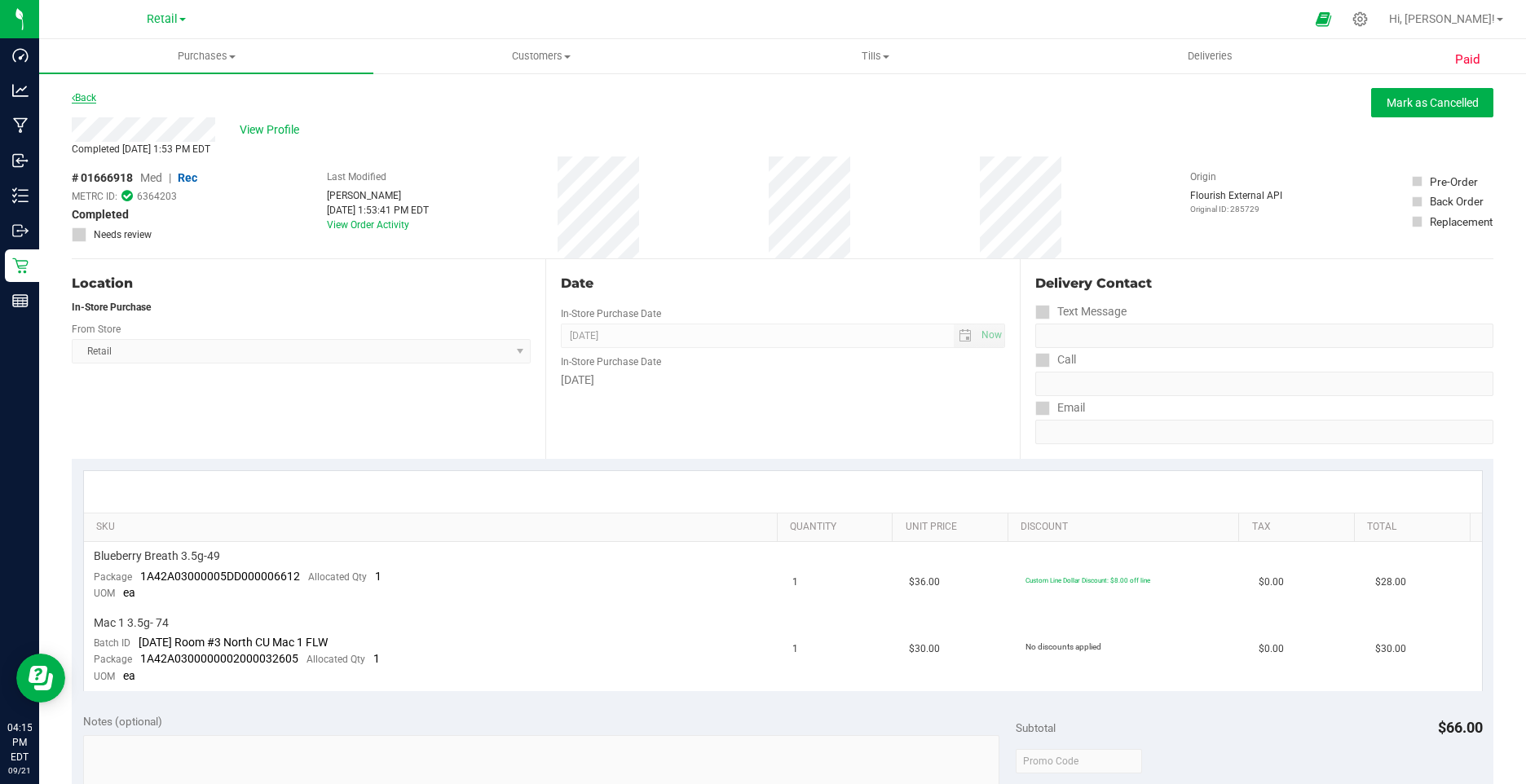
click at [94, 102] on link "Back" at bounding box center [84, 98] width 25 height 11
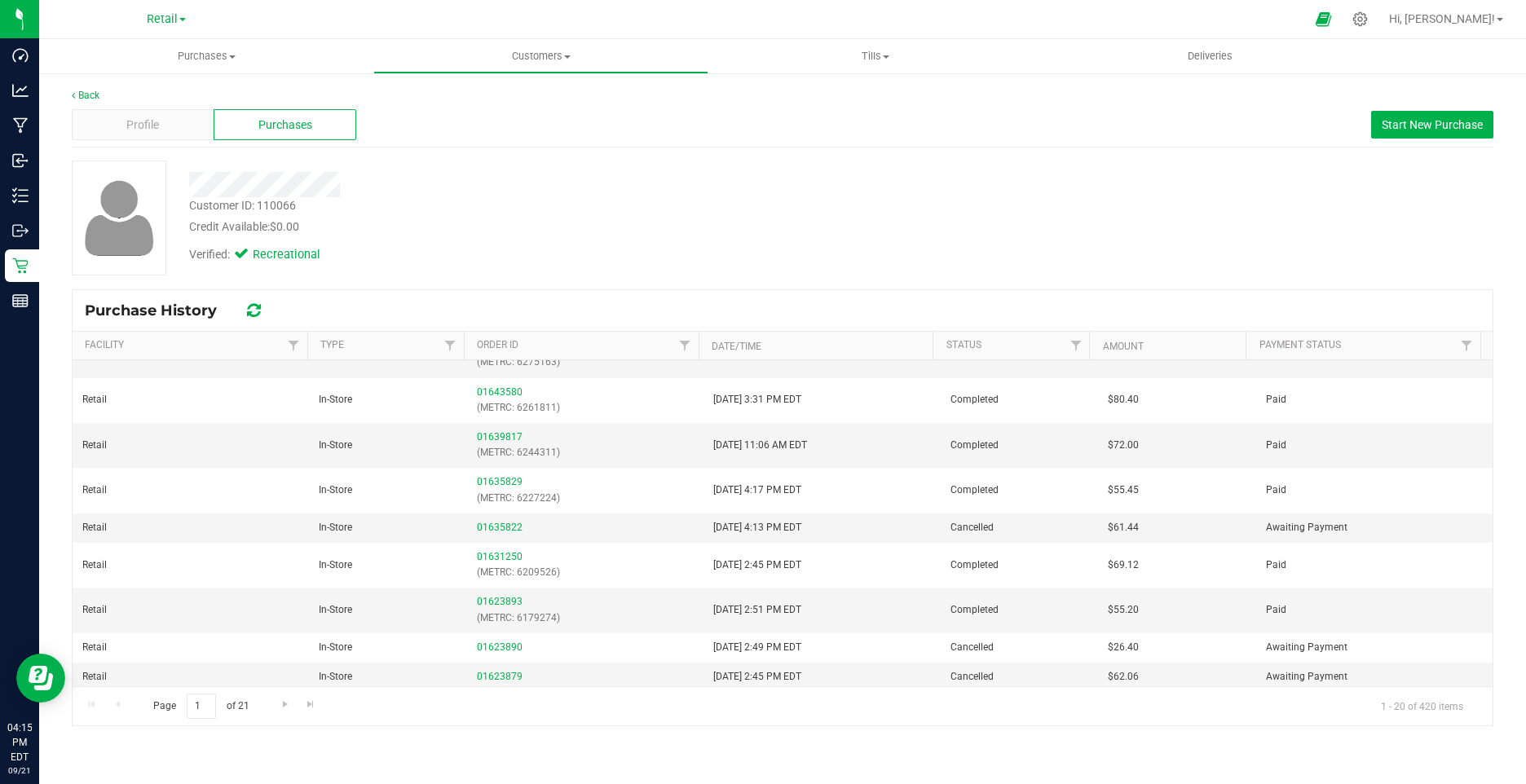
scroll to position [498, 0]
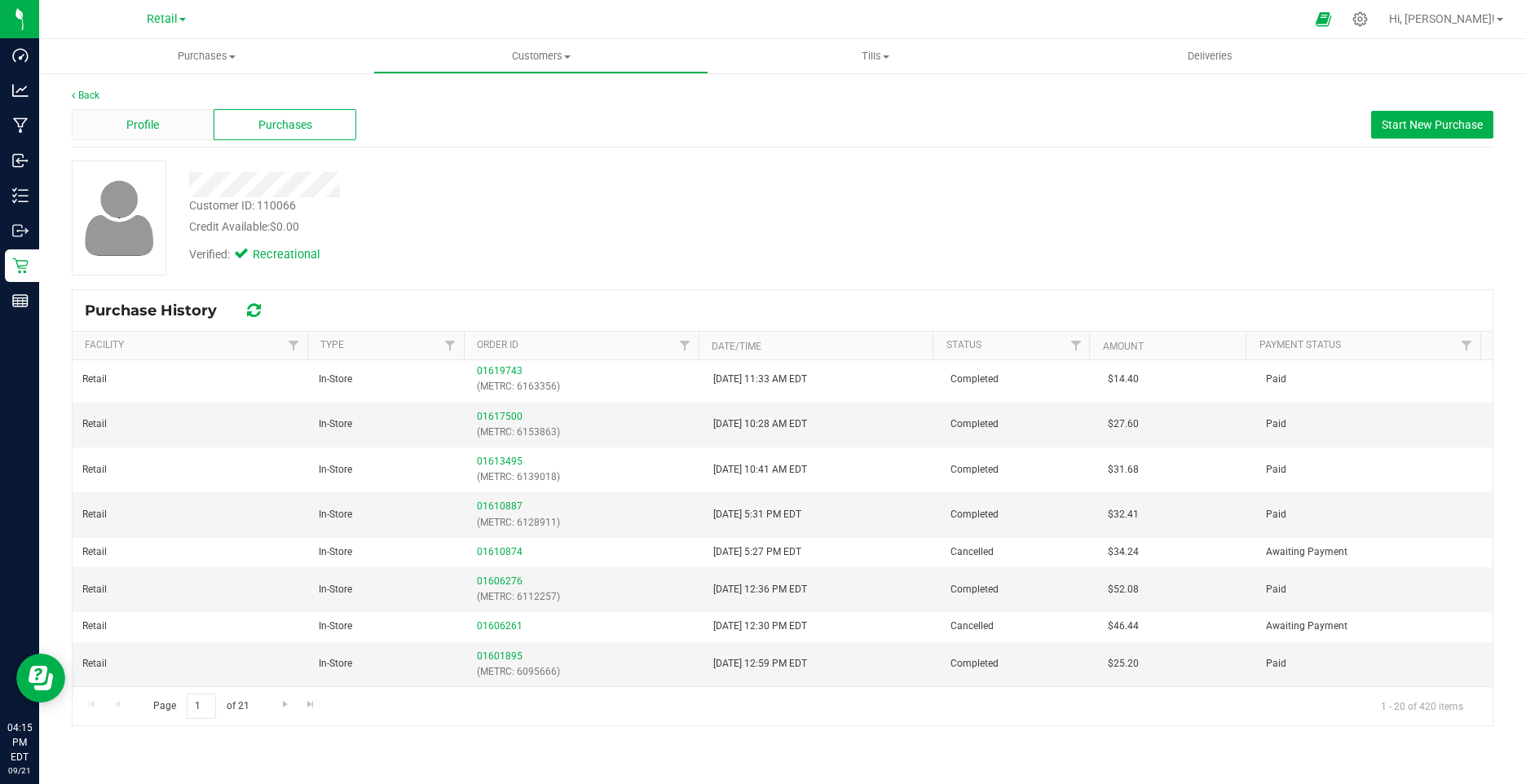
click at [160, 119] on div "Profile" at bounding box center [142, 125] width 142 height 31
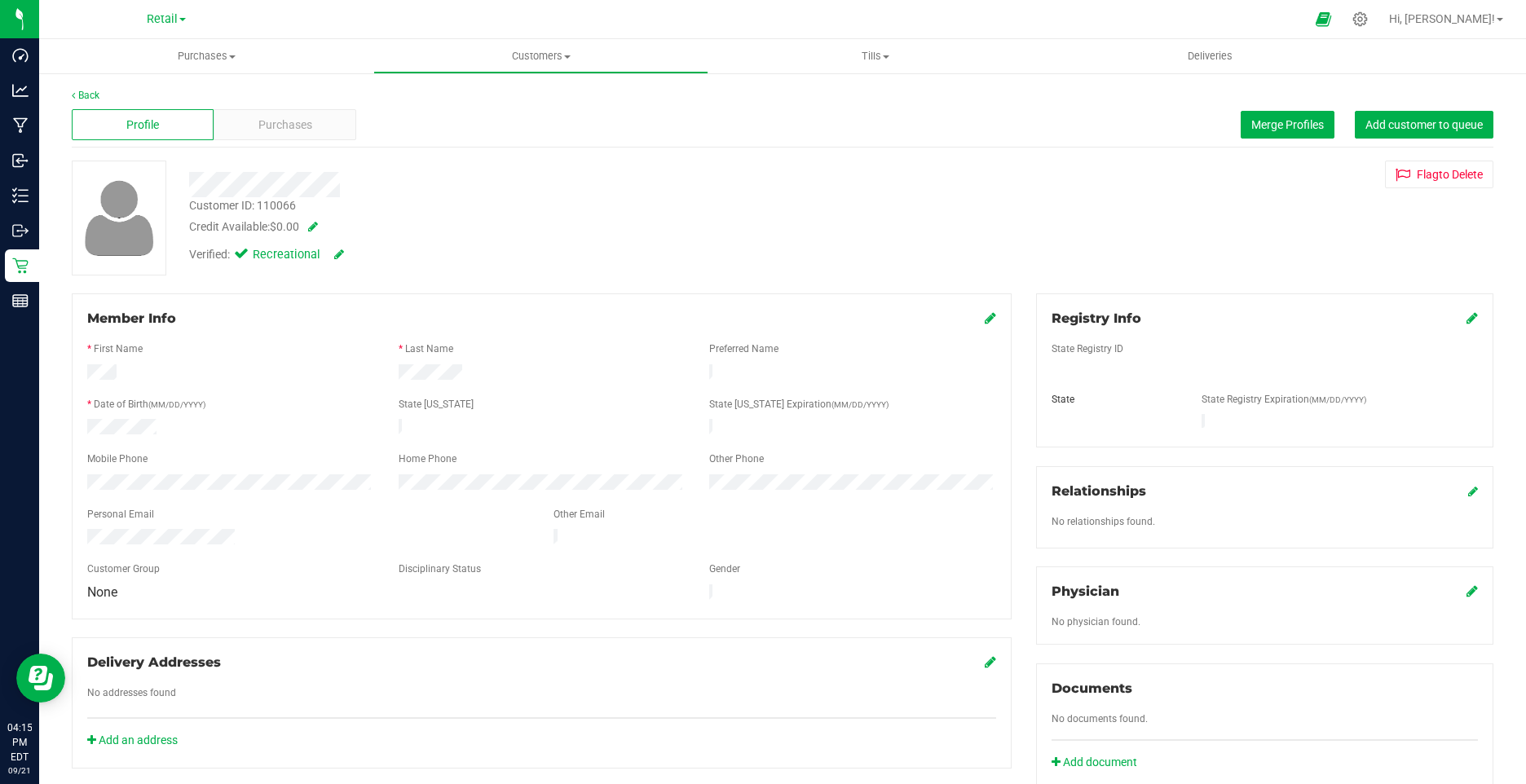
scroll to position [376, 0]
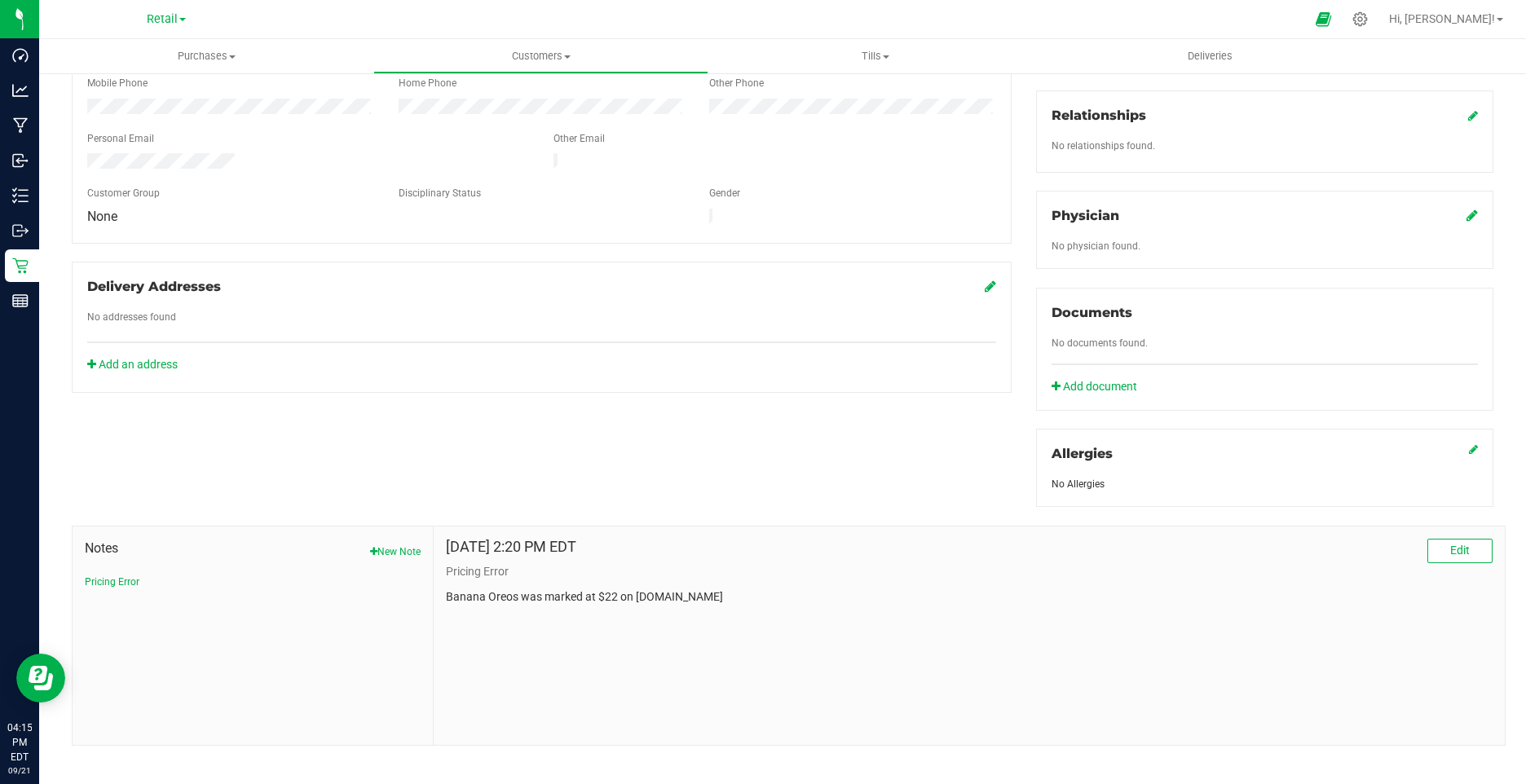
click at [549, 597] on div "Sep 19, 2025 2:20 PM EDT Edit Pricing Error Banana Oreos was marked at $22 on o…" at bounding box center [968, 635] width 1071 height 218
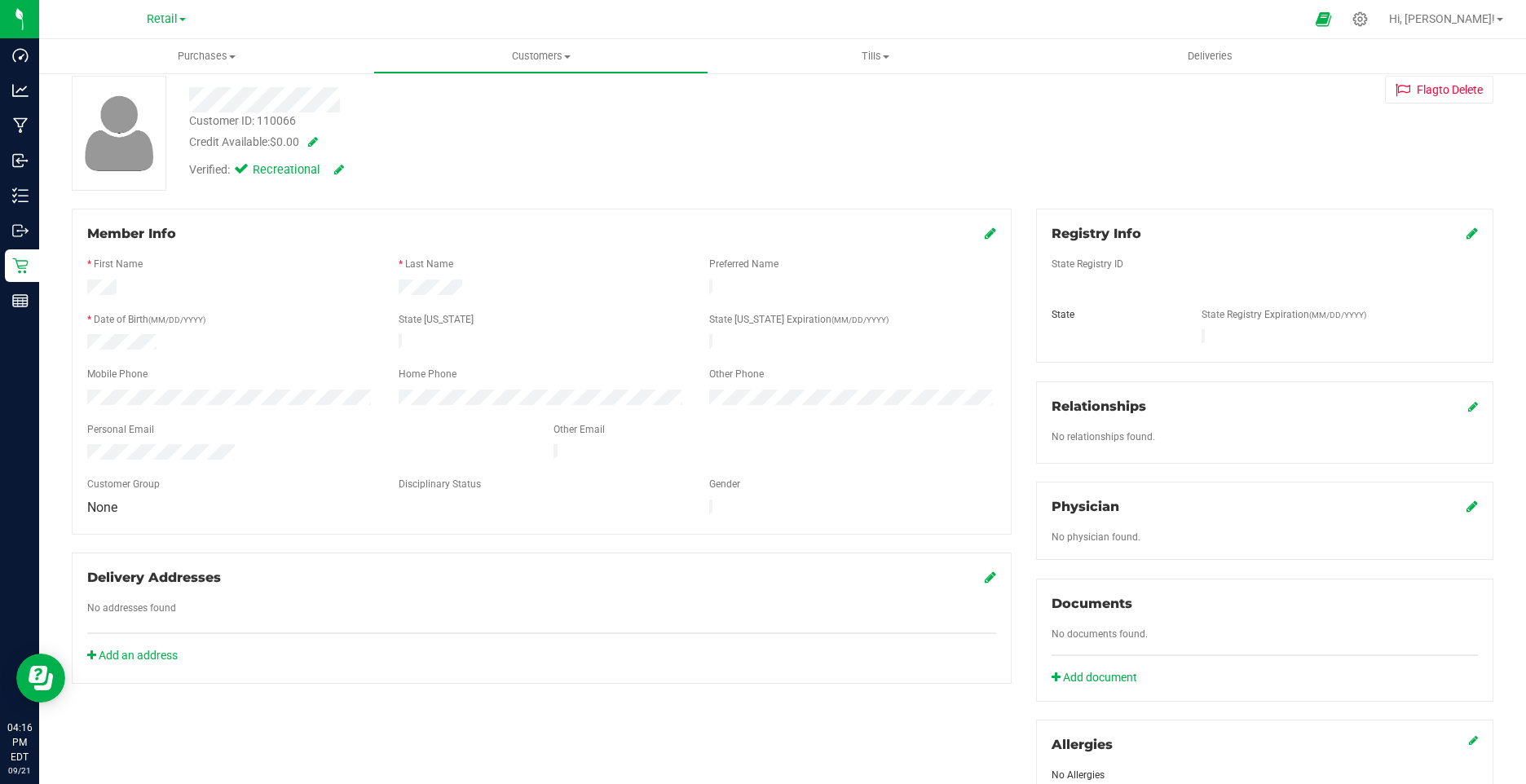
scroll to position [0, 0]
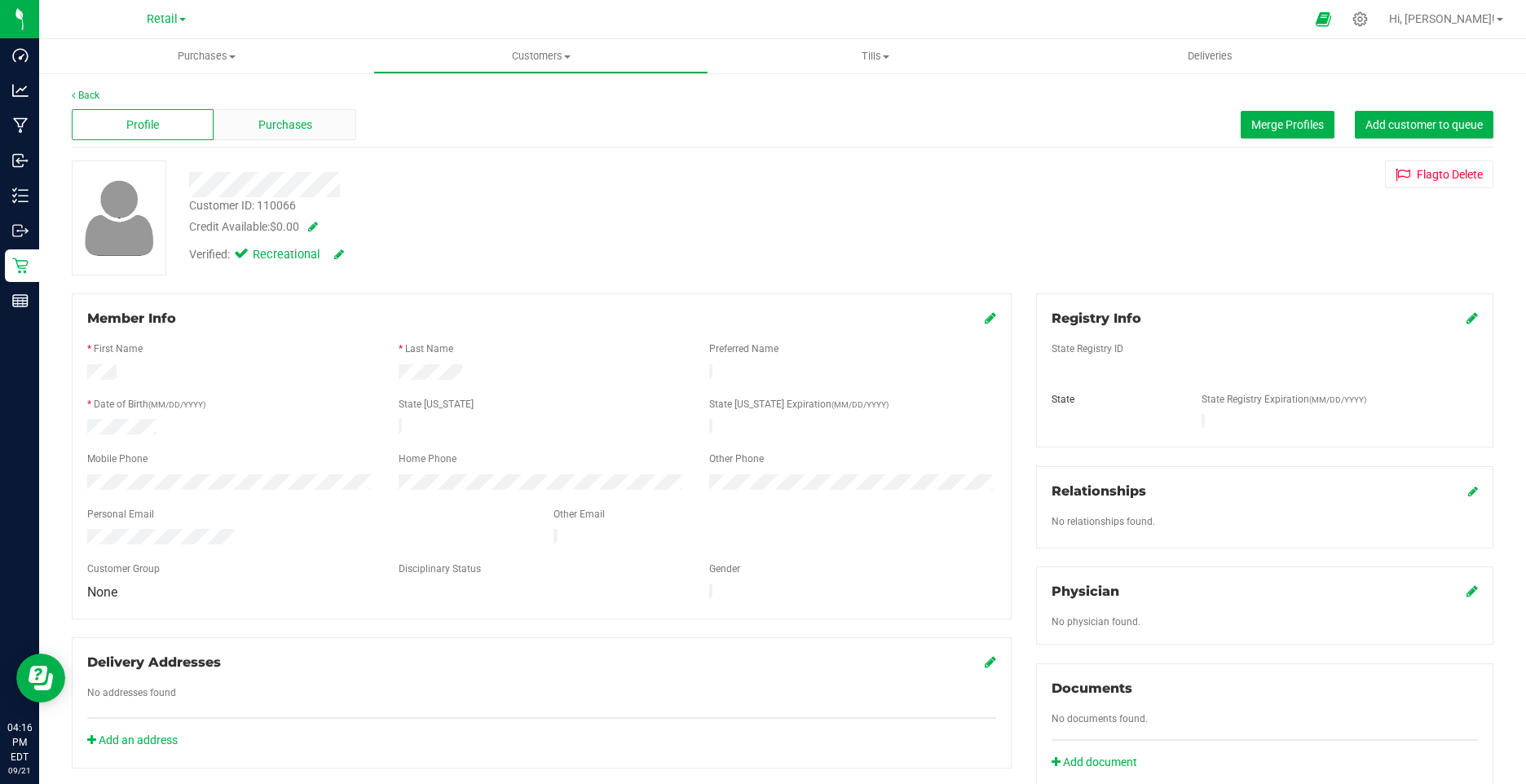
click at [287, 121] on span "Purchases" at bounding box center [285, 125] width 54 height 17
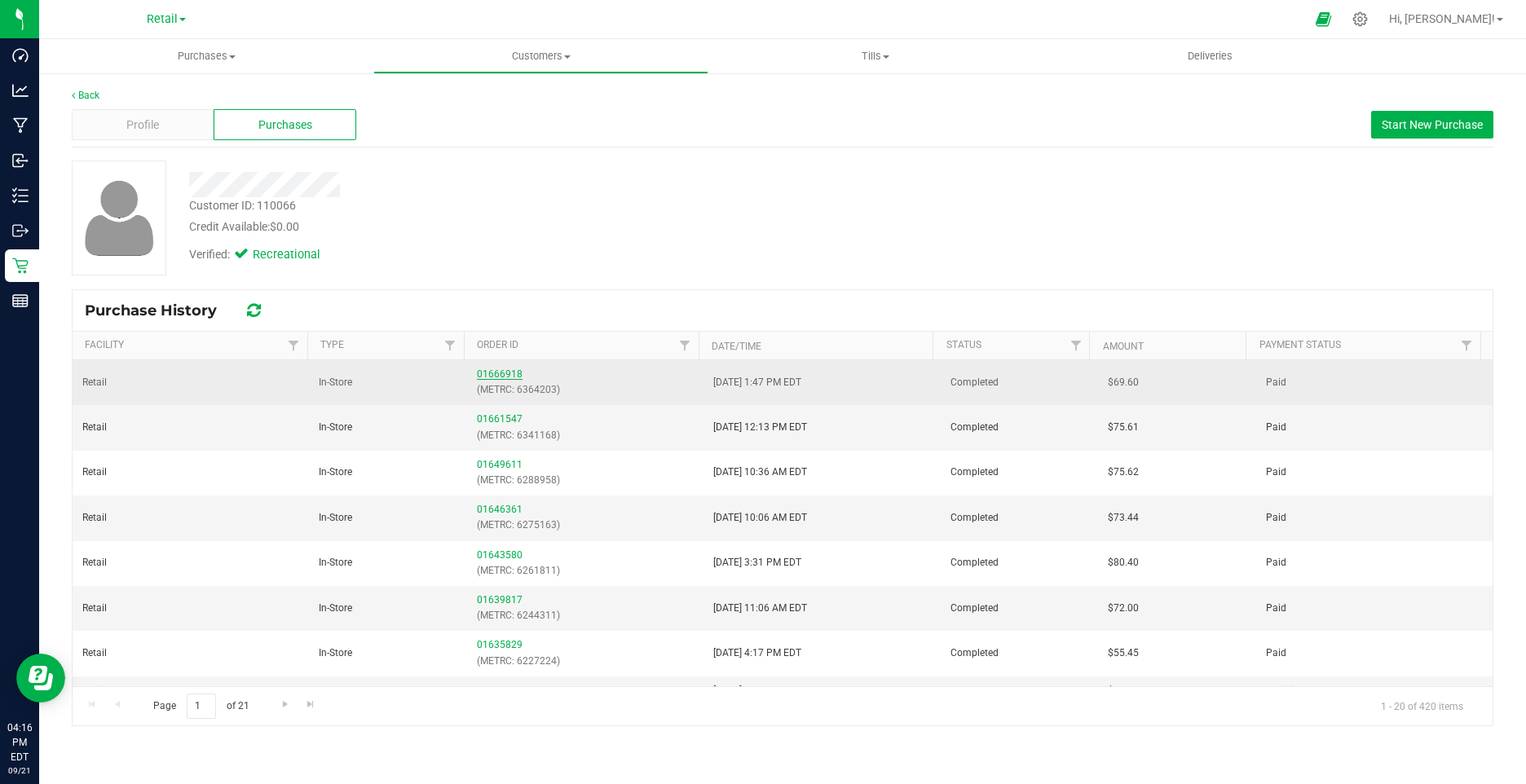
click at [502, 369] on link "01666918" at bounding box center [500, 374] width 46 height 11
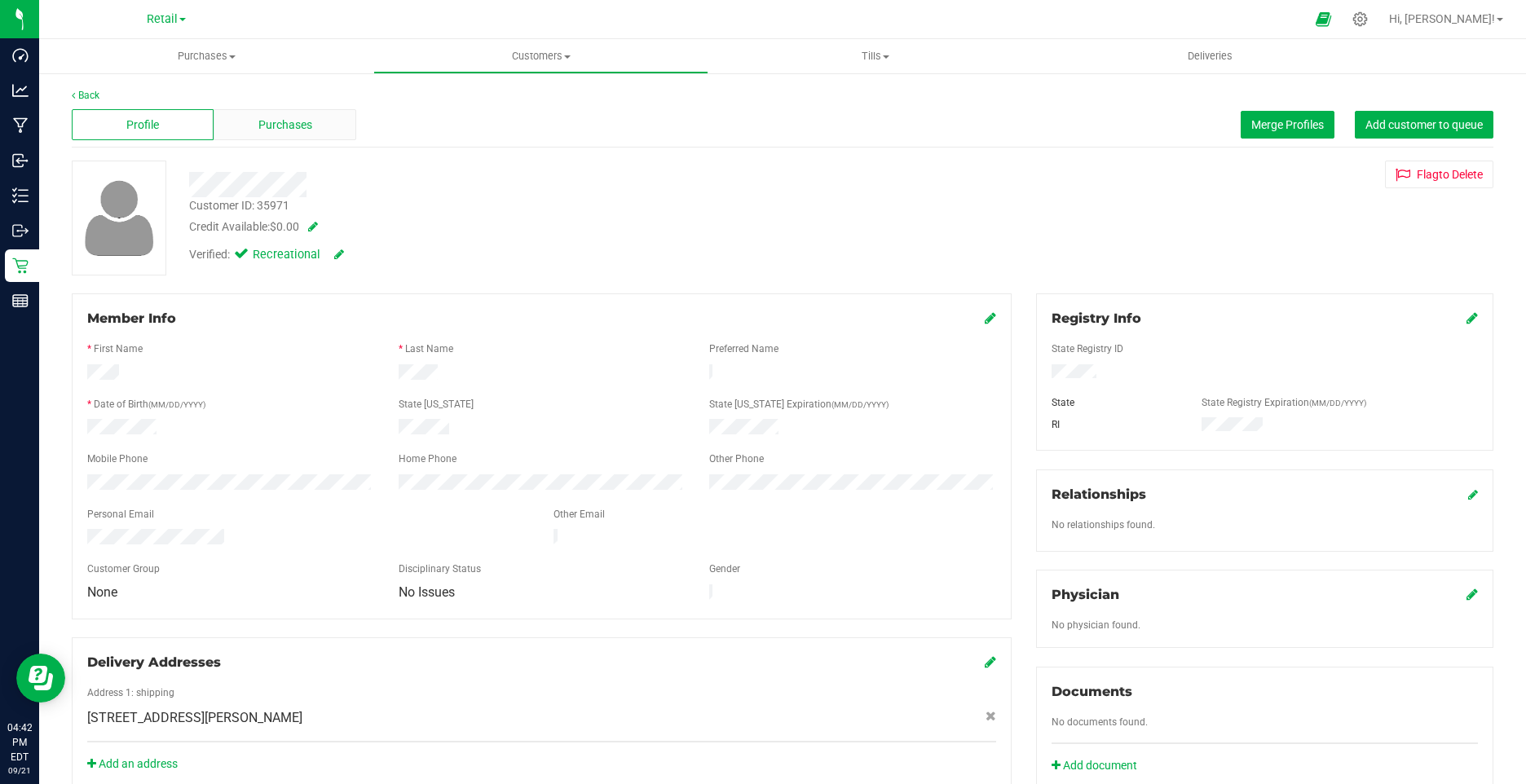
click at [311, 135] on div "Purchases" at bounding box center [284, 125] width 142 height 31
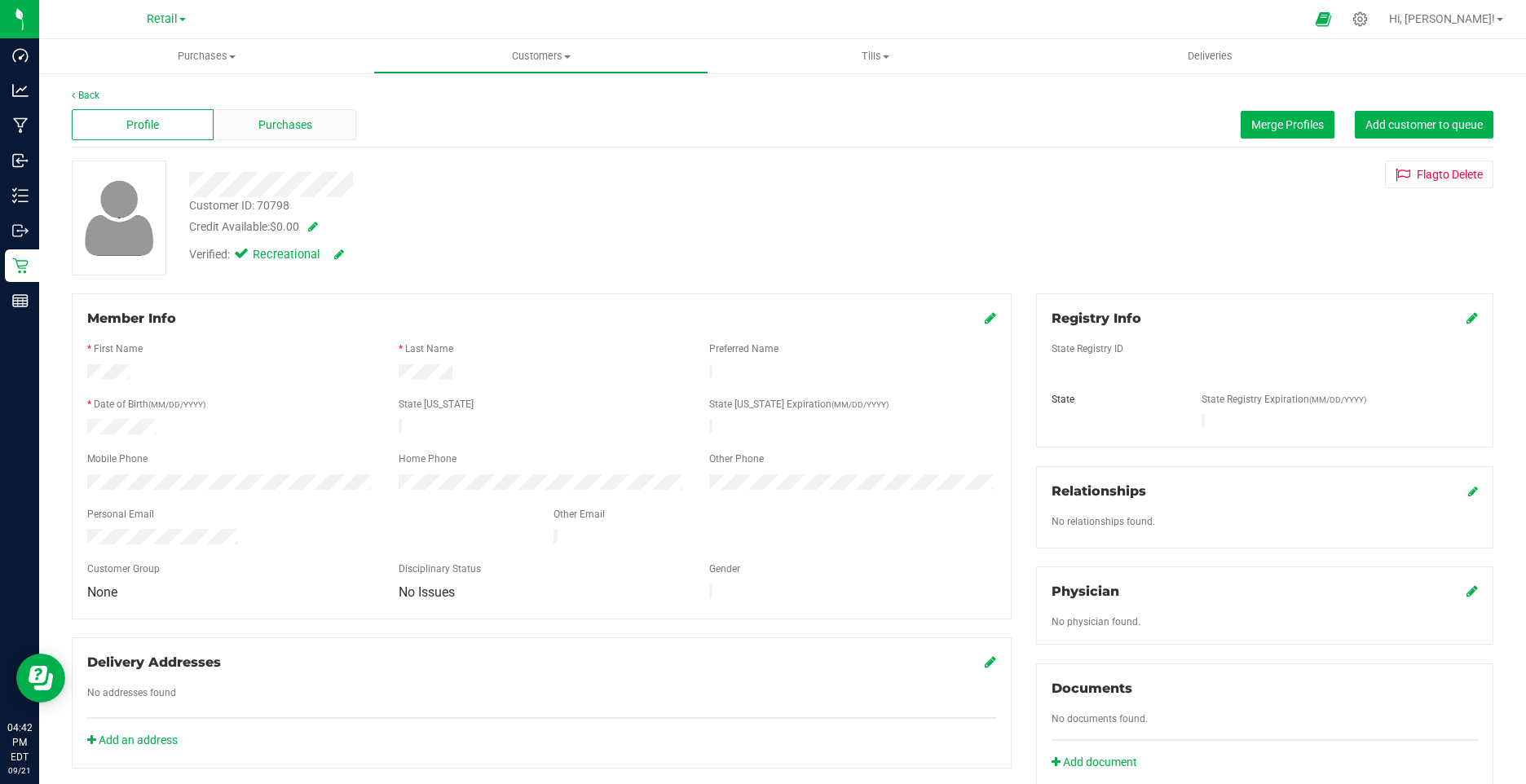
click at [295, 128] on span "Purchases" at bounding box center [285, 125] width 54 height 17
click at [316, 111] on div "Purchases" at bounding box center [284, 125] width 142 height 31
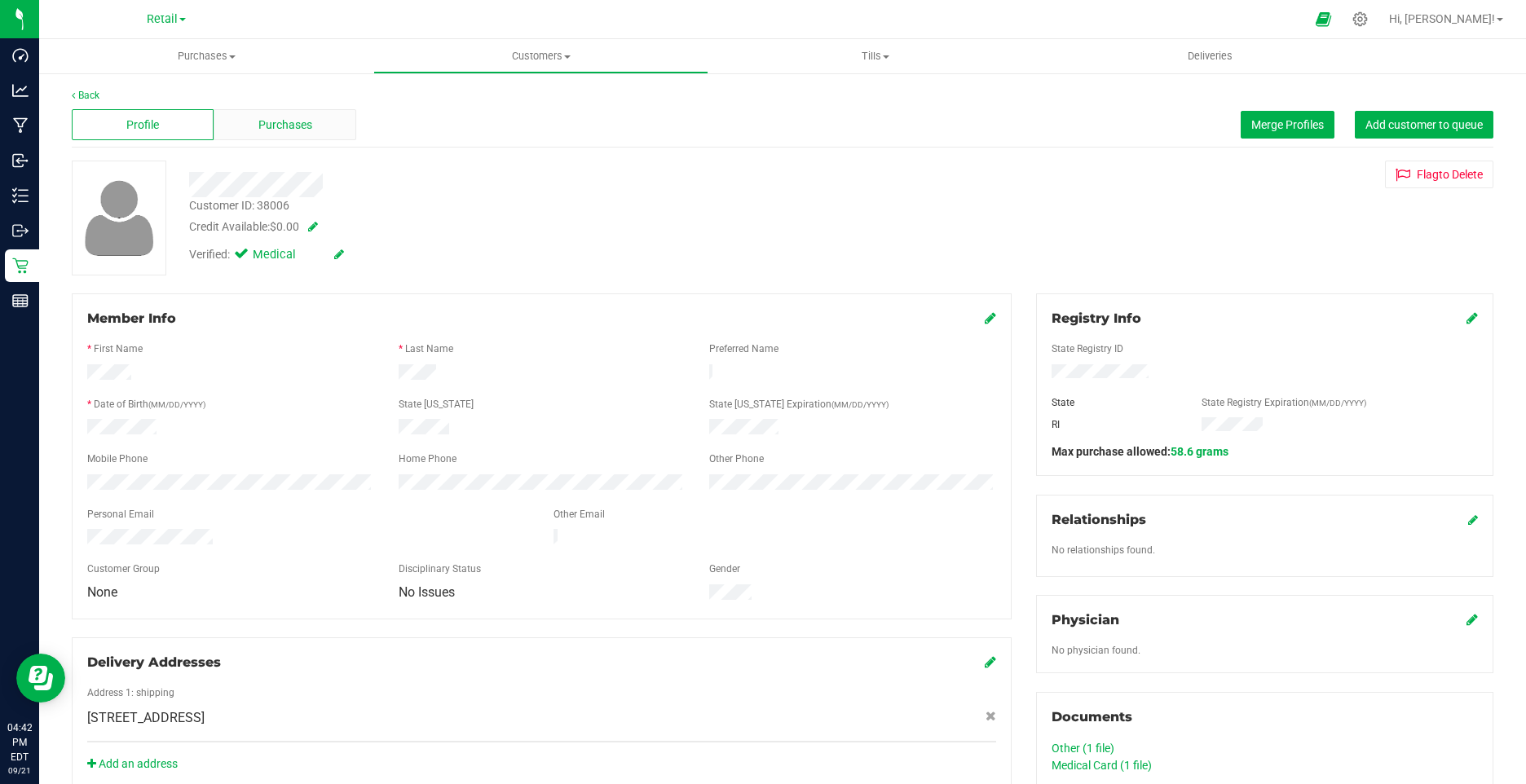
click at [326, 129] on div "Purchases" at bounding box center [284, 125] width 142 height 31
click at [1284, 120] on span "Merge Profiles" at bounding box center [1287, 125] width 72 height 13
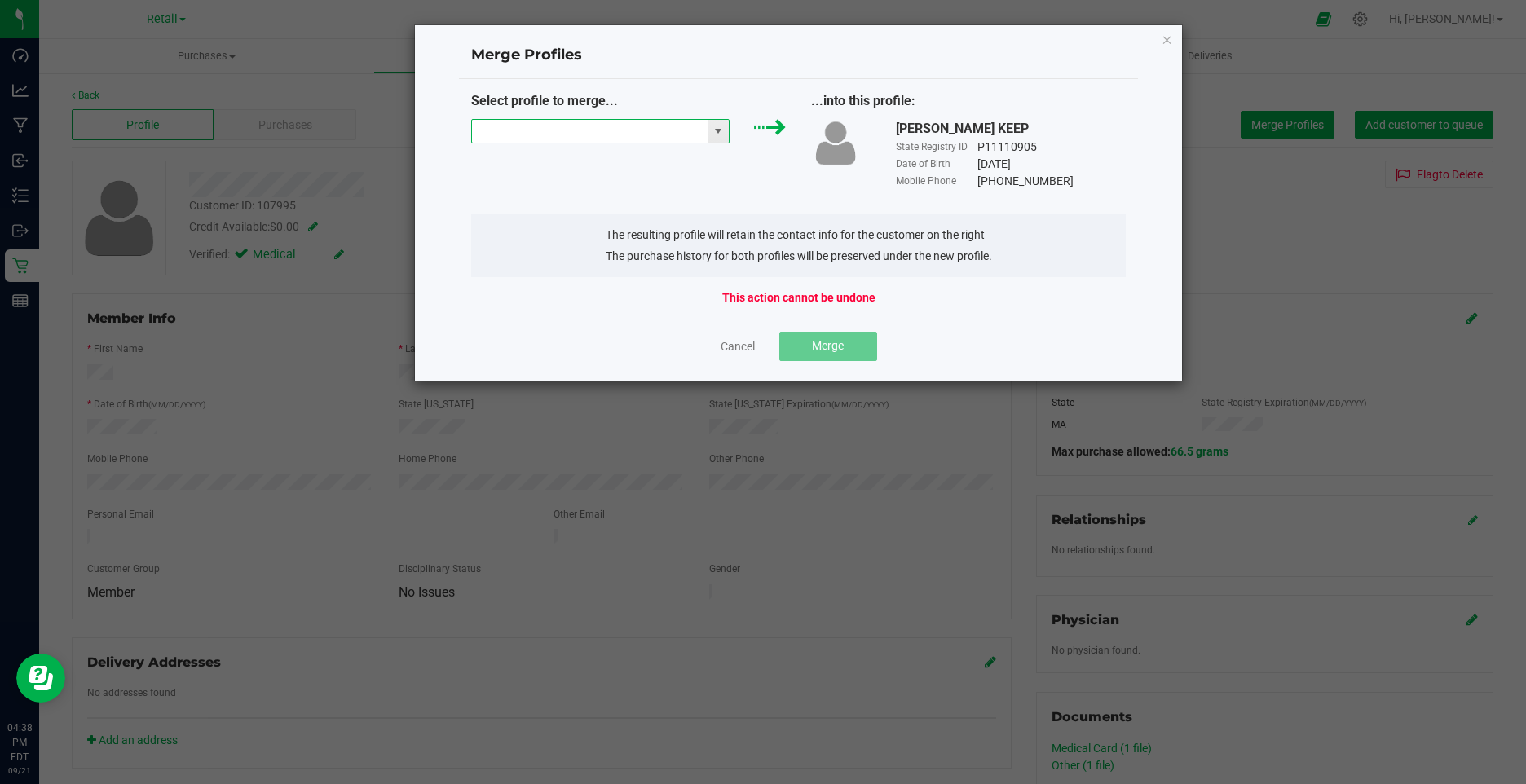
click at [546, 136] on input "NO DATA FOUND" at bounding box center [590, 131] width 236 height 23
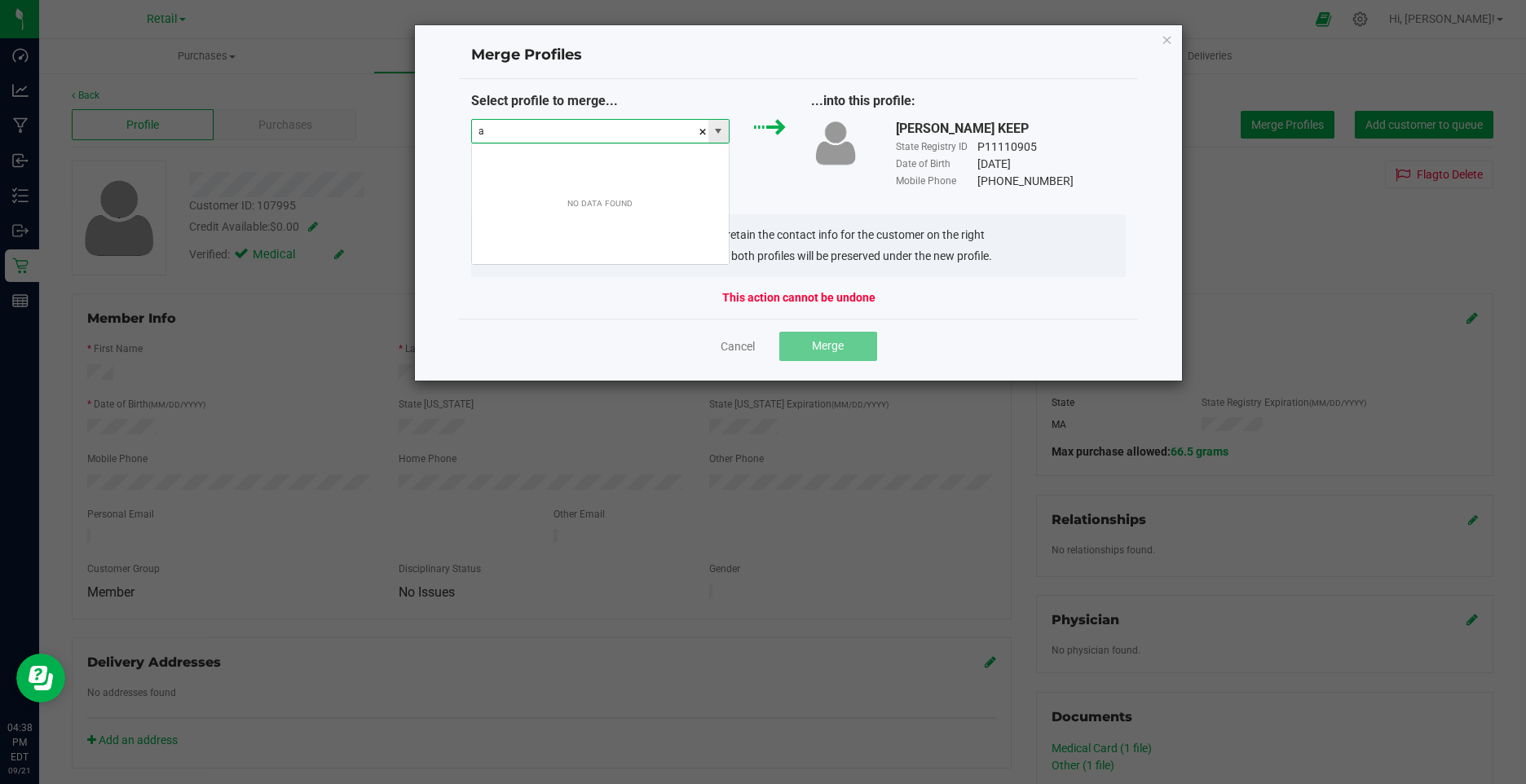
scroll to position [25, 259]
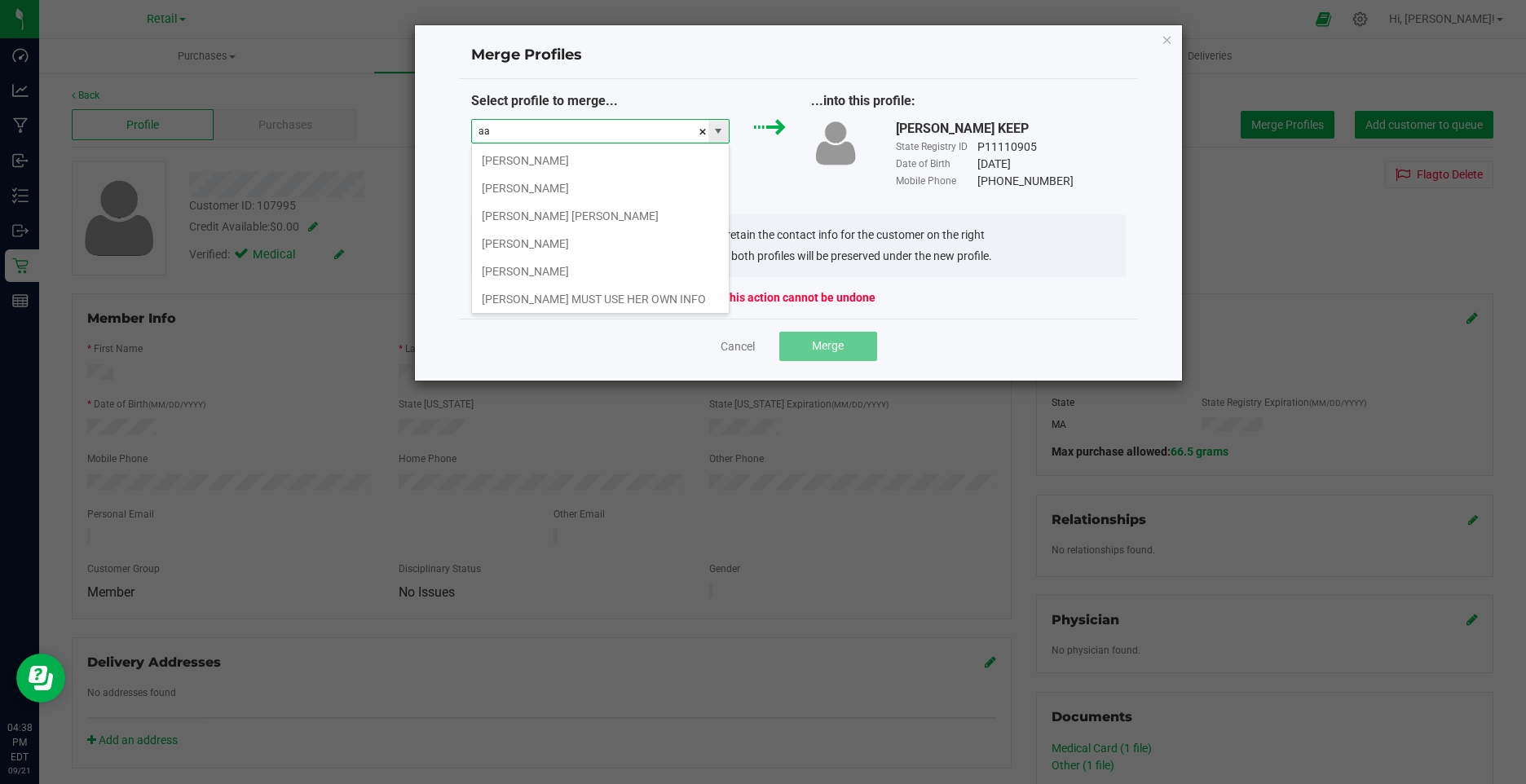
type input "a"
type input "l"
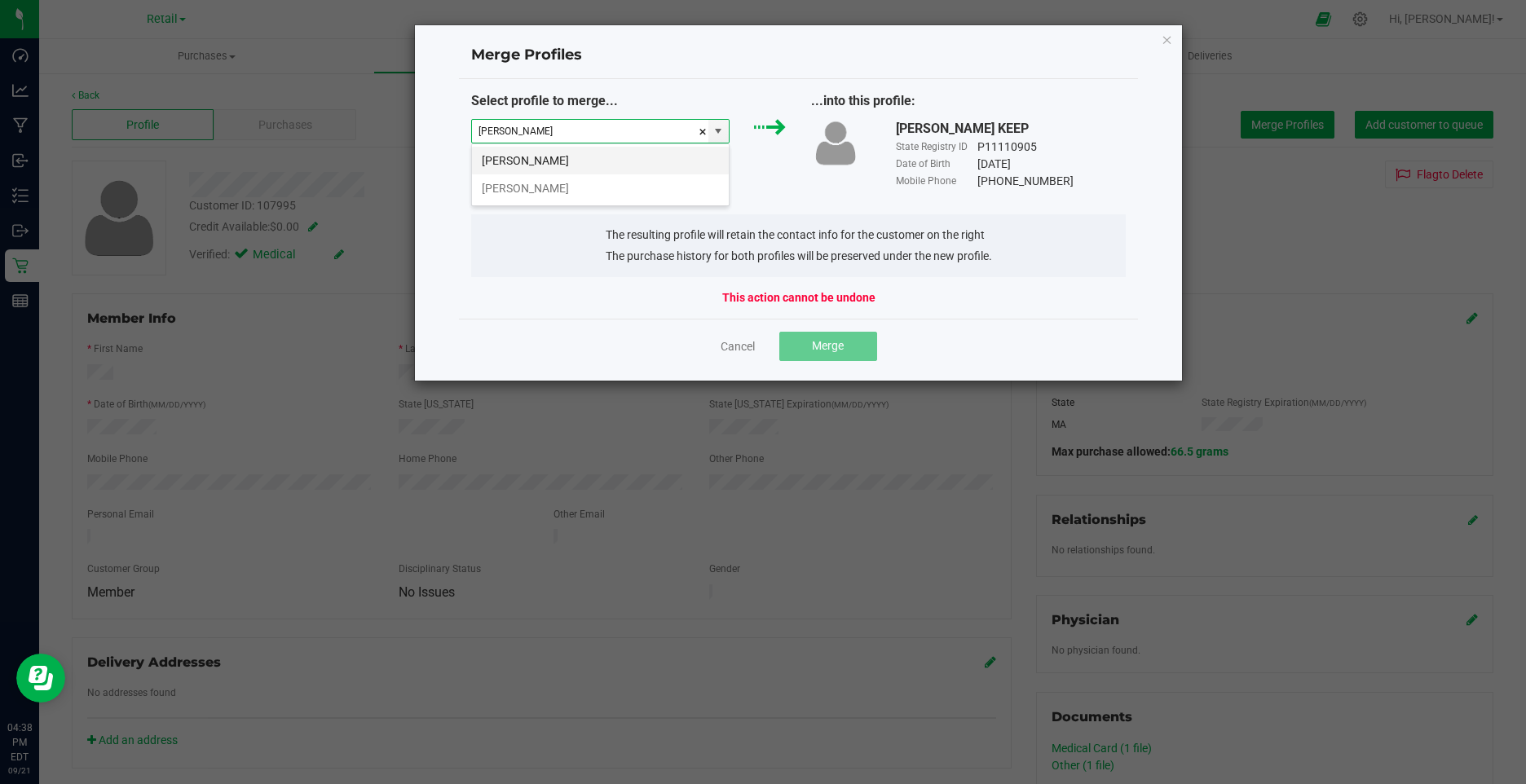
click at [560, 163] on li "Alan Shuman" at bounding box center [601, 160] width 257 height 28
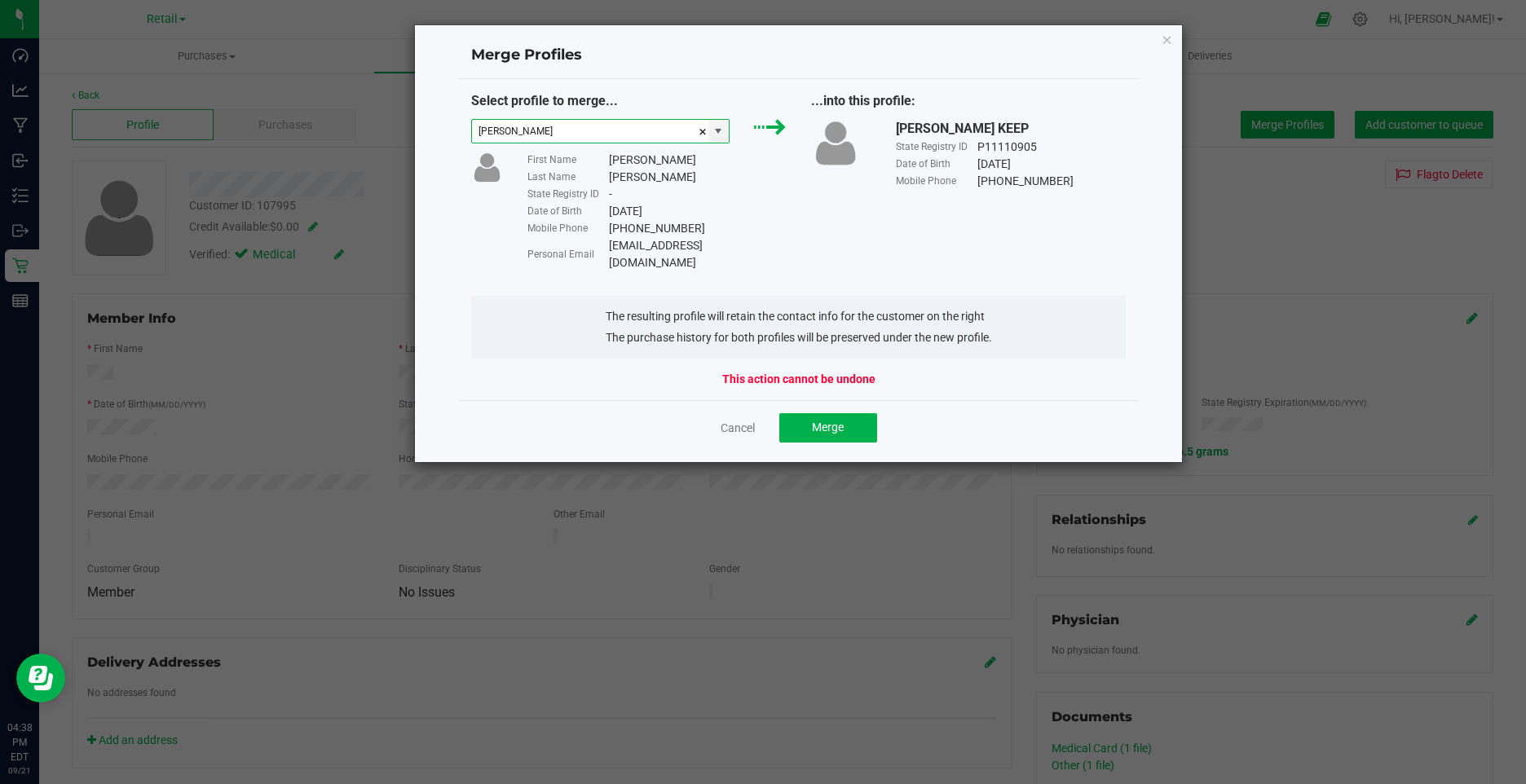
type input "Alan Shuman"
drag, startPoint x: 725, startPoint y: 251, endPoint x: 611, endPoint y: 247, distance: 114.1
click at [611, 247] on div "Personal Email alrock88@gmail.com" at bounding box center [656, 254] width 258 height 34
copy div "alrock88@gmail.com"
click at [827, 421] on span "Merge" at bounding box center [827, 427] width 31 height 13
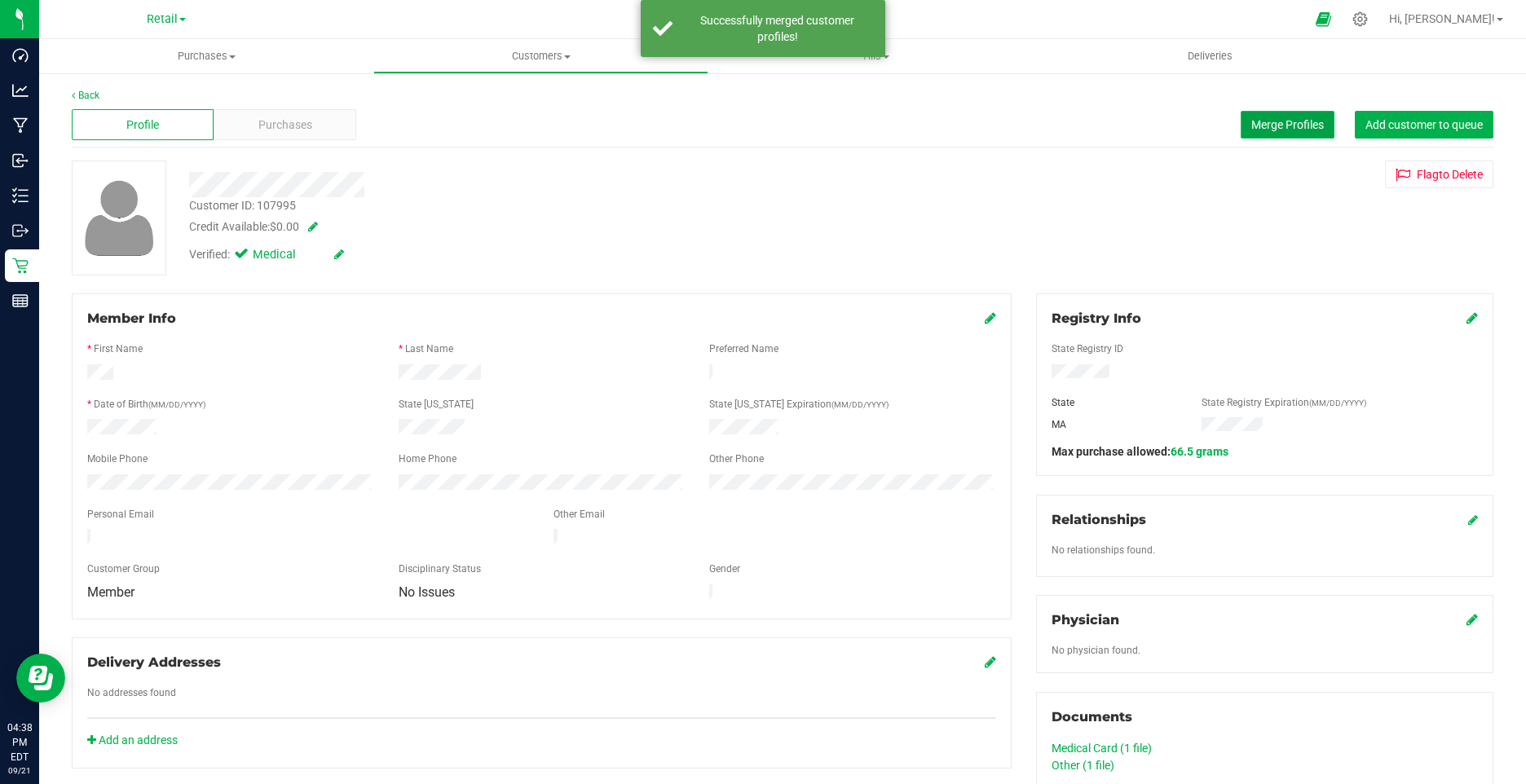
click at [1251, 130] on span "Merge Profiles" at bounding box center [1287, 125] width 72 height 13
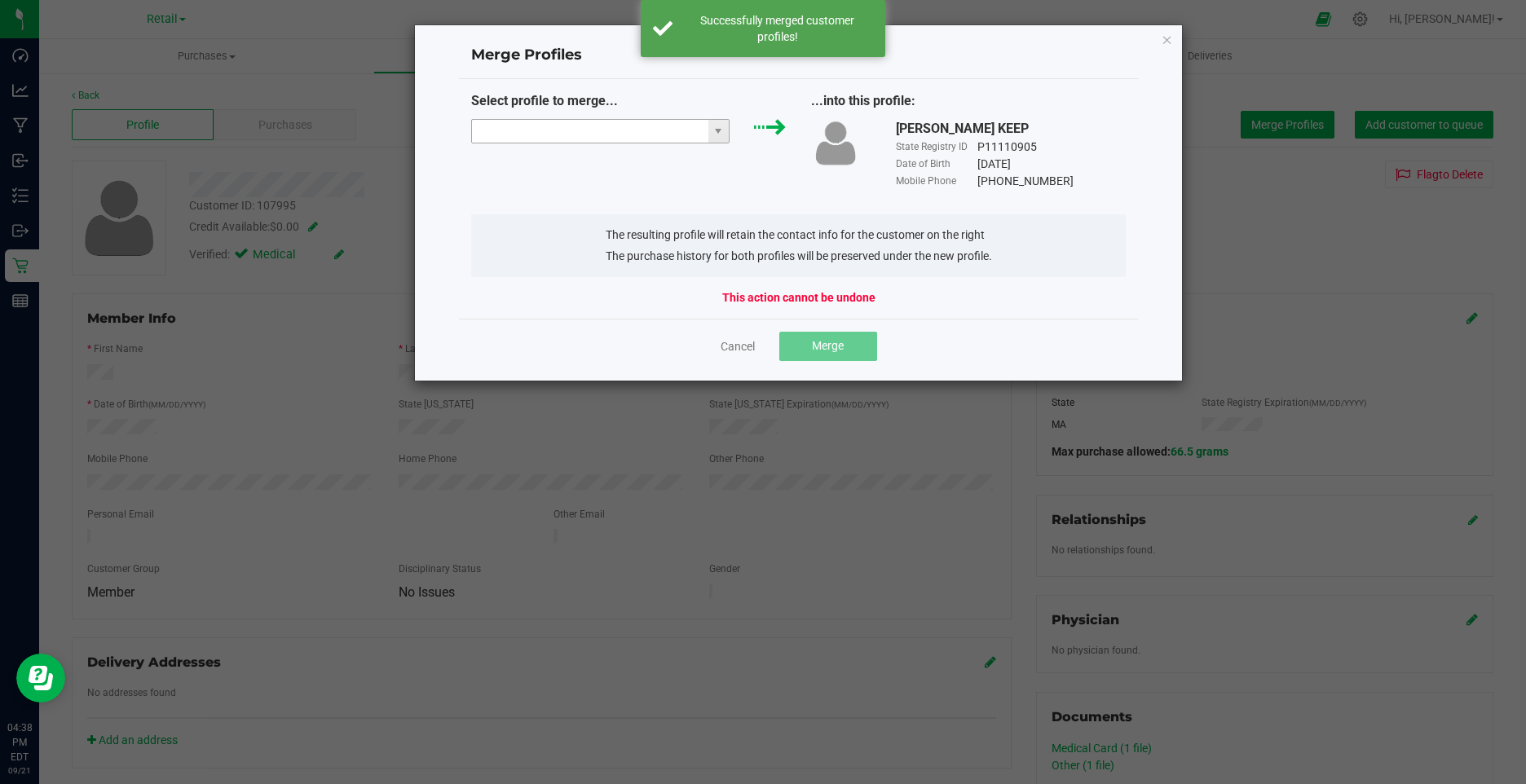
click at [592, 127] on input "NO DATA FOUND" at bounding box center [590, 131] width 236 height 23
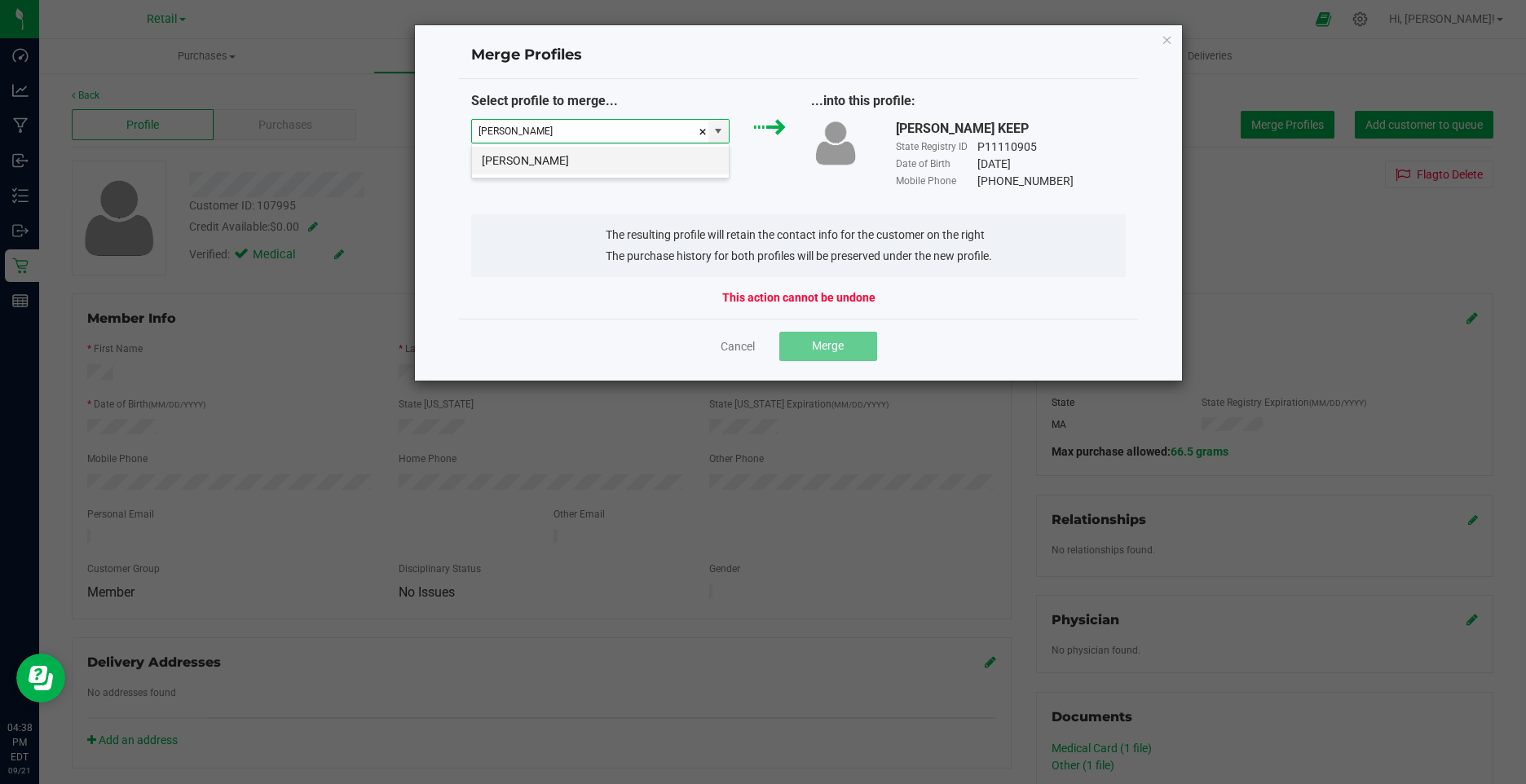
click at [586, 155] on li "Alan Shuman" at bounding box center [601, 160] width 257 height 28
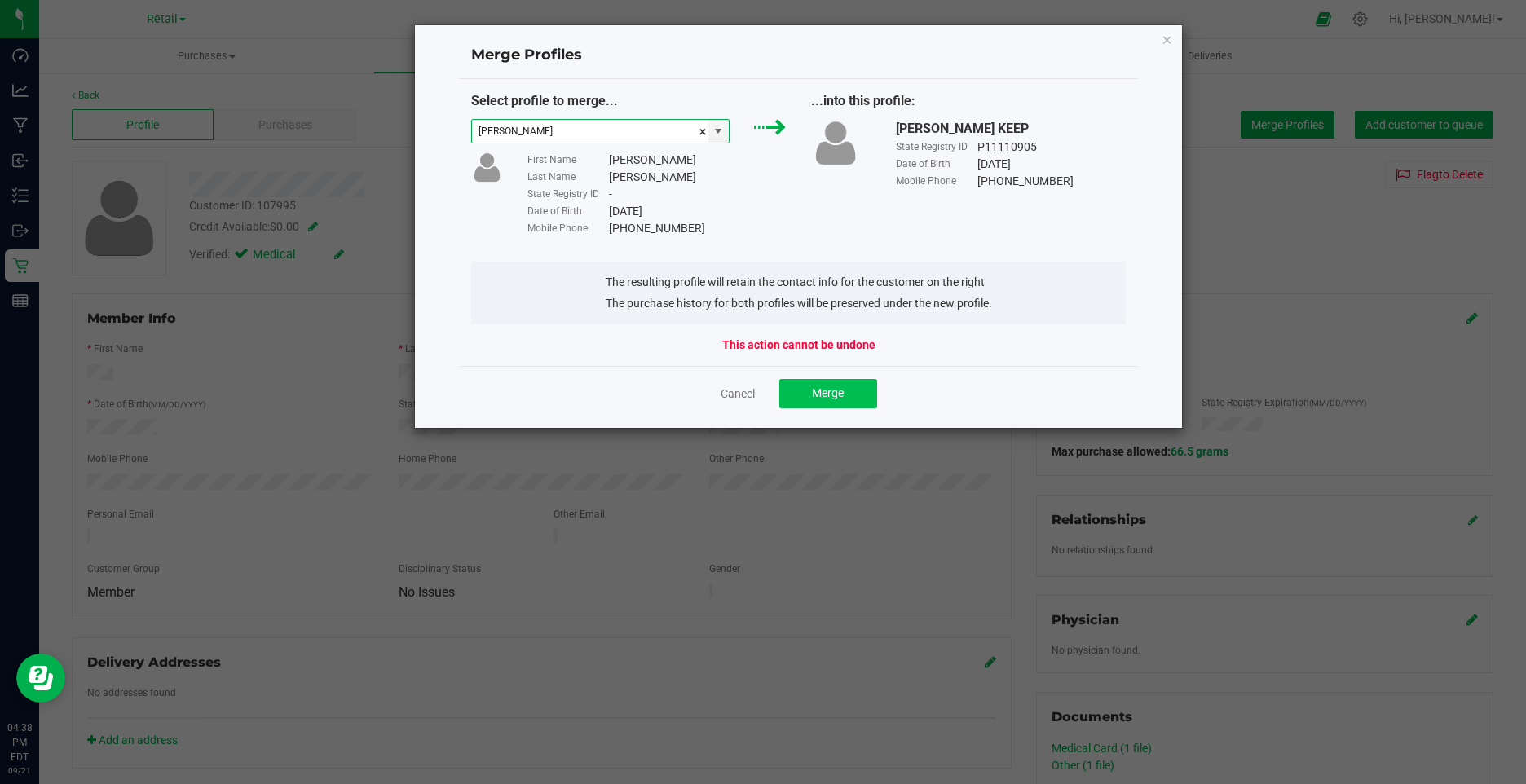
type input "Alan Shuman"
click at [825, 402] on button "Merge" at bounding box center [827, 393] width 98 height 29
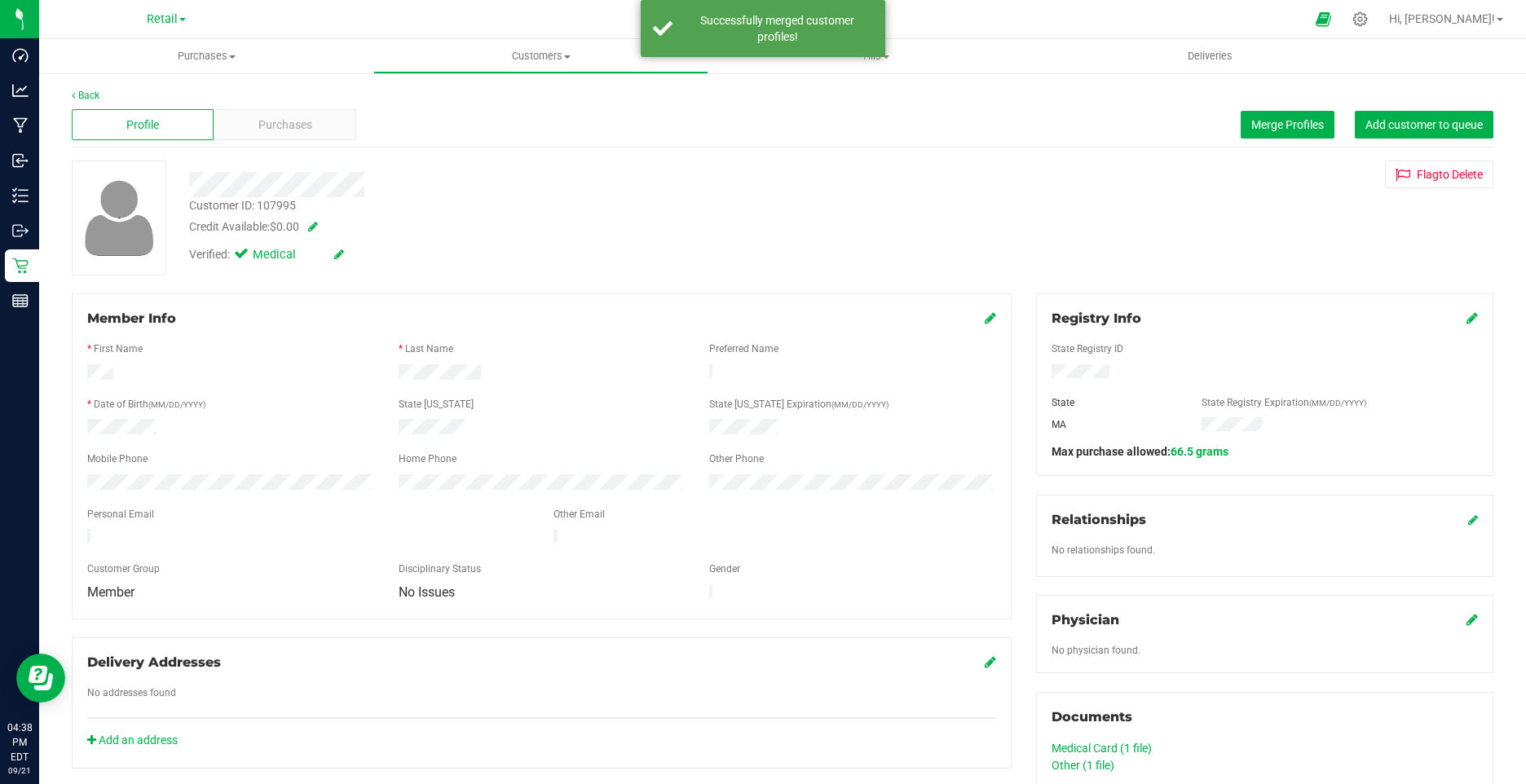
click at [984, 317] on icon at bounding box center [990, 318] width 11 height 13
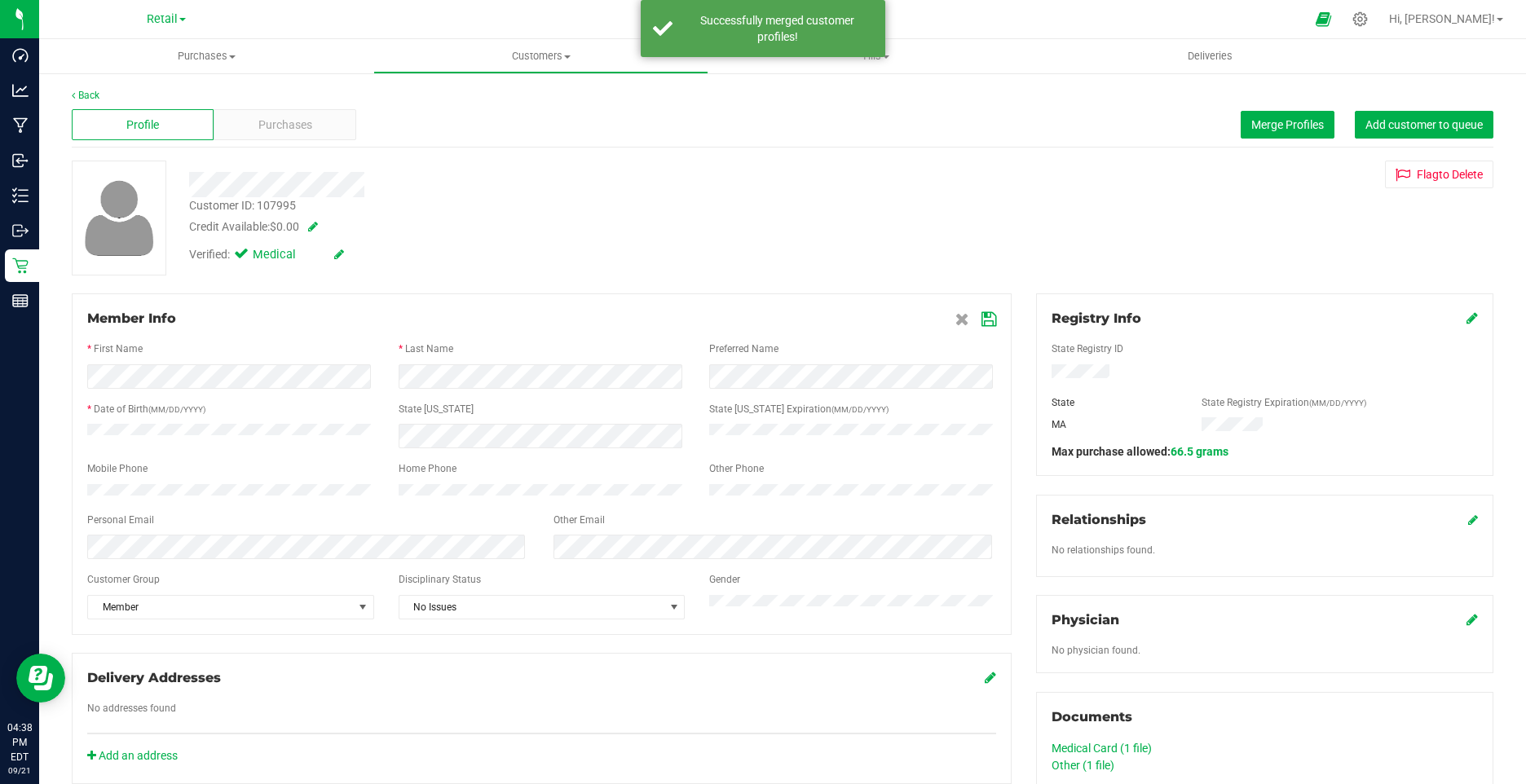
click at [982, 315] on icon at bounding box center [988, 320] width 14 height 13
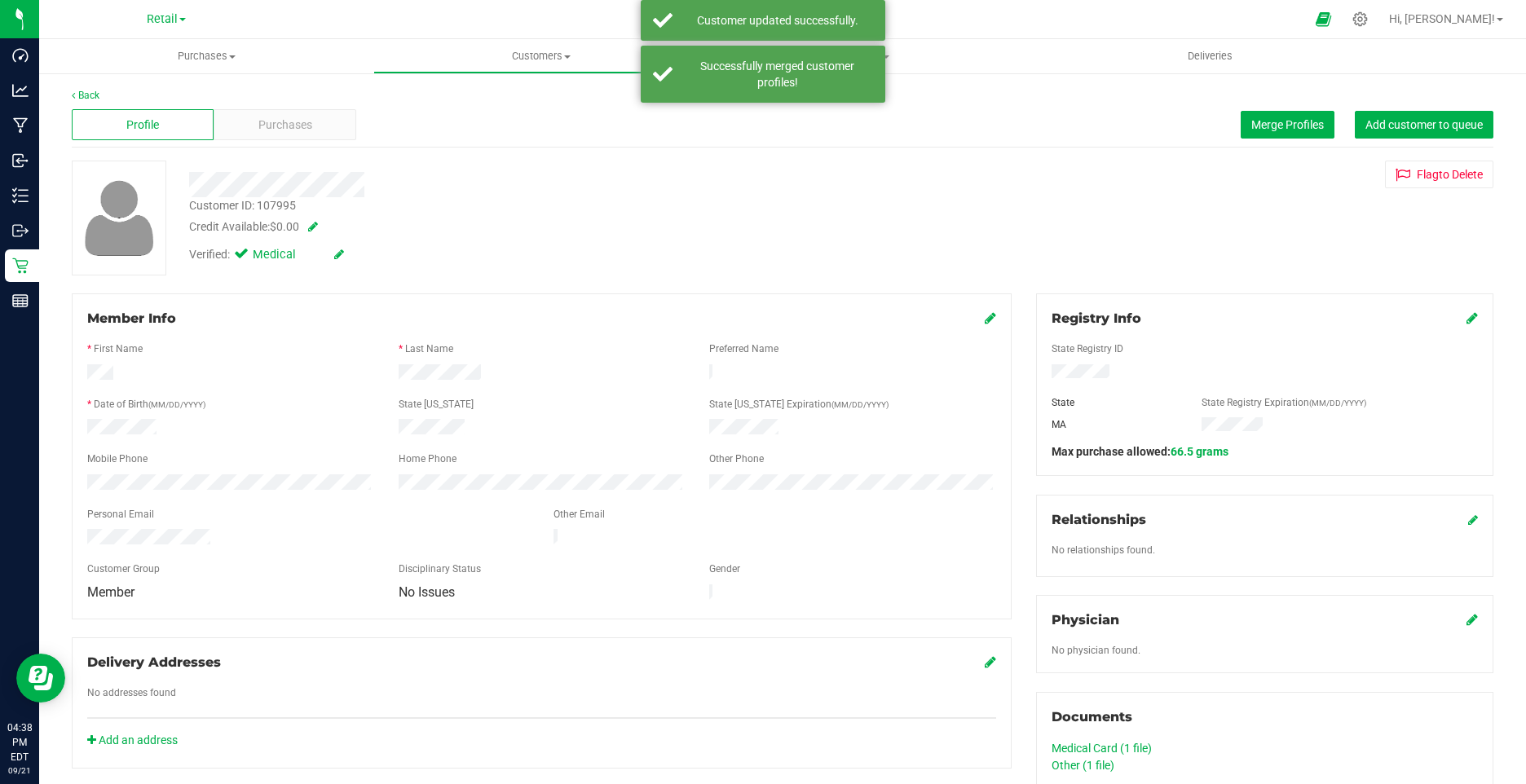
click at [668, 180] on div at bounding box center [538, 185] width 723 height 26
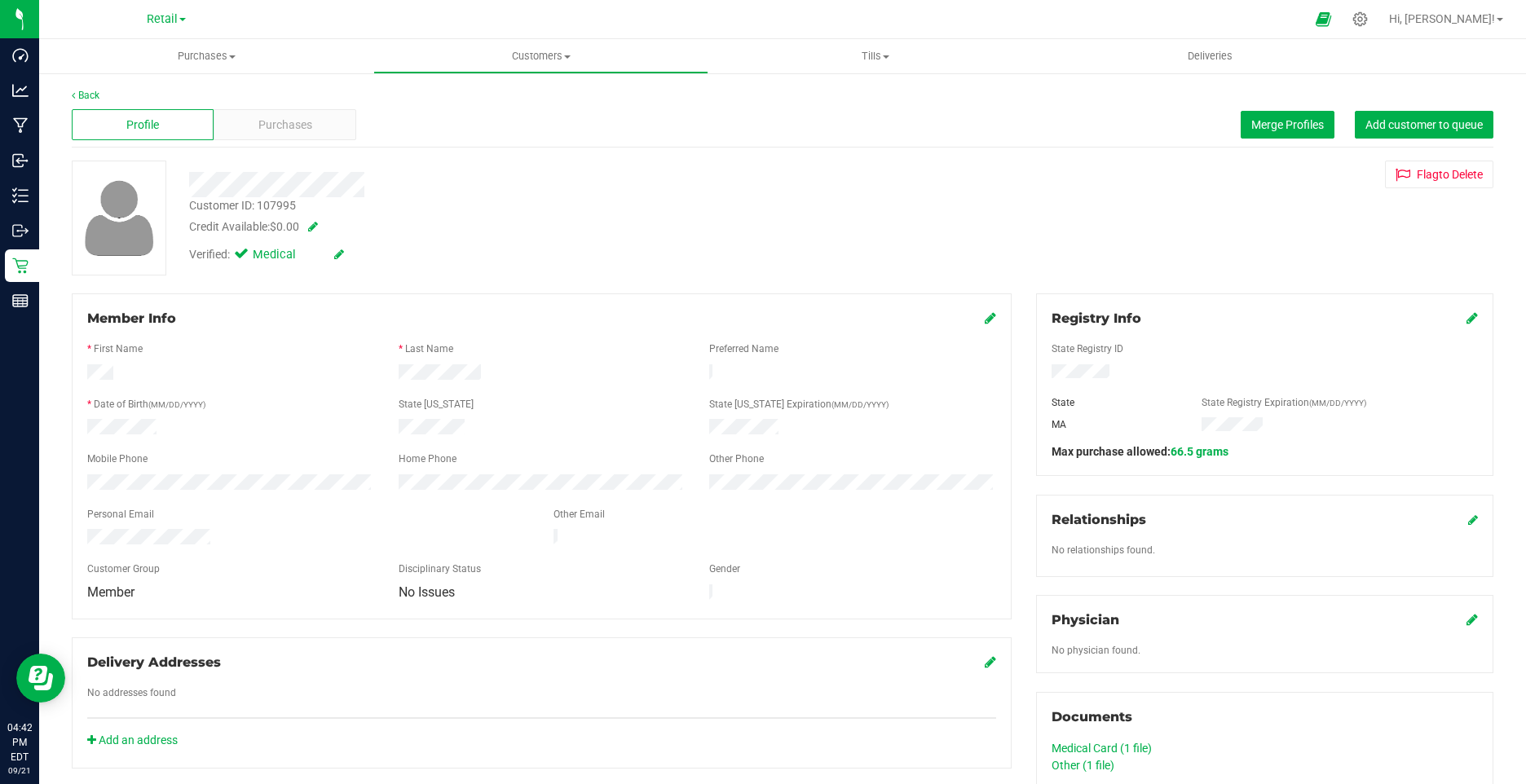
click at [275, 142] on div "Profile Purchases Merge Profiles Add customer to queue" at bounding box center [782, 125] width 1421 height 45
click at [275, 132] on span "Purchases" at bounding box center [285, 125] width 54 height 17
